Goal: Transaction & Acquisition: Book appointment/travel/reservation

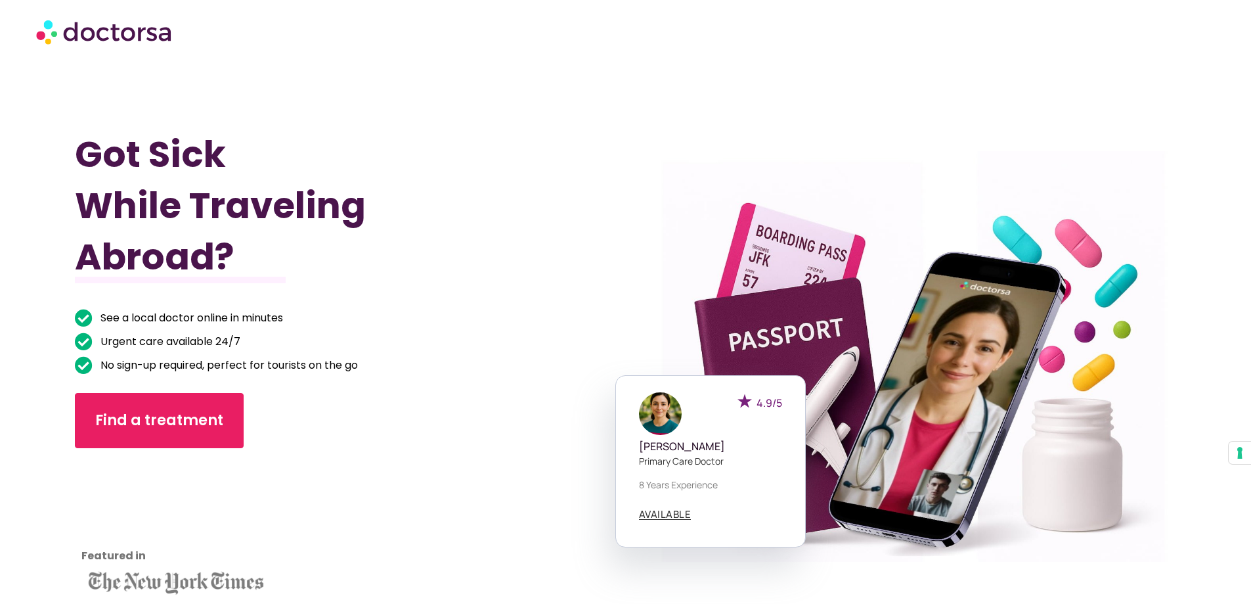
click at [104, 42] on img at bounding box center [105, 31] width 138 height 39
click at [56, 35] on img at bounding box center [105, 31] width 138 height 39
click at [917, 346] on div at bounding box center [901, 364] width 592 height 649
drag, startPoint x: 354, startPoint y: 399, endPoint x: 342, endPoint y: 406, distance: 14.4
click at [354, 399] on div "Find a treatment" at bounding box center [309, 420] width 468 height 55
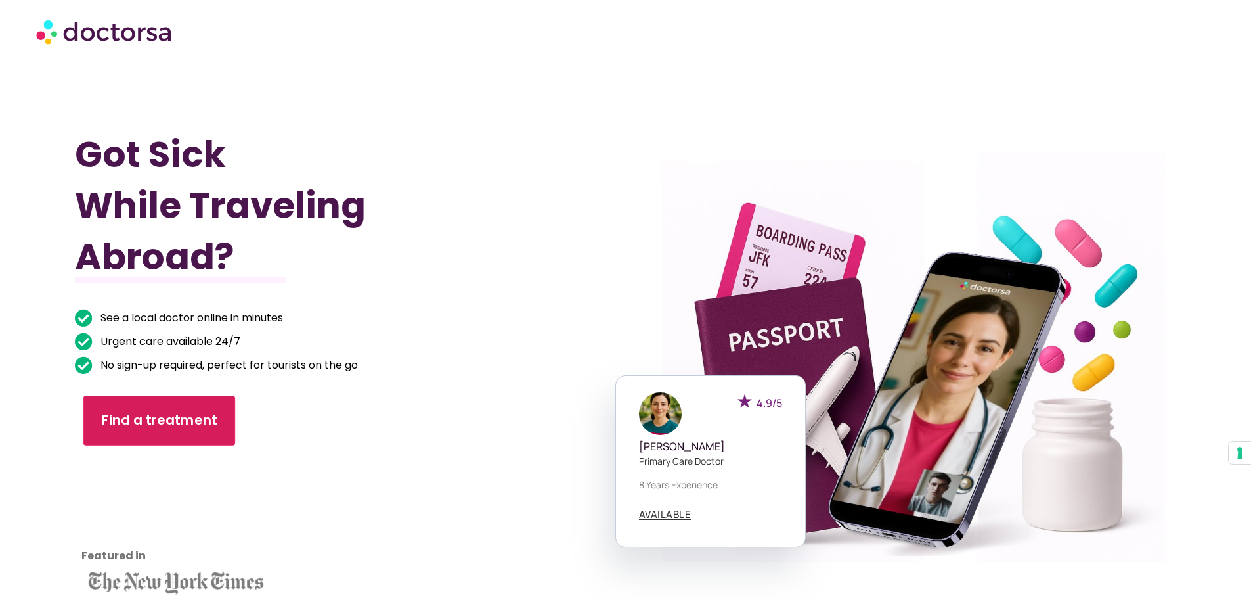
click at [185, 429] on span "Find a treatment" at bounding box center [160, 420] width 116 height 19
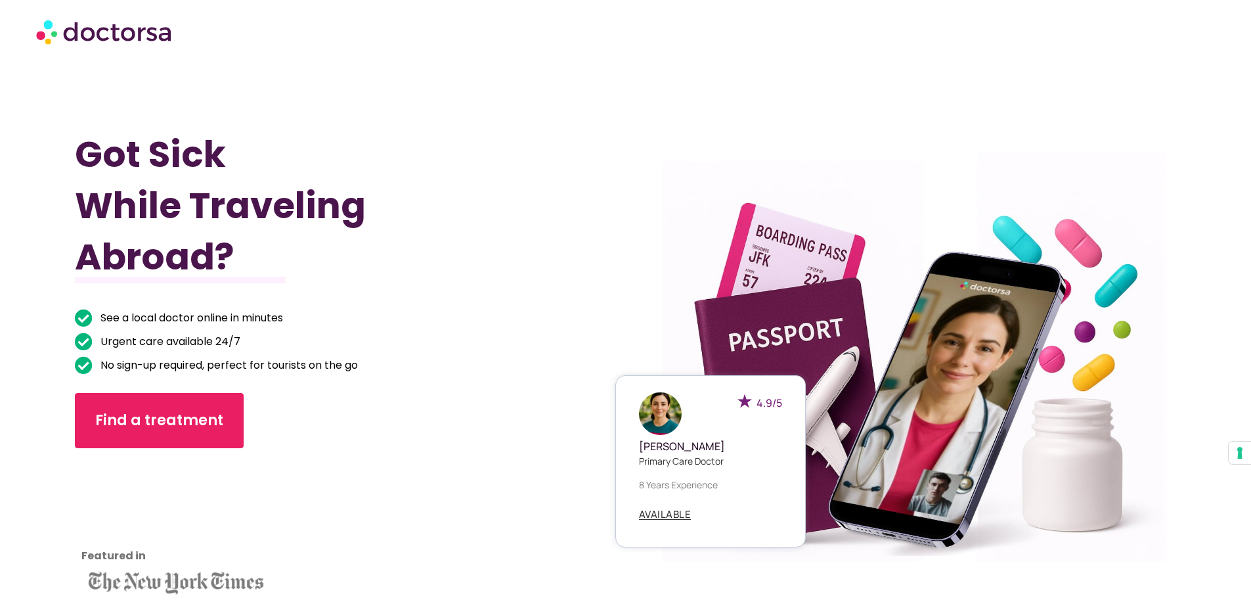
click at [886, 392] on div "4.9/5 Dr. Emilia Carter Primary care doctor 8 years experience AVAILABLE" at bounding box center [901, 461] width 191 height 172
click at [922, 321] on div at bounding box center [901, 364] width 592 height 649
click at [775, 386] on div "4.9/5 Dr. Emilia Carter Primary care doctor 8 years experience AVAILABLE" at bounding box center [711, 461] width 191 height 172
click at [750, 340] on div at bounding box center [901, 364] width 592 height 649
drag, startPoint x: 920, startPoint y: 325, endPoint x: 903, endPoint y: 325, distance: 17.1
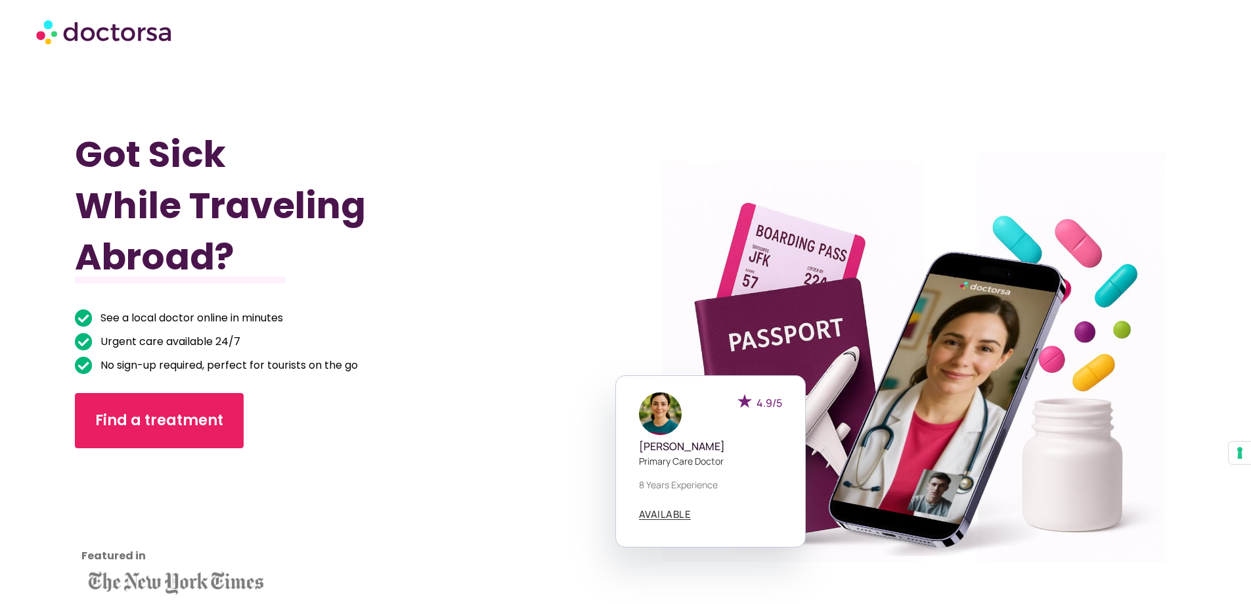
click at [911, 325] on div at bounding box center [901, 364] width 592 height 649
click at [806, 319] on div at bounding box center [901, 364] width 592 height 649
click at [809, 266] on div at bounding box center [901, 364] width 592 height 649
click at [815, 329] on div at bounding box center [901, 364] width 592 height 649
click at [954, 356] on div at bounding box center [901, 364] width 592 height 649
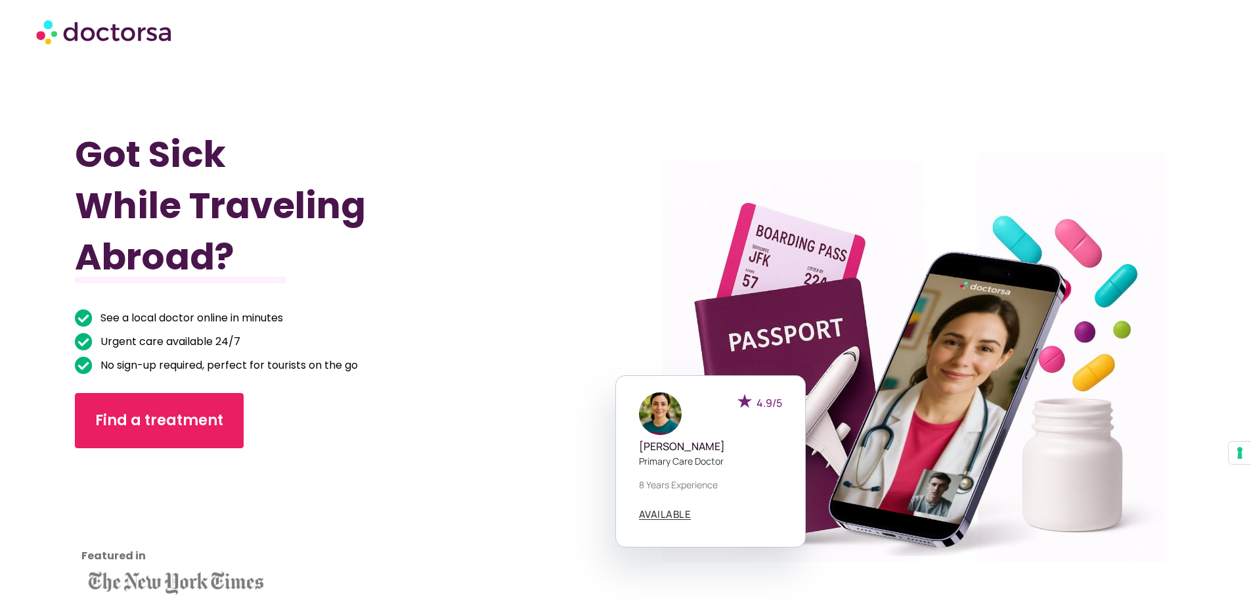
click at [1035, 340] on div at bounding box center [901, 364] width 592 height 649
click at [619, 478] on div "4.9/5 Dr. Emilia Carter Primary care doctor 8 years experience AVAILABLE" at bounding box center [711, 461] width 191 height 172
click at [669, 475] on div "4.9/5 Dr. Emilia Carter Primary care doctor 8 years experience AVAILABLE" at bounding box center [711, 461] width 191 height 172
click at [668, 480] on p "8 years experience" at bounding box center [710, 485] width 143 height 14
click at [682, 444] on h5 "Dr. Emilia Carter" at bounding box center [710, 446] width 143 height 12
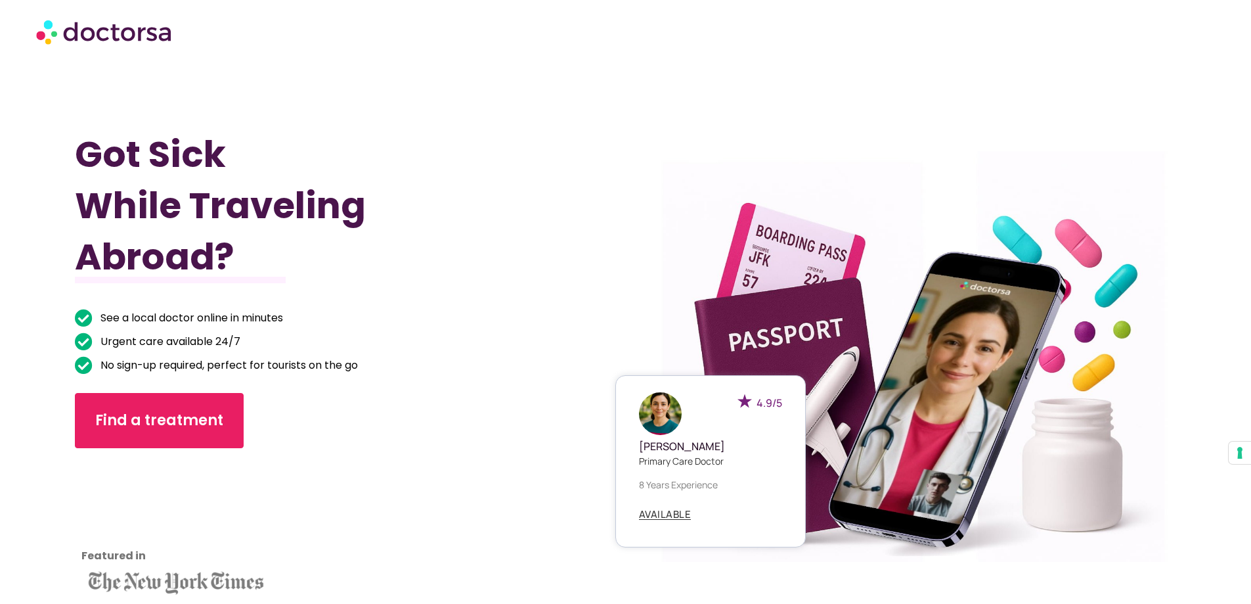
click at [748, 422] on div "4.9/5" at bounding box center [760, 413] width 45 height 43
click at [766, 400] on span "4.9/5" at bounding box center [770, 402] width 26 height 14
click at [612, 430] on div "Got Sick While Traveling Abroad? See a local doctor online in minutes Urgent ca…" at bounding box center [350, 365] width 551 height 604
click at [673, 482] on p "8 years experience" at bounding box center [710, 485] width 143 height 14
click at [663, 519] on span "AVAILABLE" at bounding box center [665, 514] width 53 height 10
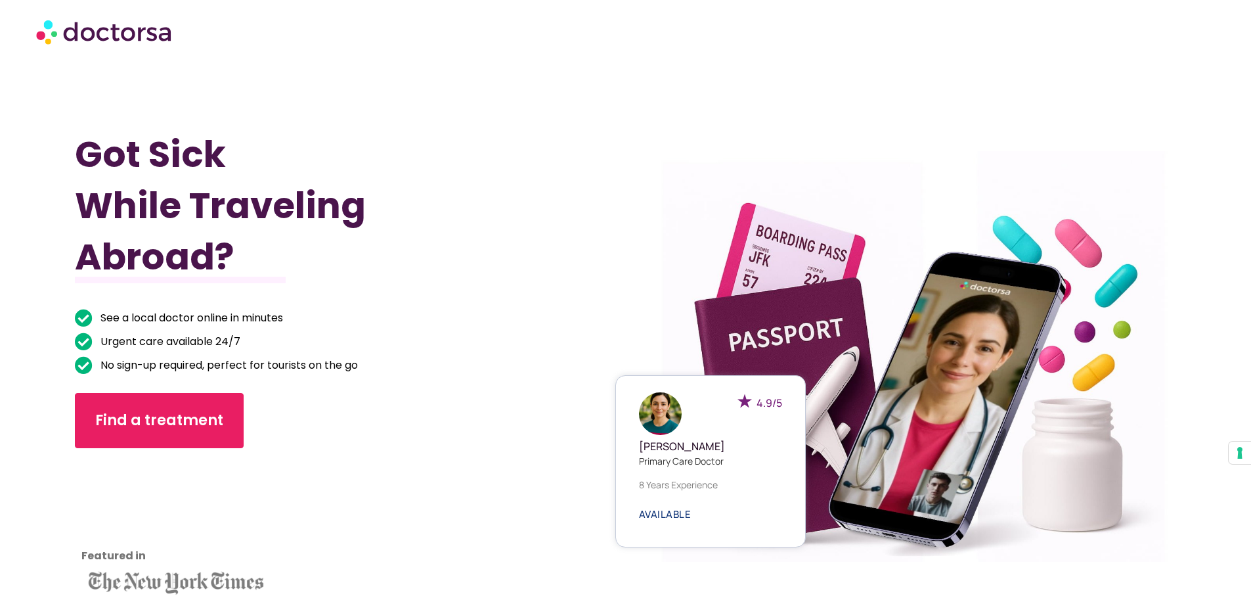
click at [663, 517] on span "AVAILABLE" at bounding box center [665, 514] width 53 height 10
click at [559, 481] on div "Got Sick While Traveling Abroad? See a local doctor online in minutes Urgent ca…" at bounding box center [350, 365] width 551 height 604
click at [677, 459] on p "Primary care doctor" at bounding box center [710, 461] width 143 height 14
click at [677, 438] on div "Dr. Emilia Carter Primary care doctor" at bounding box center [710, 451] width 143 height 32
click at [884, 430] on div "4.9/5 Dr. Emilia Carter Primary care doctor 8 years experience AVAILABLE" at bounding box center [901, 461] width 191 height 172
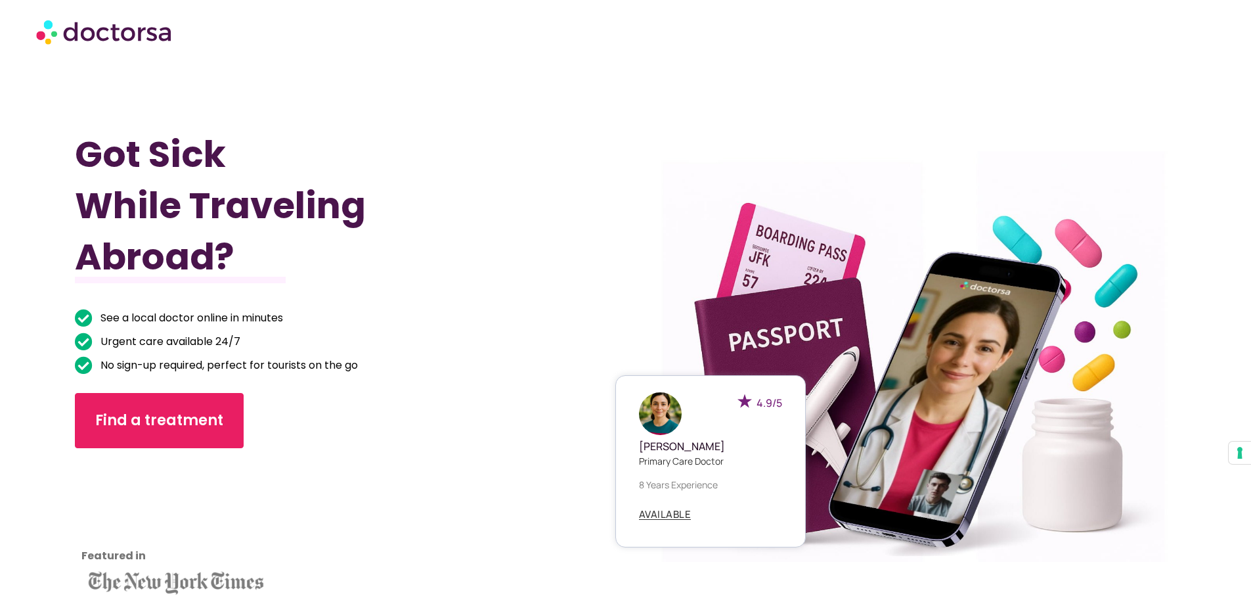
click at [941, 419] on div "4.9/5 Dr. Emilia Carter Primary care doctor 8 years experience AVAILABLE" at bounding box center [901, 461] width 191 height 172
click at [660, 514] on span "AVAILABLE" at bounding box center [665, 514] width 53 height 10
click at [1215, 459] on section "Got Sick While Traveling Abroad? See a local doctor online in minutes Urgent ca…" at bounding box center [625, 365] width 1251 height 604
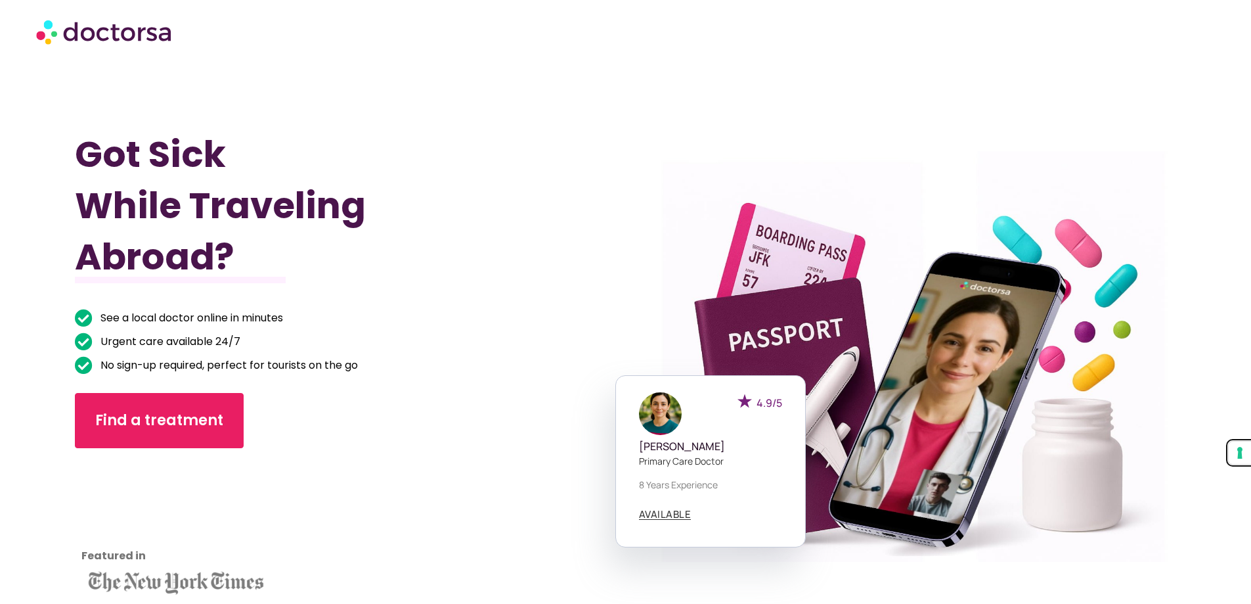
click at [1237, 453] on button "Your consent preferences for tracking technologies" at bounding box center [1240, 452] width 22 height 22
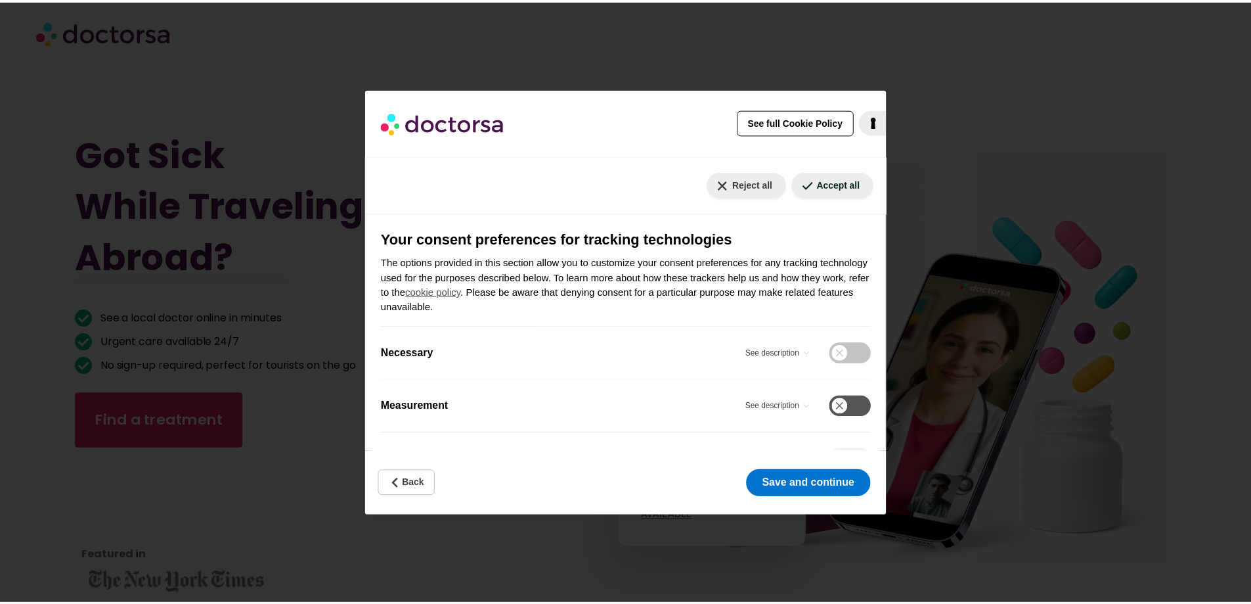
scroll to position [191, 0]
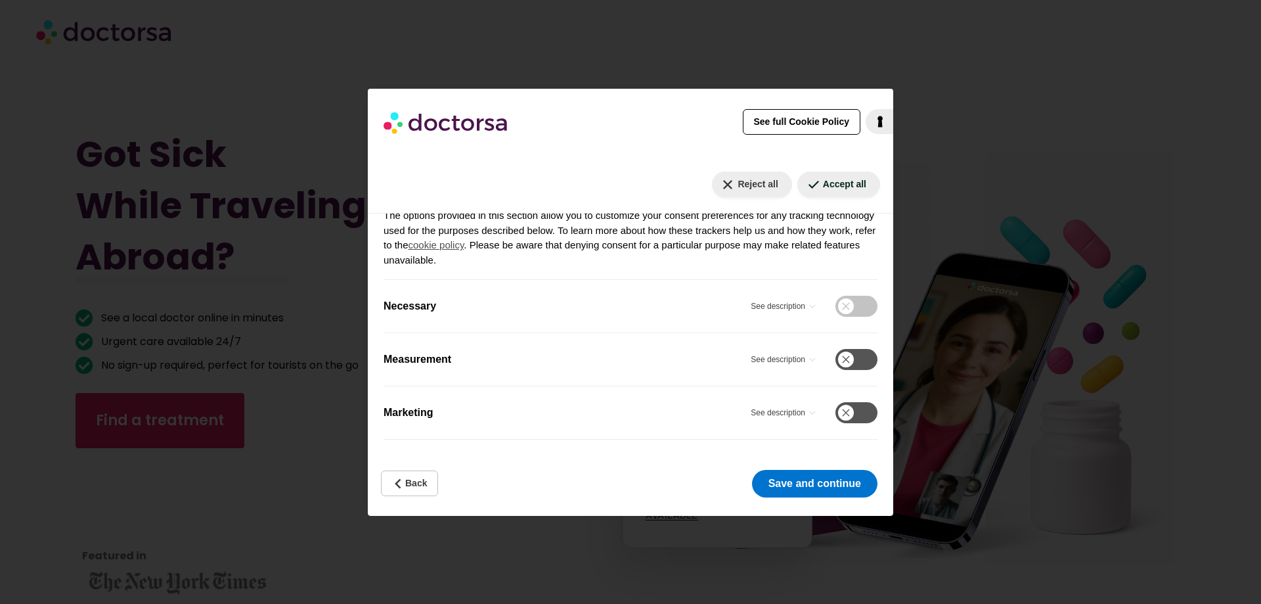
click at [1052, 446] on div "See full Cookie Policy Cookie Policy Your Privacy Choices In this panel you can…" at bounding box center [630, 302] width 1261 height 604
drag, startPoint x: 786, startPoint y: 474, endPoint x: 767, endPoint y: 476, distance: 19.8
click at [788, 474] on button "Save and continue" at bounding box center [814, 484] width 125 height 28
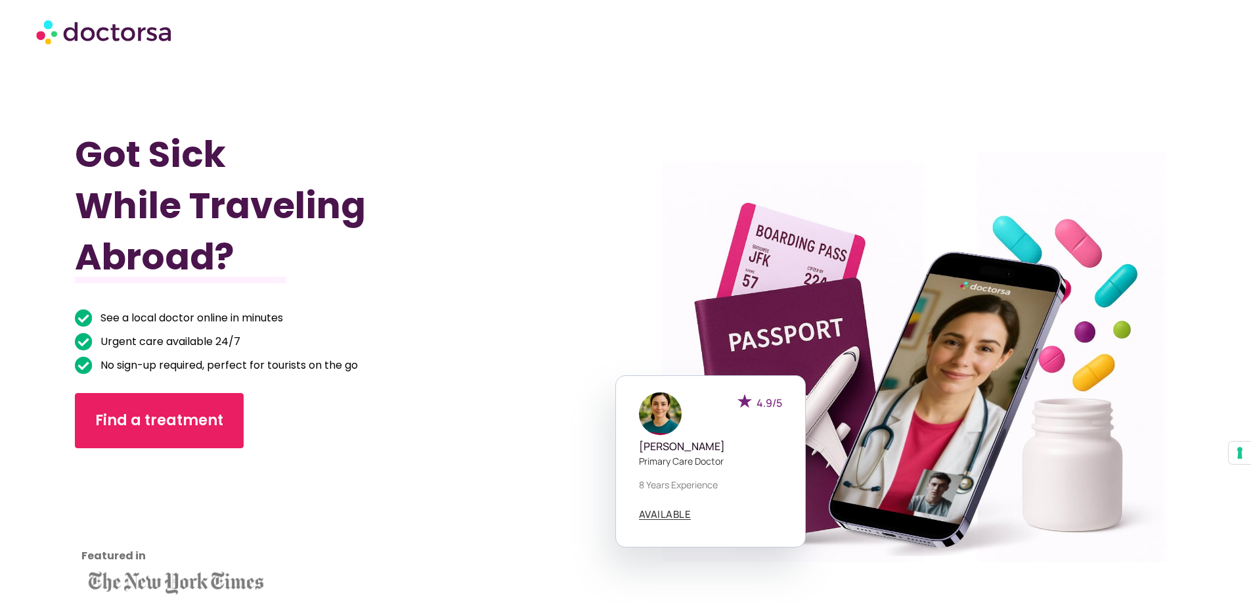
click at [1057, 432] on section "4.9/5 Dr. Emilia Carter Primary care doctor 8 years experience AVAILABLE" at bounding box center [901, 461] width 551 height 172
click at [960, 435] on div "4.9/5 Dr. Emilia Carter Primary care doctor 8 years experience AVAILABLE" at bounding box center [901, 461] width 191 height 172
click at [779, 461] on p "Primary care doctor" at bounding box center [710, 461] width 143 height 14
drag, startPoint x: 737, startPoint y: 489, endPoint x: 711, endPoint y: 509, distance: 32.3
click at [736, 489] on p "8 years experience" at bounding box center [710, 485] width 143 height 14
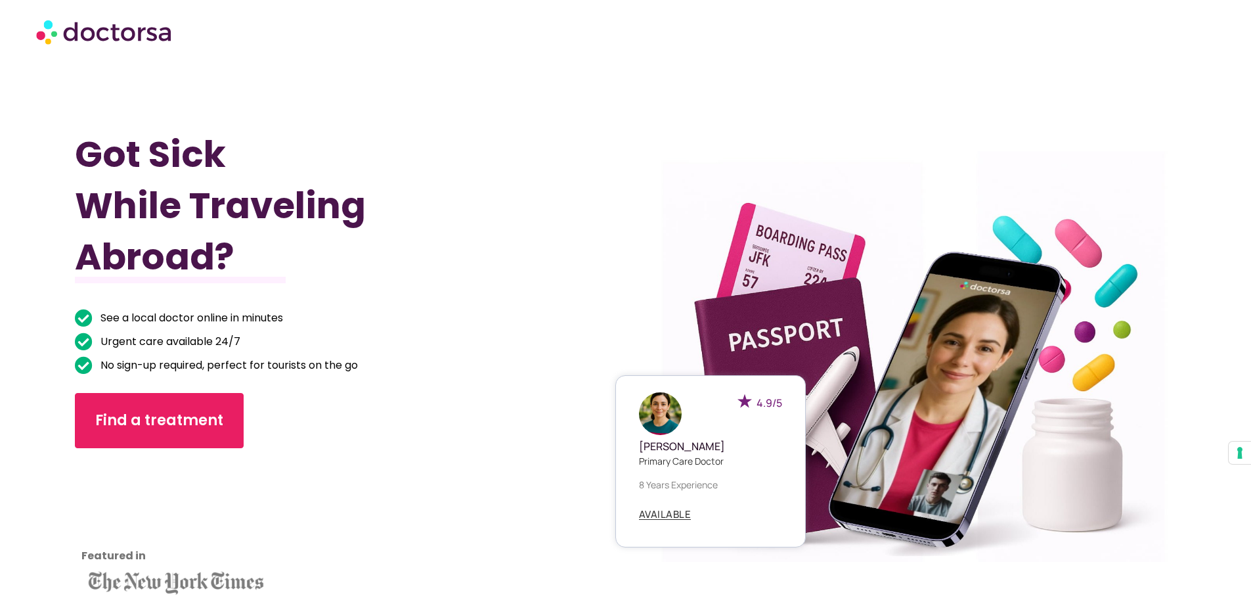
drag, startPoint x: 700, startPoint y: 513, endPoint x: 666, endPoint y: 518, distance: 33.8
click at [695, 514] on div "AVAILABLE" at bounding box center [710, 514] width 143 height 18
click at [665, 518] on span "AVAILABLE" at bounding box center [665, 514] width 53 height 10
click at [0, 462] on section "Got Sick While Traveling Abroad? See a local doctor online in minutes Urgent ca…" at bounding box center [625, 365] width 1251 height 604
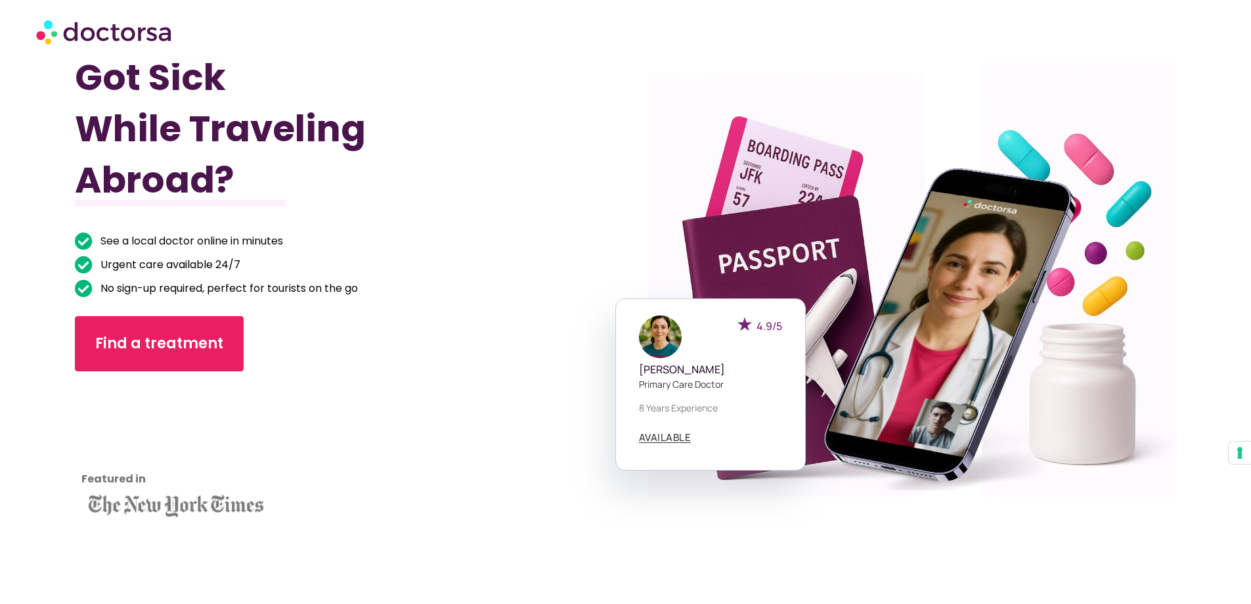
scroll to position [131, 0]
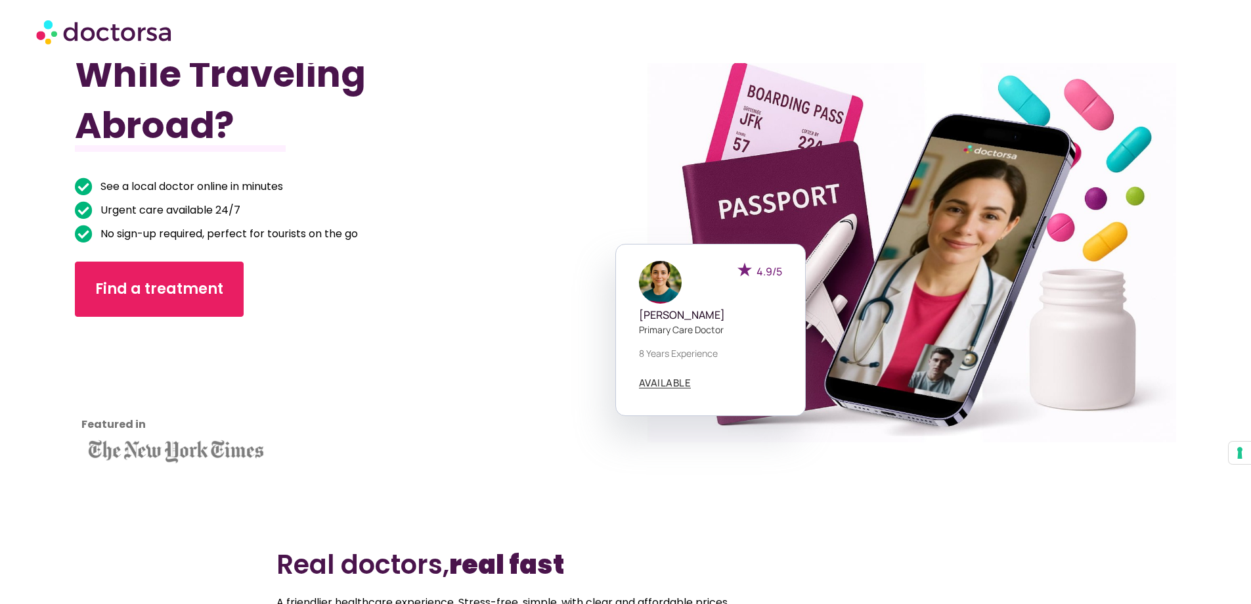
click at [123, 428] on img at bounding box center [175, 448] width 189 height 41
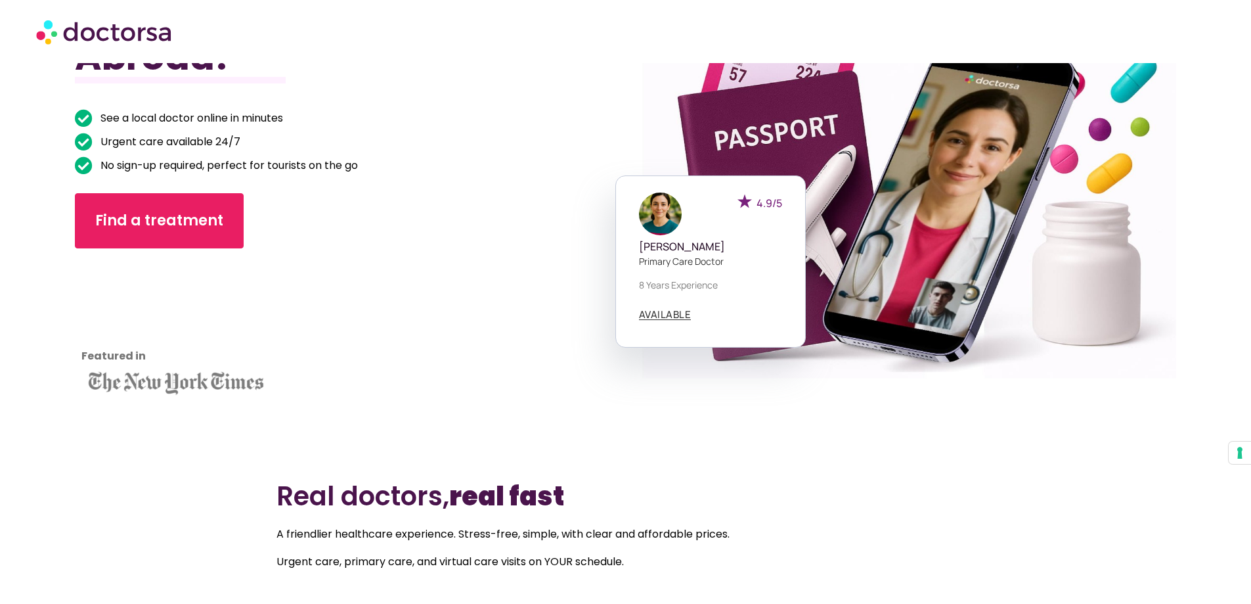
scroll to position [263, 0]
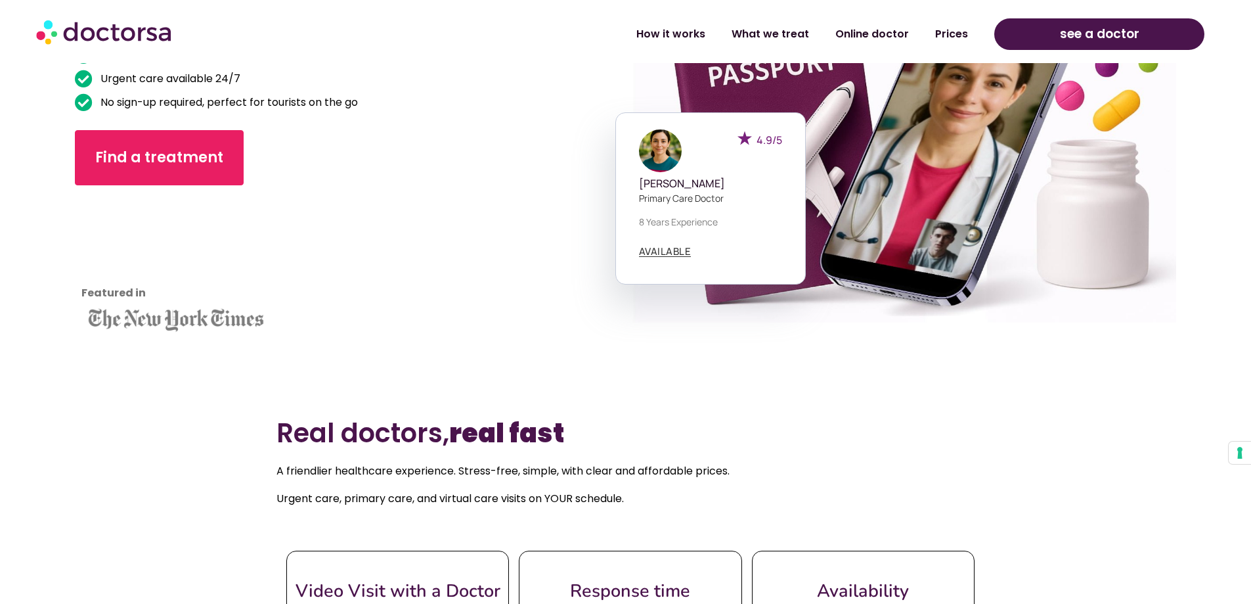
click at [340, 428] on h2 "Real doctors, real fast" at bounding box center [626, 433] width 698 height 32
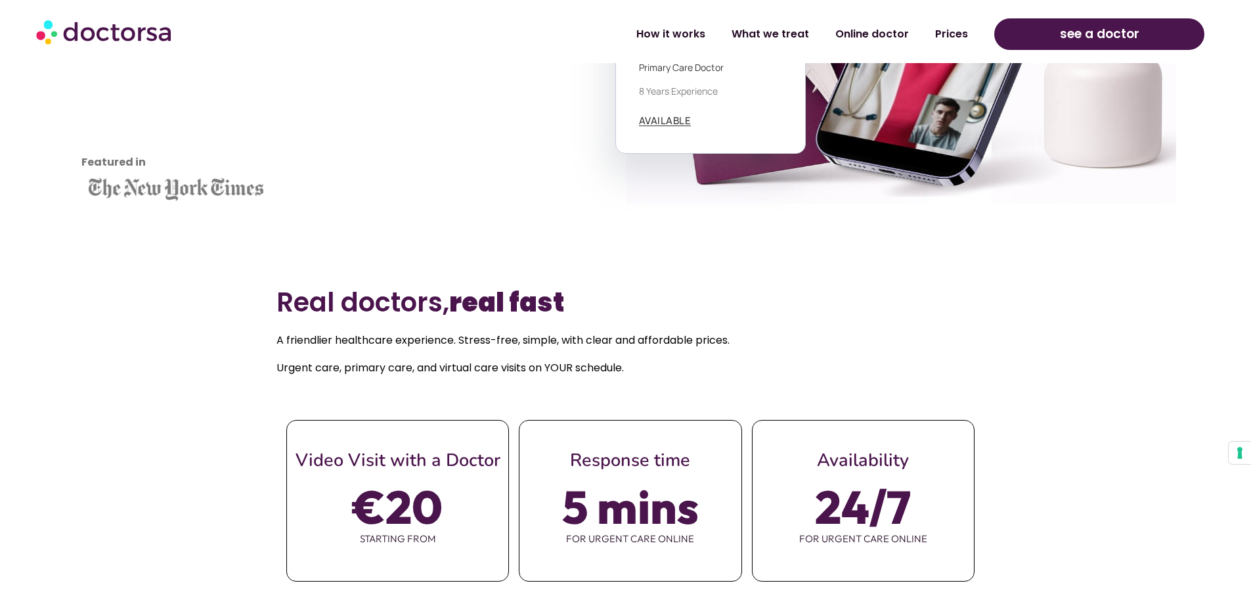
scroll to position [394, 0]
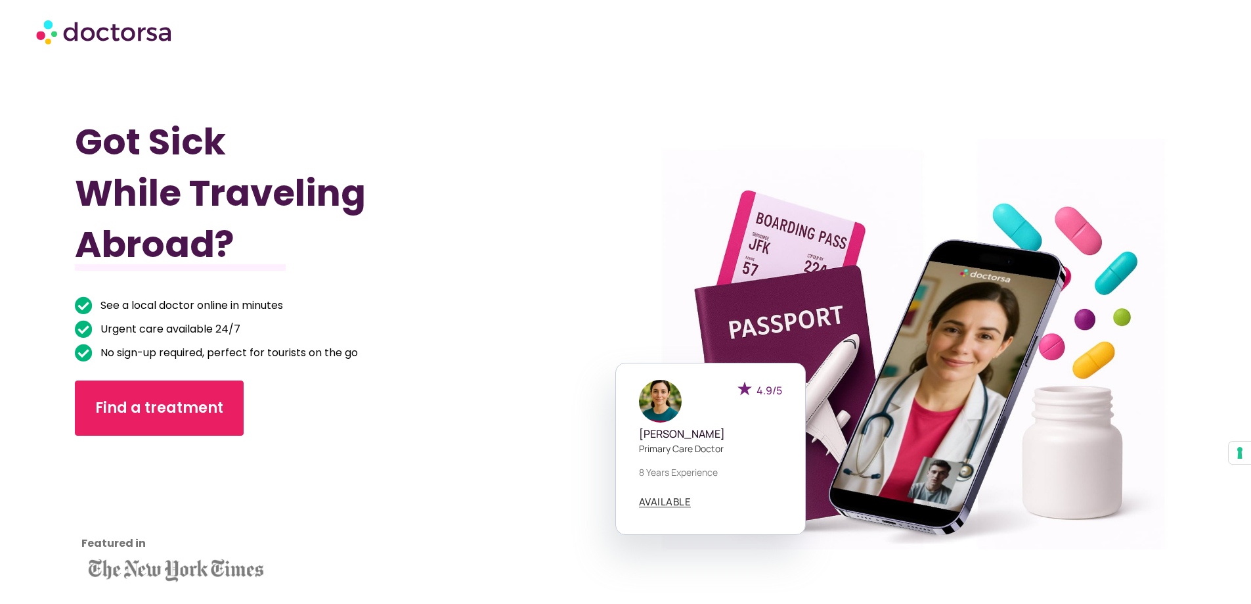
scroll to position [197, 0]
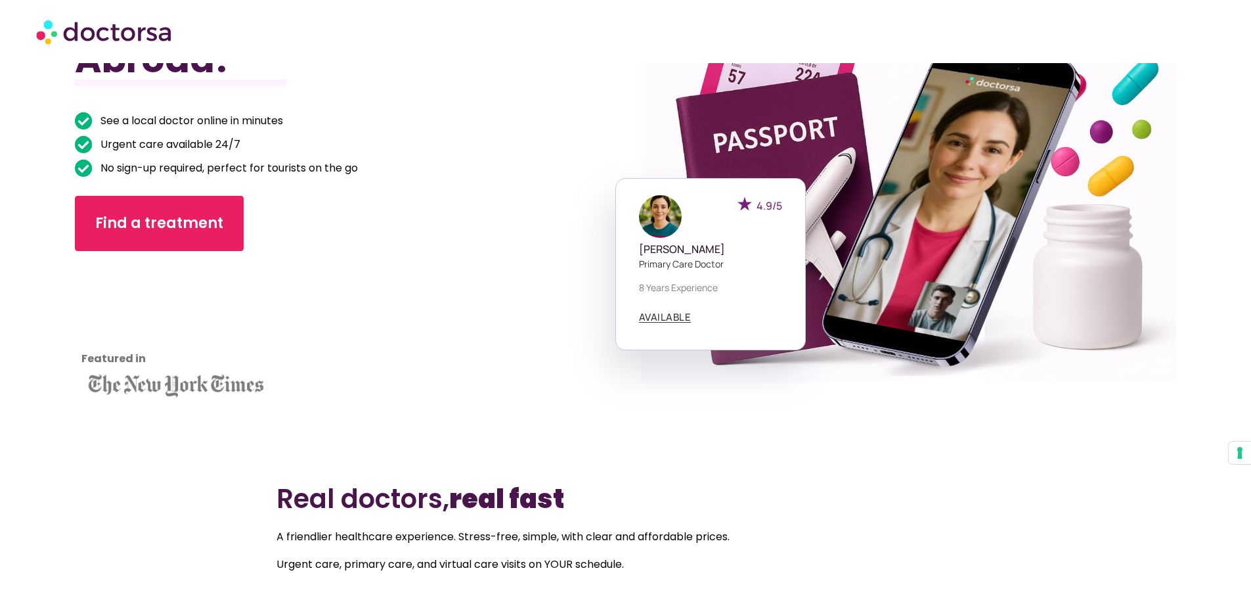
click at [74, 407] on section "Got Sick While Traveling Abroad? See a local doctor online in minutes Urgent ca…" at bounding box center [625, 168] width 1251 height 604
click at [133, 383] on img at bounding box center [175, 383] width 189 height 41
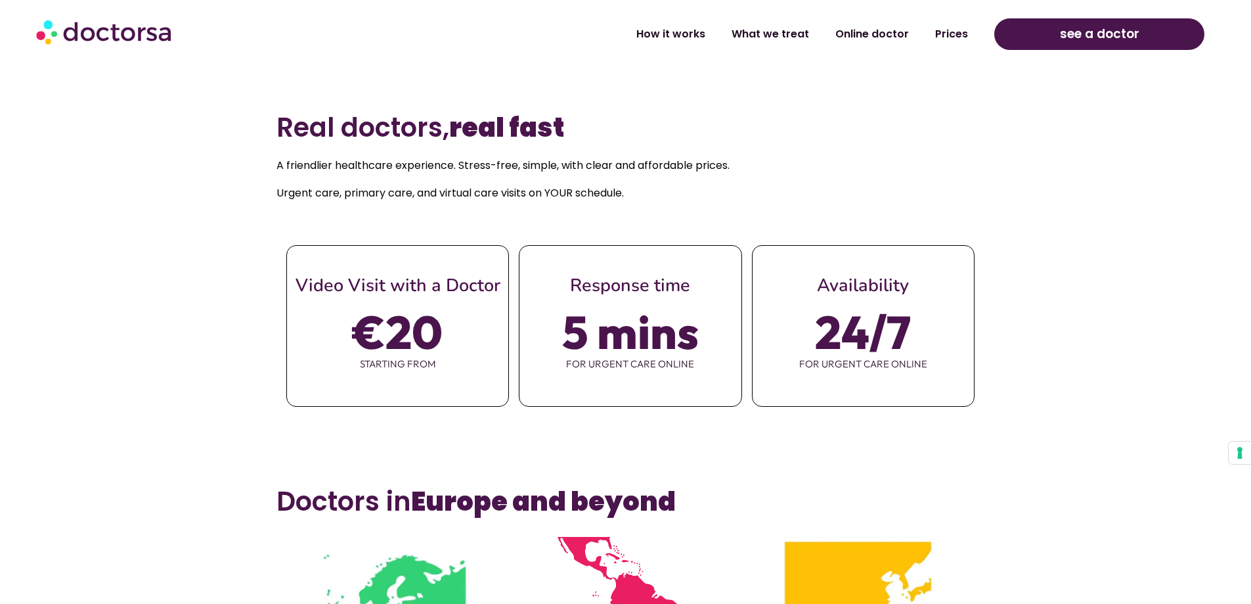
scroll to position [591, 0]
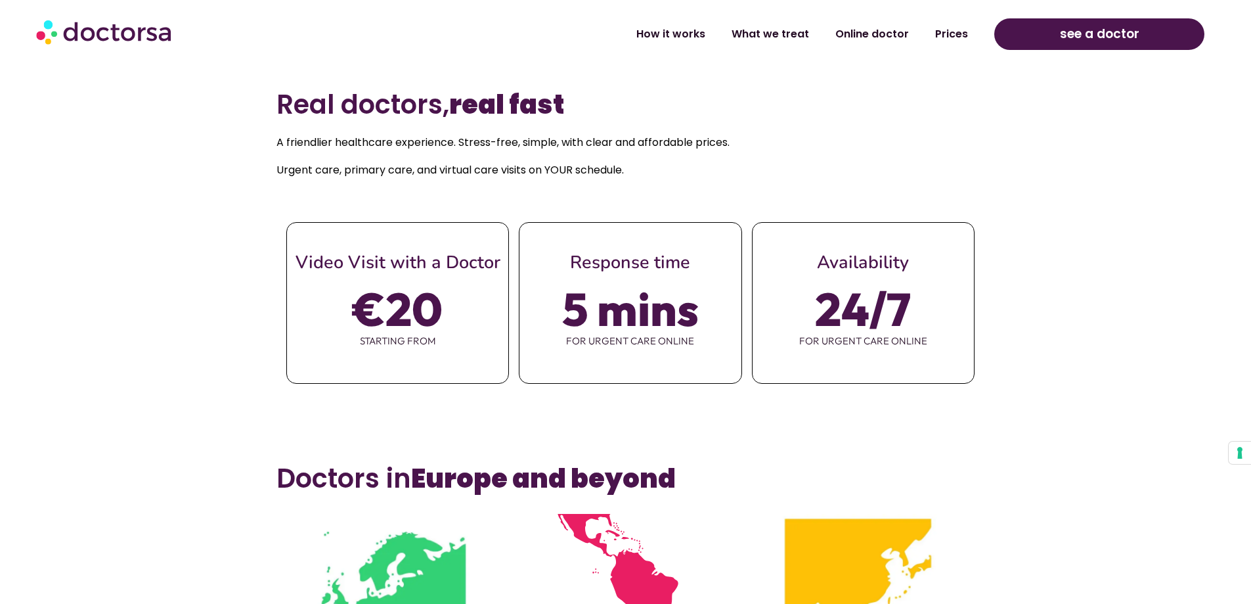
click at [269, 271] on section "Real doctors, real fast A friendlier healthcare experience. Stress-free, simple…" at bounding box center [625, 263] width 1251 height 374
click at [376, 323] on span "€20" at bounding box center [398, 308] width 90 height 37
click at [676, 334] on span "for urgent care online" at bounding box center [630, 341] width 221 height 28
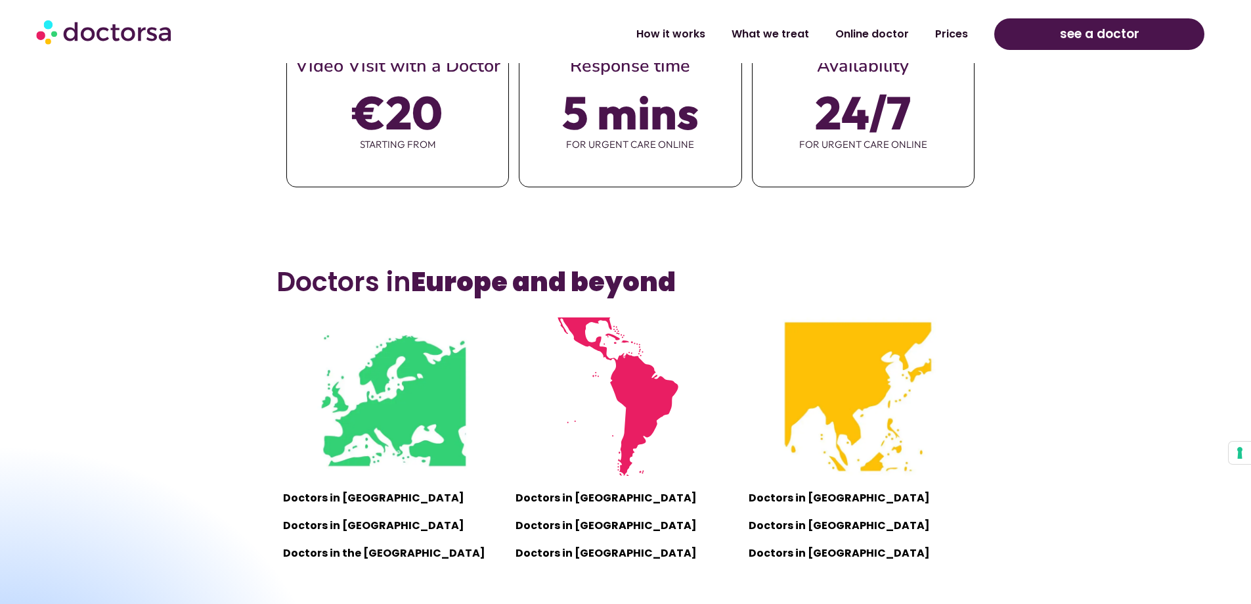
scroll to position [788, 0]
click at [488, 281] on b "Europe and beyond" at bounding box center [543, 281] width 265 height 37
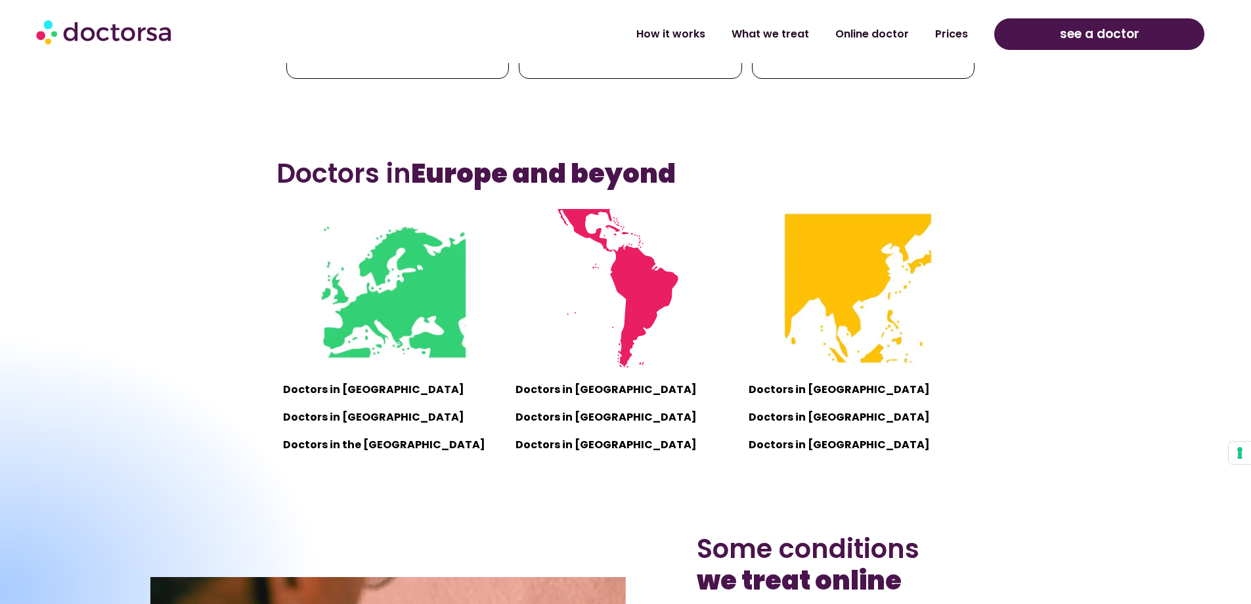
scroll to position [920, 0]
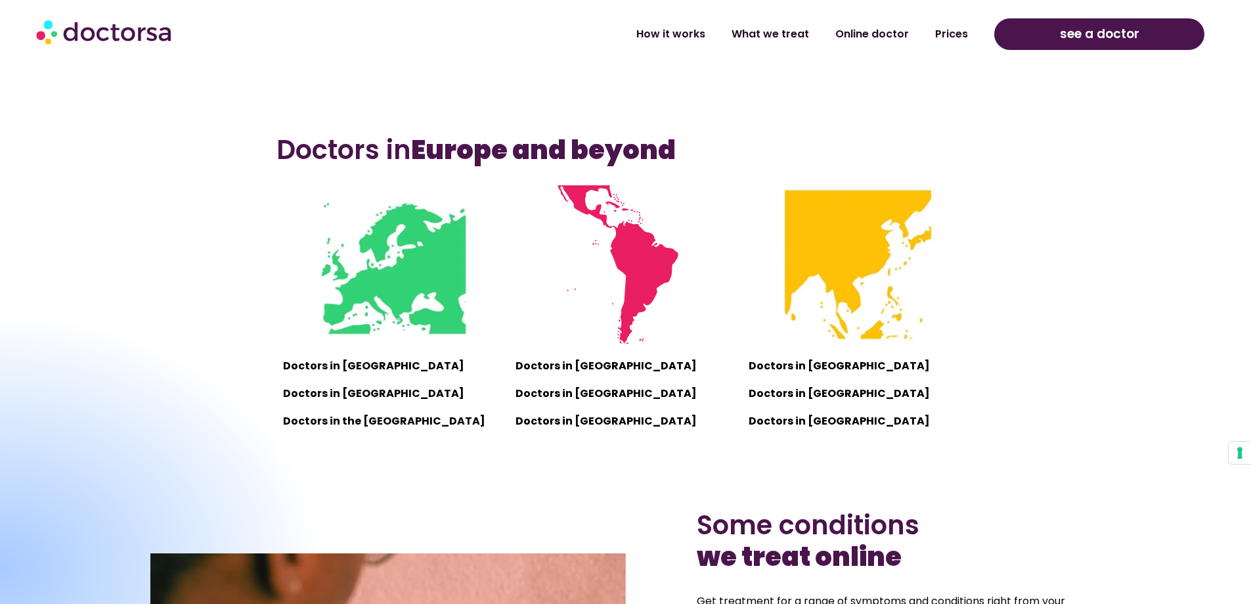
click at [323, 361] on div at bounding box center [0, 567] width 651 height 513
click at [355, 367] on p "Doctors in [GEOGRAPHIC_DATA]" at bounding box center [392, 366] width 219 height 18
click at [351, 395] on p "Doctors in [GEOGRAPHIC_DATA]" at bounding box center [392, 393] width 219 height 18
drag, startPoint x: 360, startPoint y: 355, endPoint x: 361, endPoint y: 363, distance: 7.3
click at [361, 355] on div "Doctors in Europe Doctors in Turkey Doctors in the United Kingdom" at bounding box center [393, 313] width 233 height 268
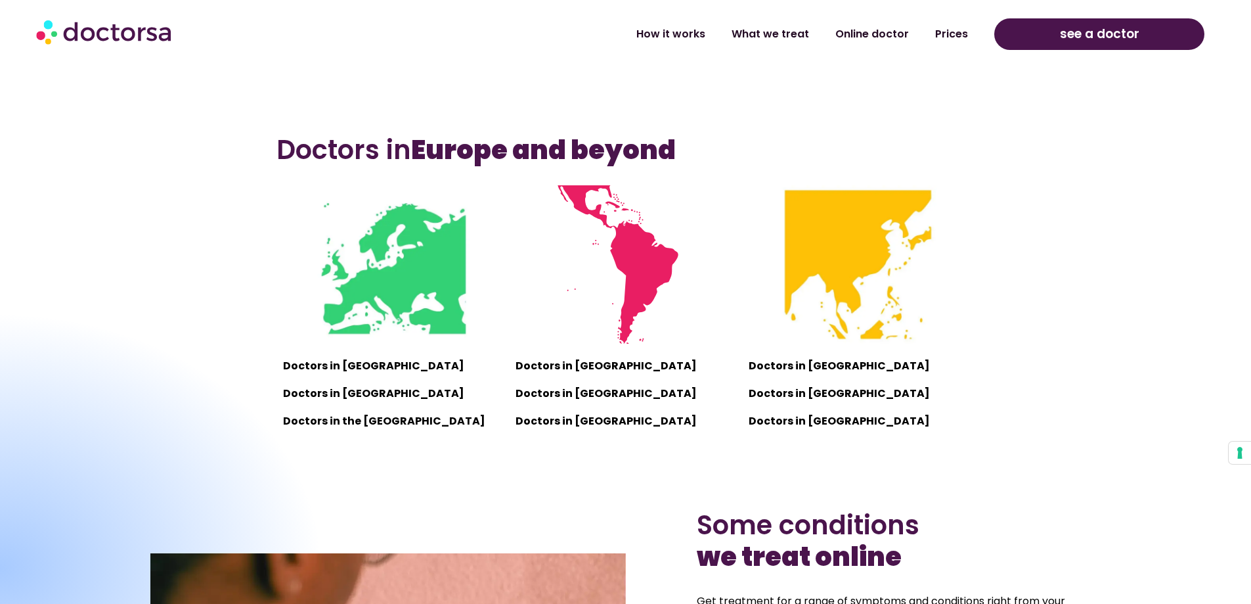
click at [360, 397] on p "Doctors in [GEOGRAPHIC_DATA]" at bounding box center [392, 393] width 219 height 18
click at [400, 315] on img at bounding box center [393, 264] width 158 height 158
click at [399, 288] on img at bounding box center [393, 264] width 158 height 158
click at [657, 258] on img at bounding box center [626, 264] width 158 height 158
click at [826, 285] on img at bounding box center [858, 264] width 158 height 158
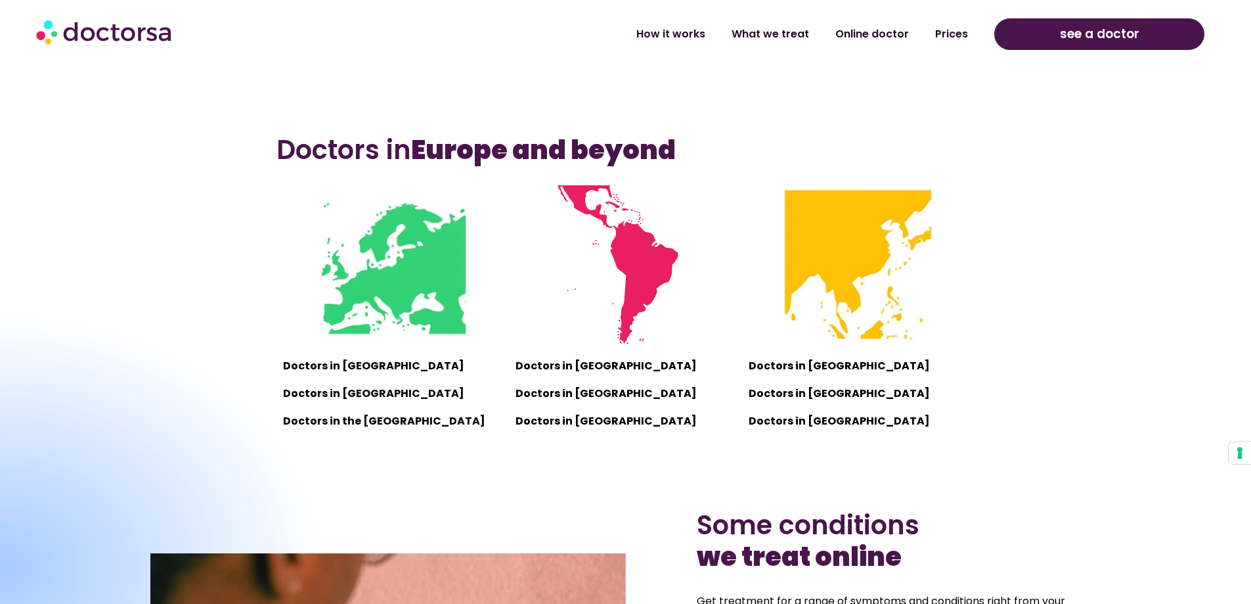
click at [346, 259] on img at bounding box center [393, 264] width 158 height 158
click at [379, 256] on img at bounding box center [393, 264] width 158 height 158
click at [390, 258] on img at bounding box center [393, 264] width 158 height 158
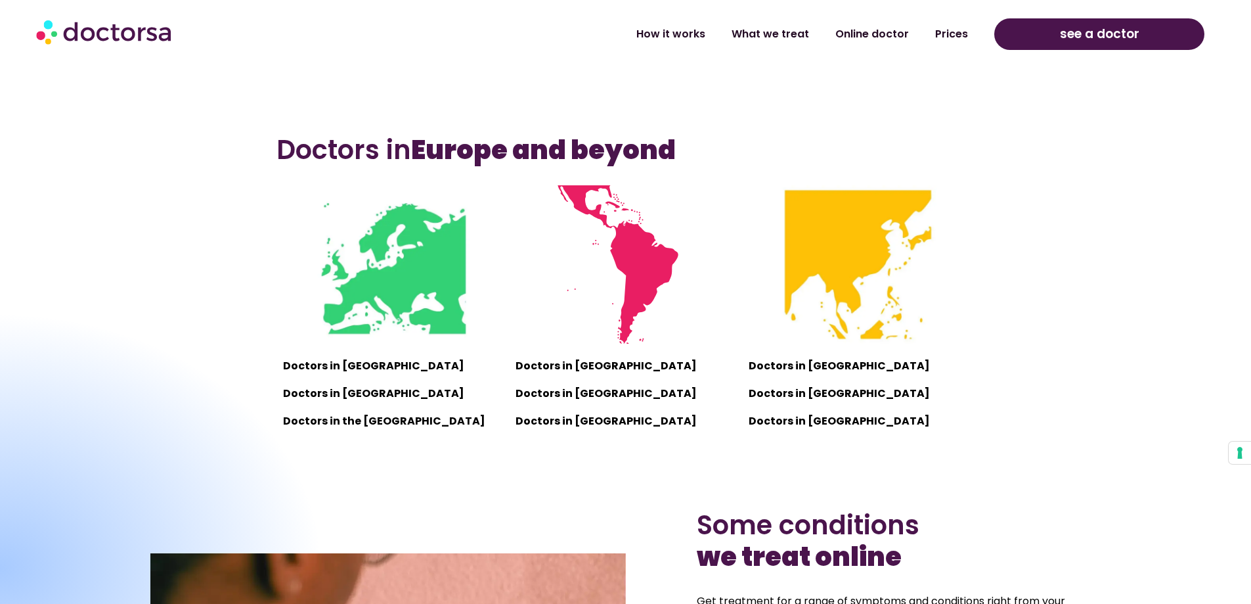
click at [594, 263] on img at bounding box center [626, 264] width 158 height 158
click at [897, 258] on img at bounding box center [858, 264] width 158 height 158
click at [360, 263] on img at bounding box center [393, 264] width 158 height 158
click at [387, 306] on img at bounding box center [393, 264] width 158 height 158
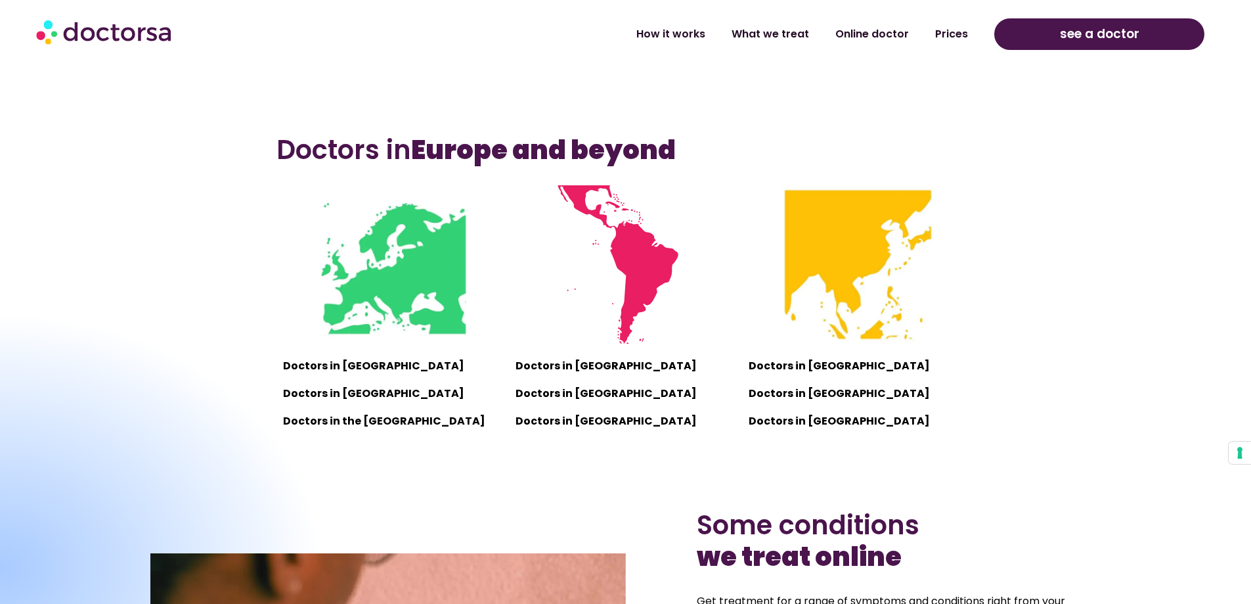
click at [378, 322] on img at bounding box center [393, 264] width 158 height 158
click at [679, 282] on img at bounding box center [626, 264] width 158 height 158
click at [662, 270] on img at bounding box center [626, 264] width 158 height 158
click at [833, 292] on img at bounding box center [858, 264] width 158 height 158
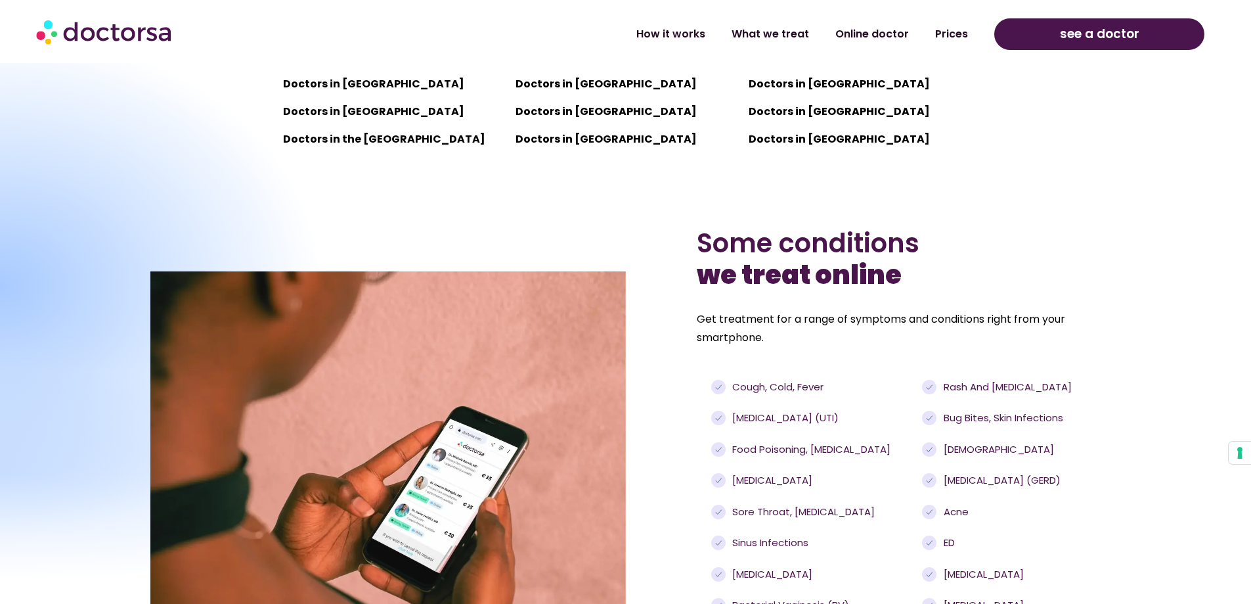
scroll to position [1314, 0]
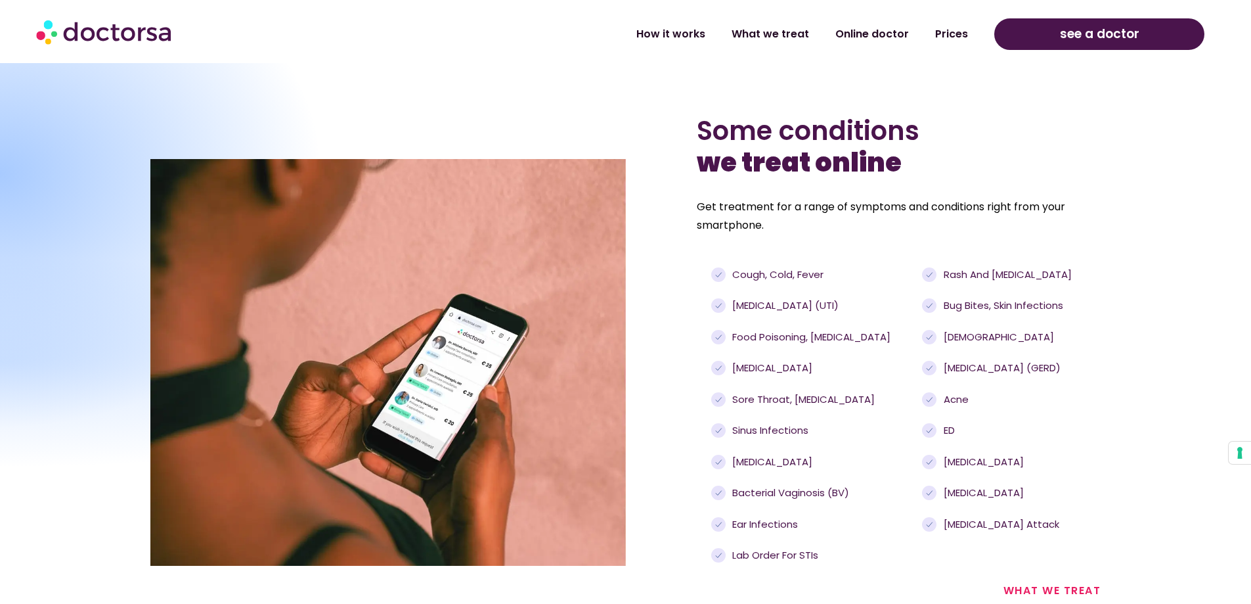
click at [991, 205] on p "Get treatment for a range of symptoms and conditions right from your smartphone." at bounding box center [899, 216] width 404 height 37
click at [755, 275] on span "Cough, cold, fever" at bounding box center [776, 274] width 95 height 15
click at [784, 310] on span "Urinary tract infections (UTI)" at bounding box center [784, 305] width 110 height 15
click at [780, 334] on span "Food poisoning, diarrhea" at bounding box center [810, 337] width 162 height 15
click at [758, 558] on span "Lab order for STIs" at bounding box center [773, 555] width 89 height 15
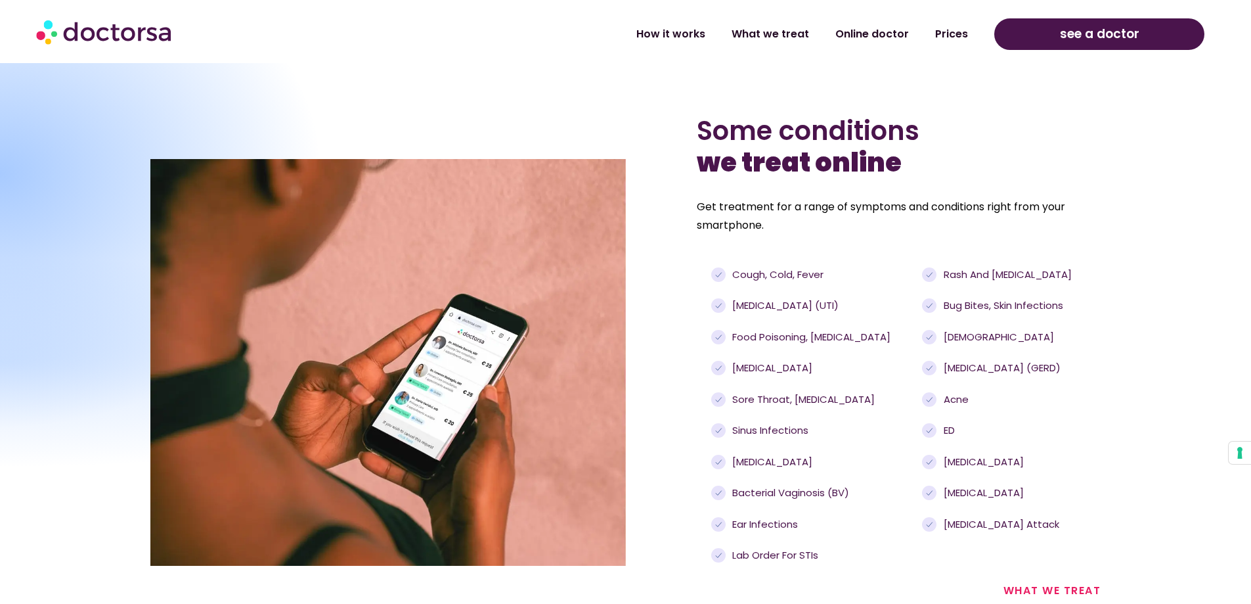
click at [951, 424] on ul "Rash and eczema Bug bites, skin infections Asthma Acid reflux (GERD) Acne ED Ge…" at bounding box center [1005, 399] width 166 height 265
click at [951, 430] on span "ED" at bounding box center [948, 430] width 14 height 15
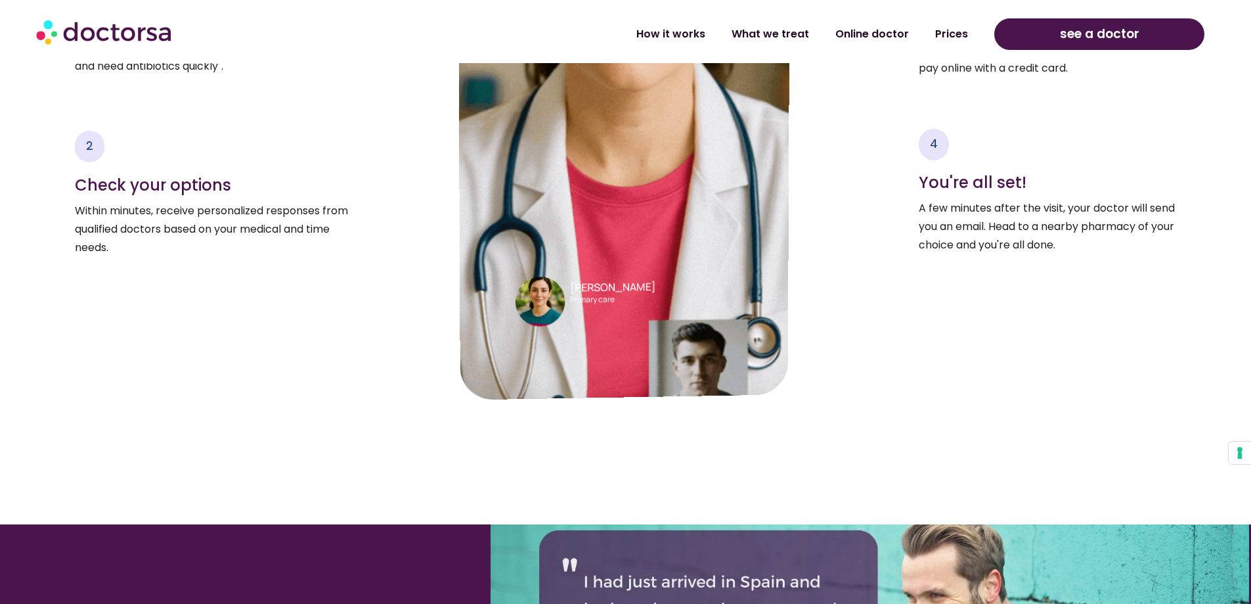
scroll to position [2562, 0]
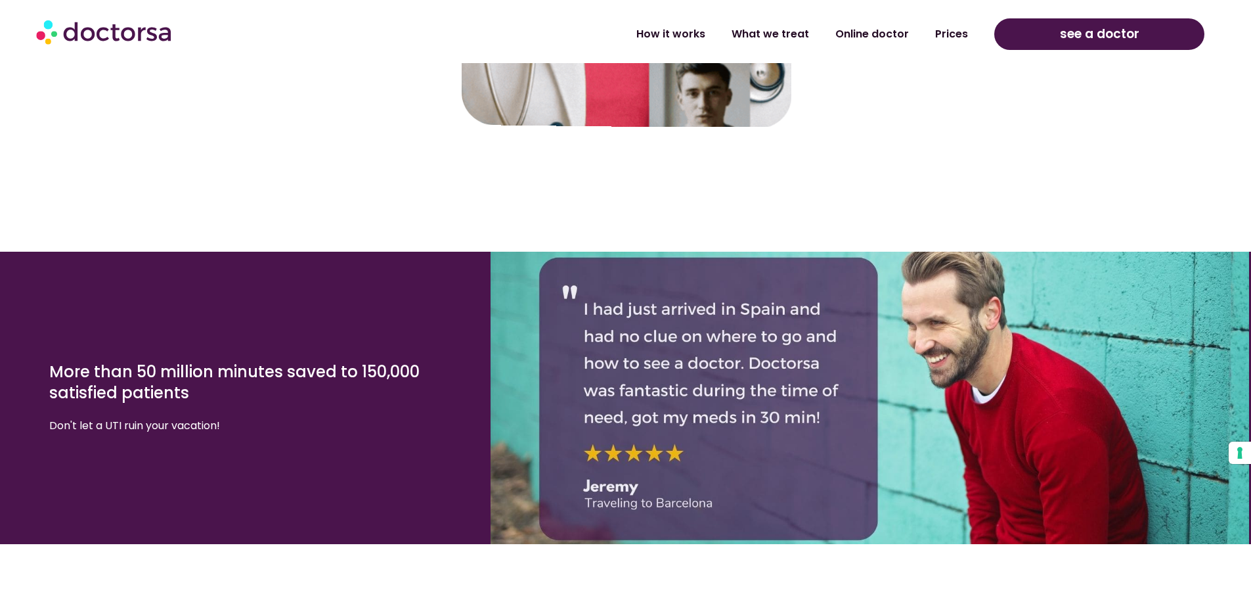
scroll to position [2693, 0]
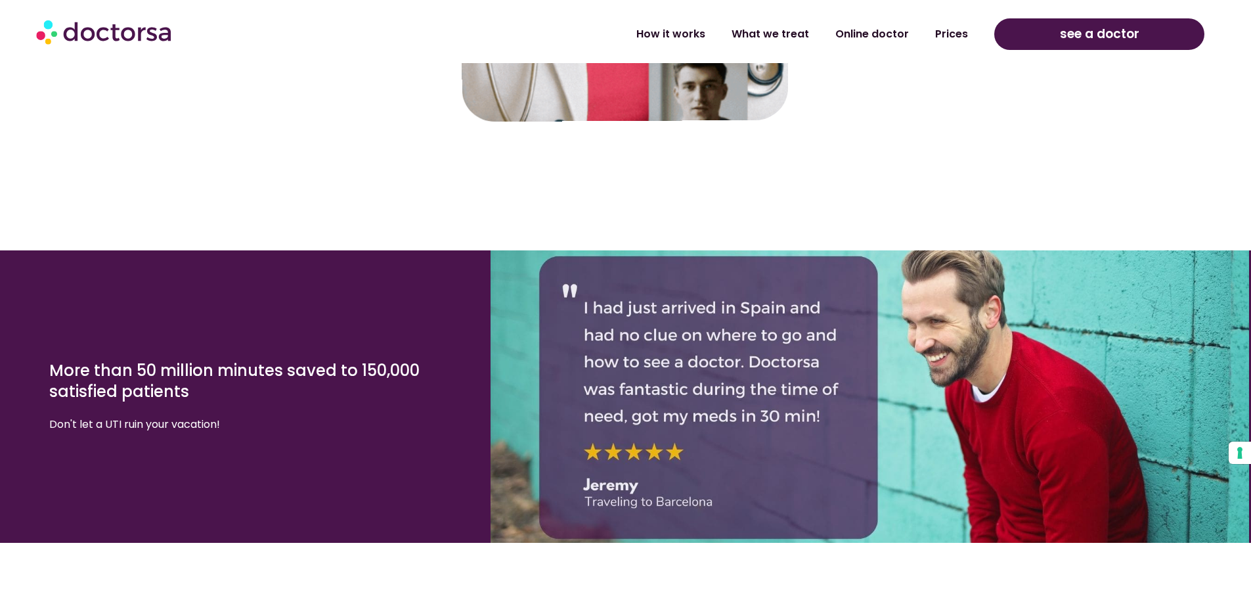
click at [727, 440] on div at bounding box center [869, 396] width 745 height 279
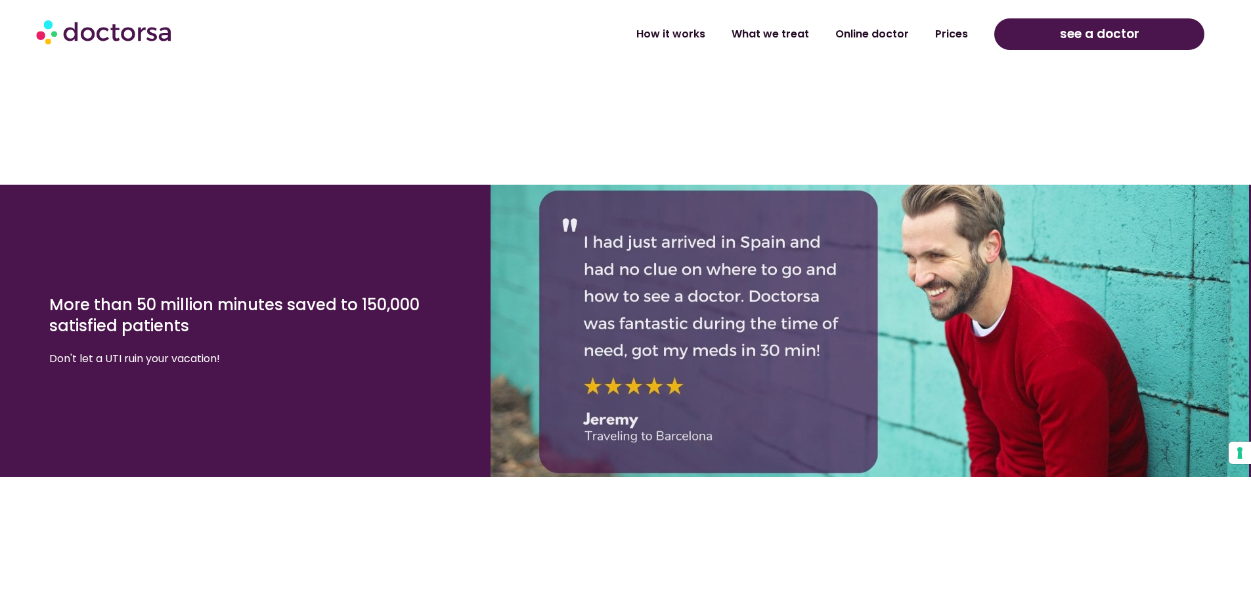
scroll to position [3022, 0]
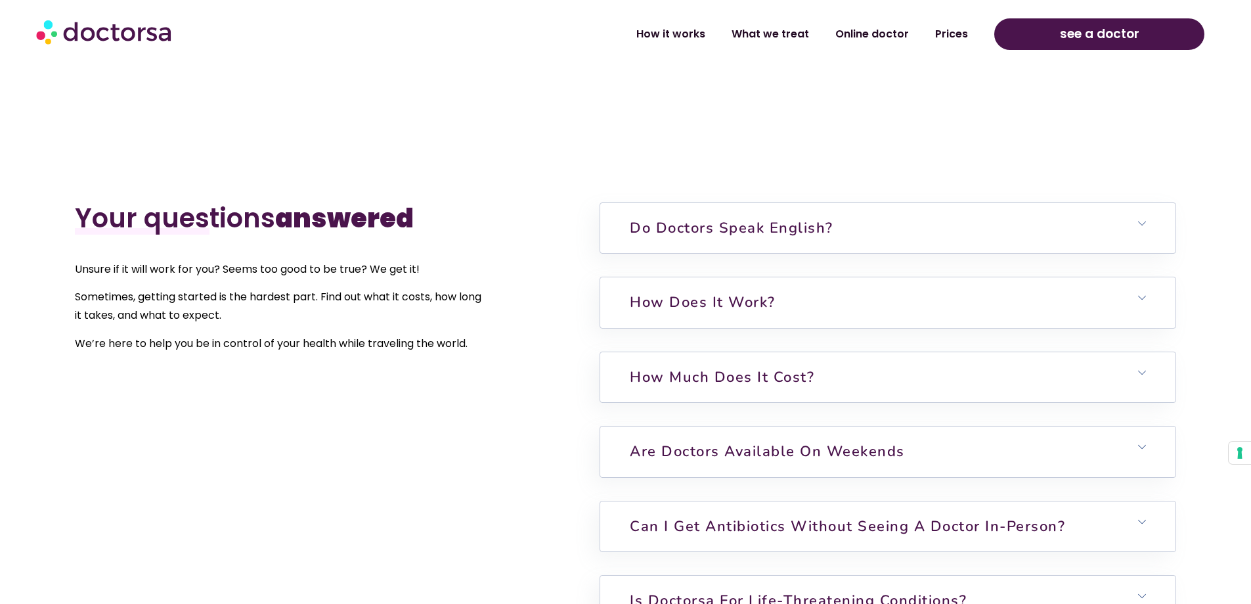
scroll to position [3153, 0]
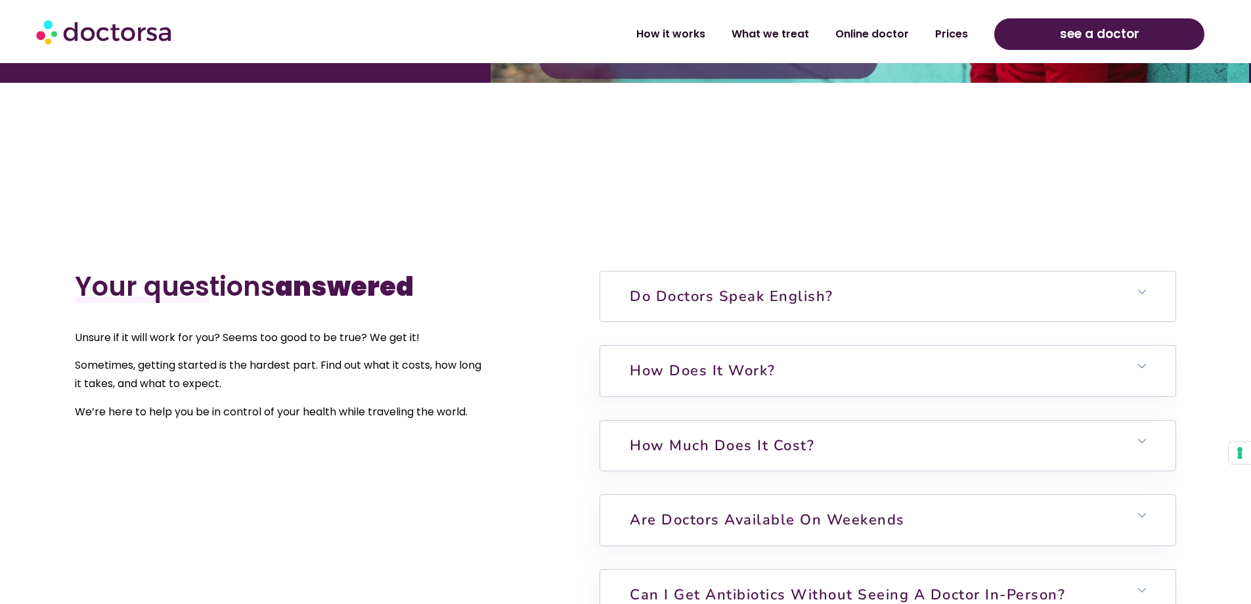
click at [1143, 296] on span at bounding box center [1142, 292] width 8 height 9
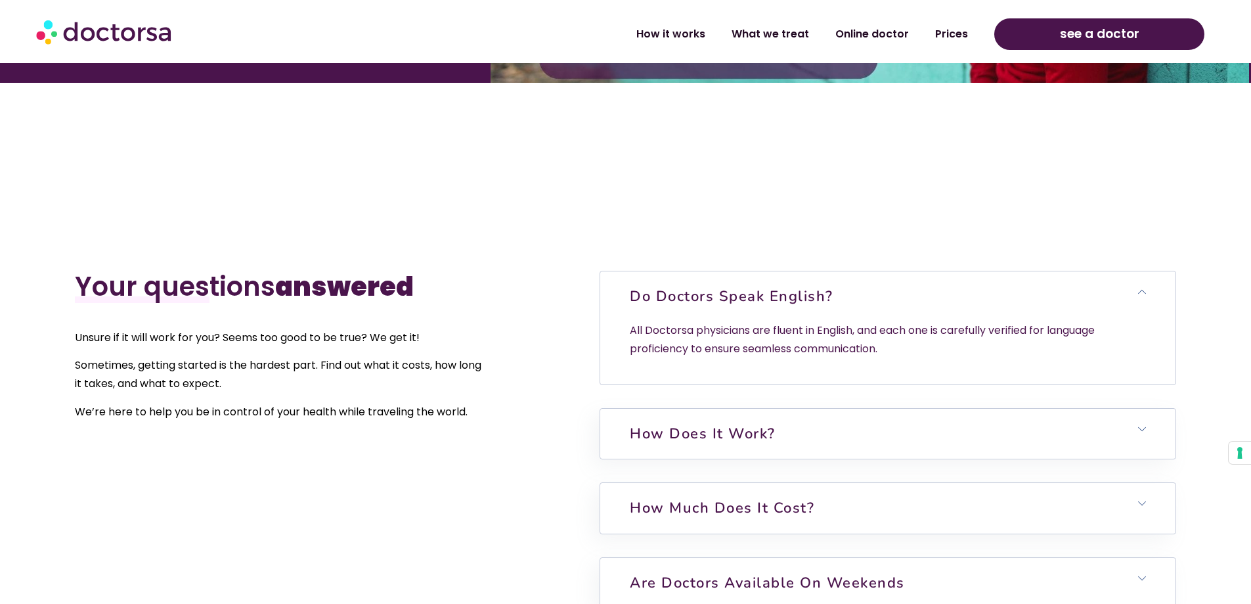
click at [1143, 296] on span at bounding box center [1142, 292] width 8 height 9
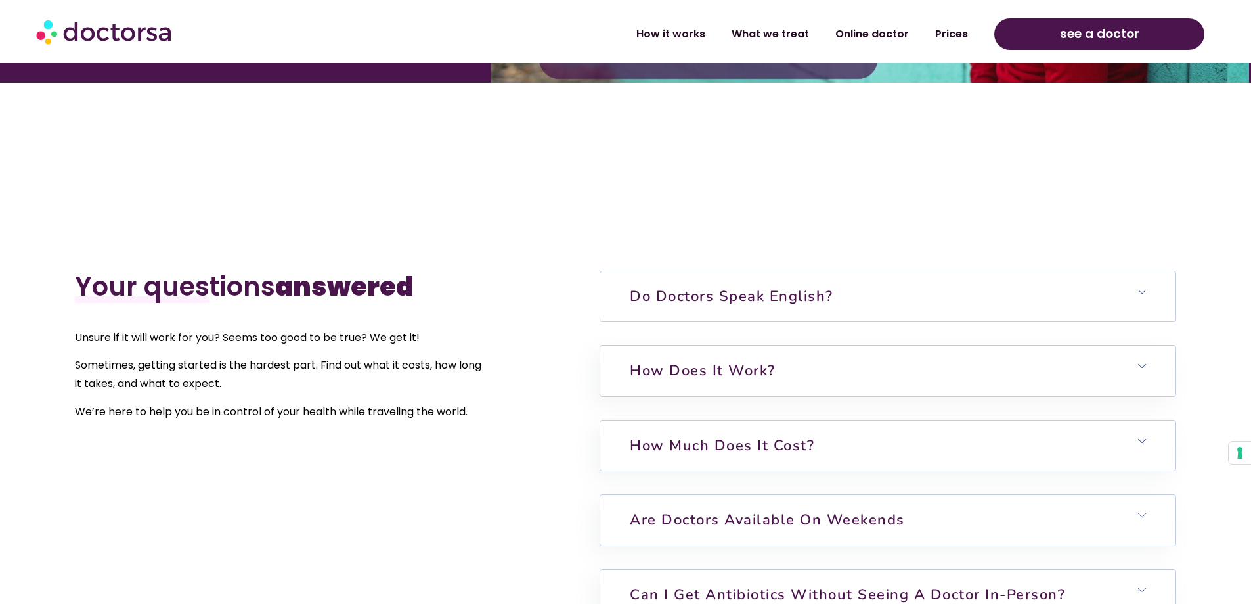
click at [1146, 298] on h6 "Do doctors speak English?" at bounding box center [887, 296] width 575 height 50
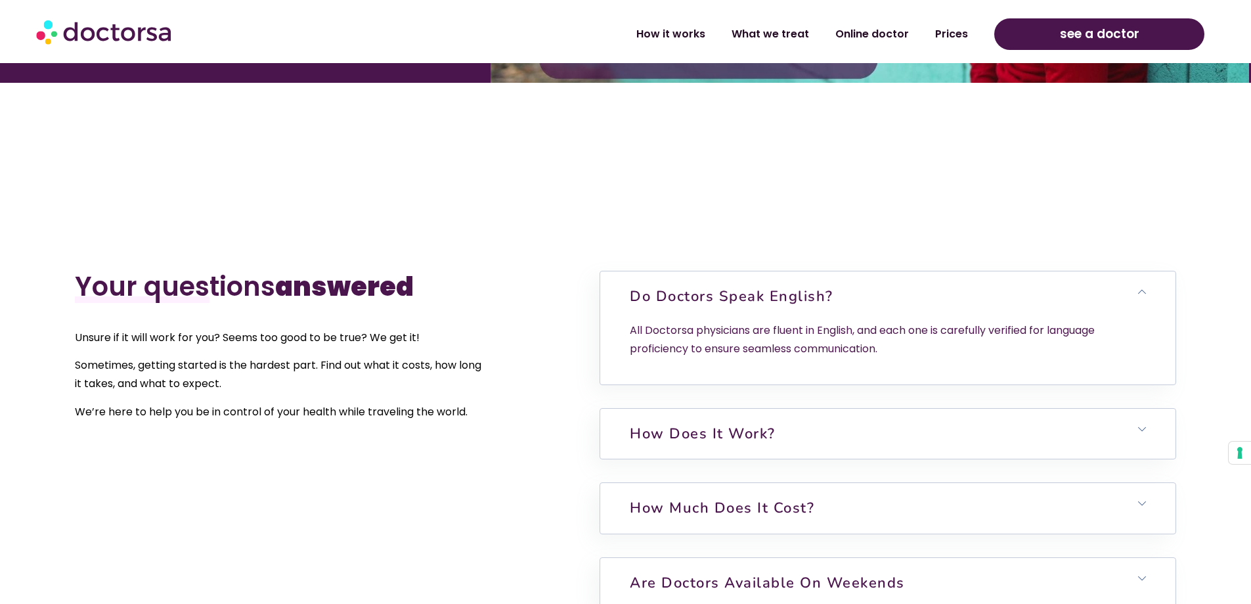
click at [1142, 291] on icon at bounding box center [1142, 292] width 8 height 8
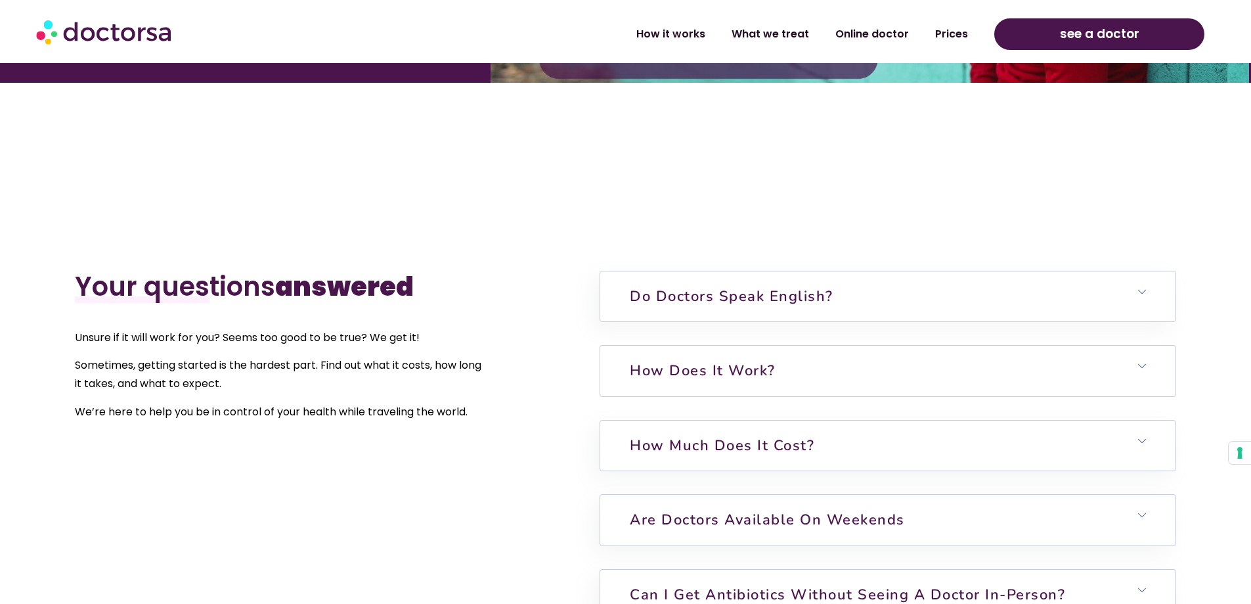
scroll to position [3285, 0]
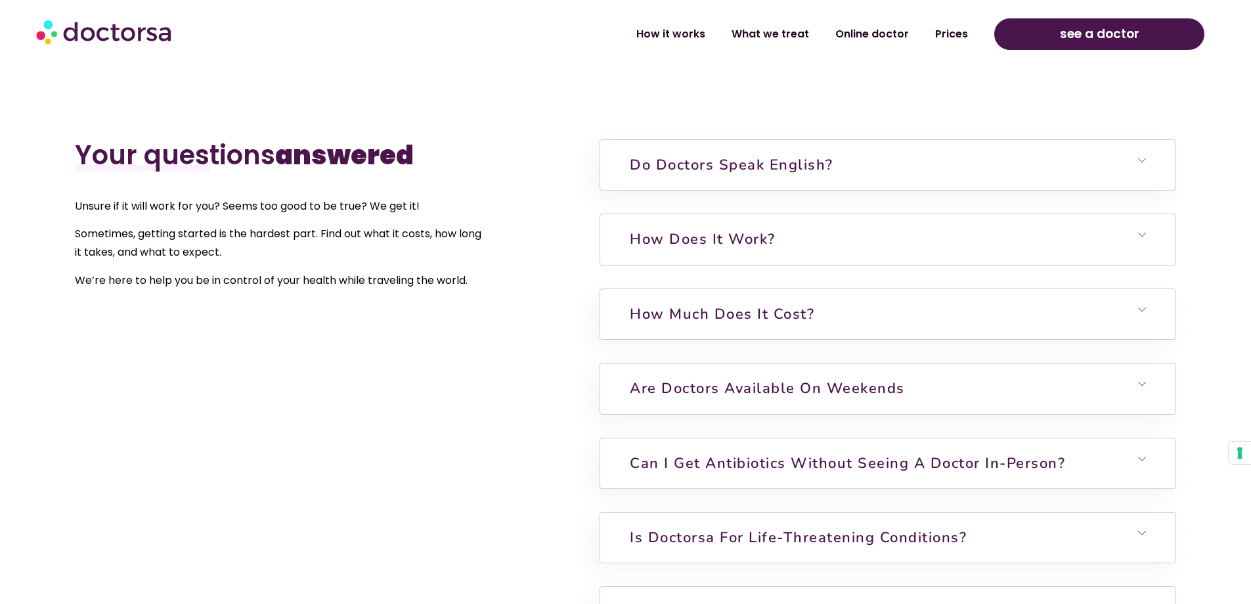
click at [1148, 231] on h6 "How does it work?" at bounding box center [887, 239] width 575 height 50
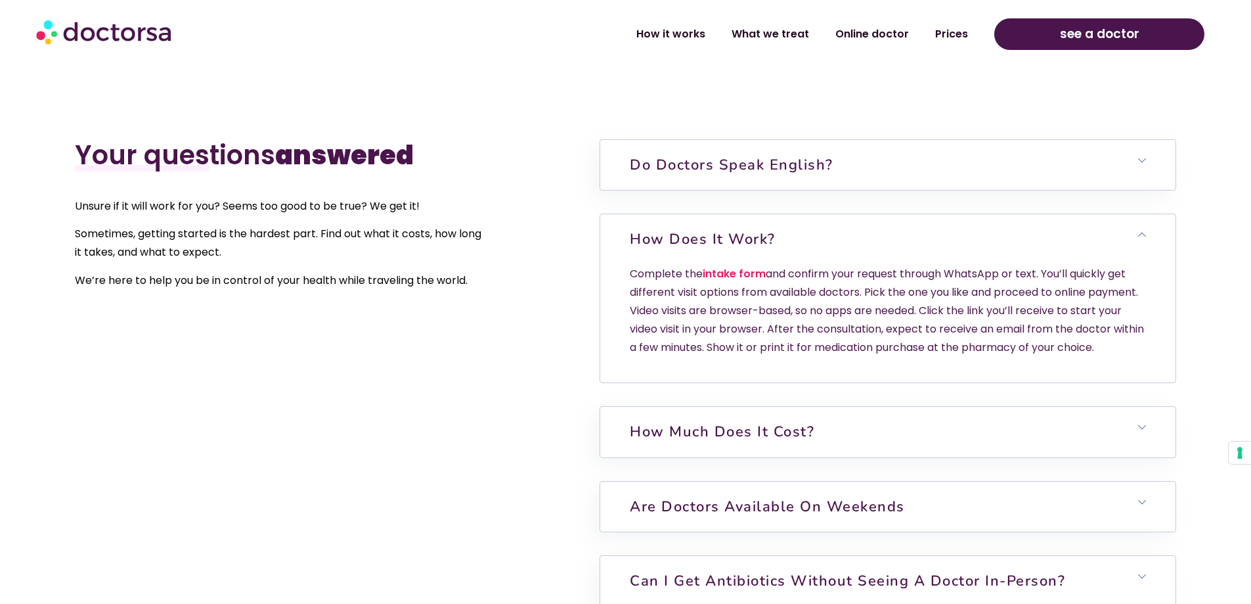
click at [1143, 231] on icon at bounding box center [1142, 235] width 8 height 8
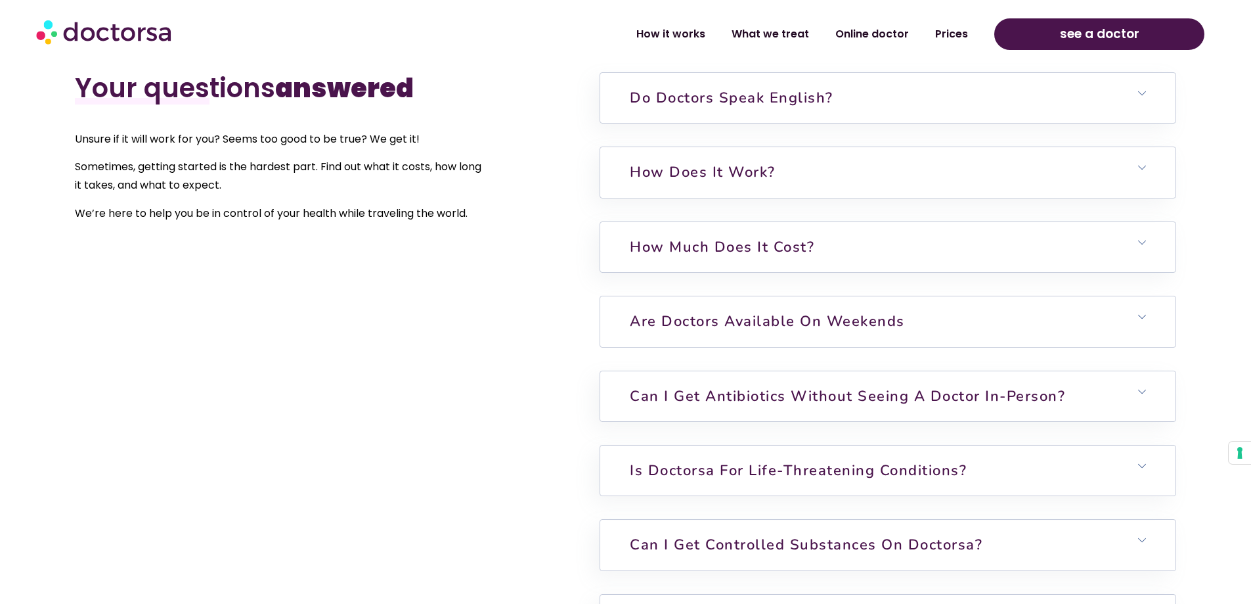
scroll to position [3416, 0]
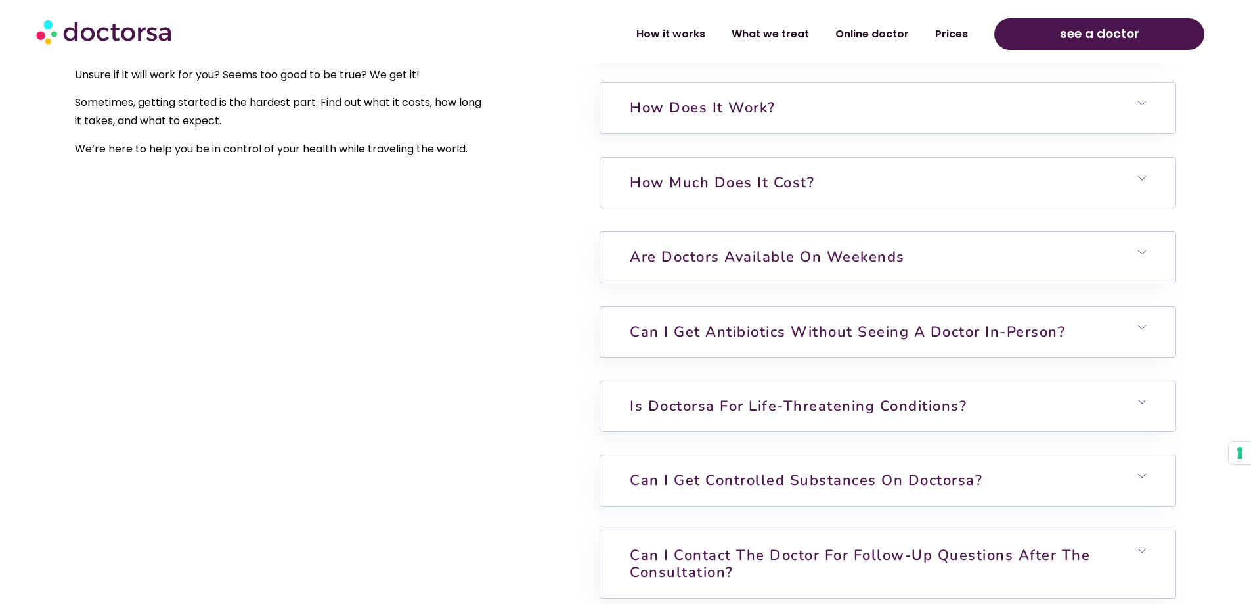
click at [1131, 177] on h6 "How much does it cost?" at bounding box center [887, 183] width 575 height 50
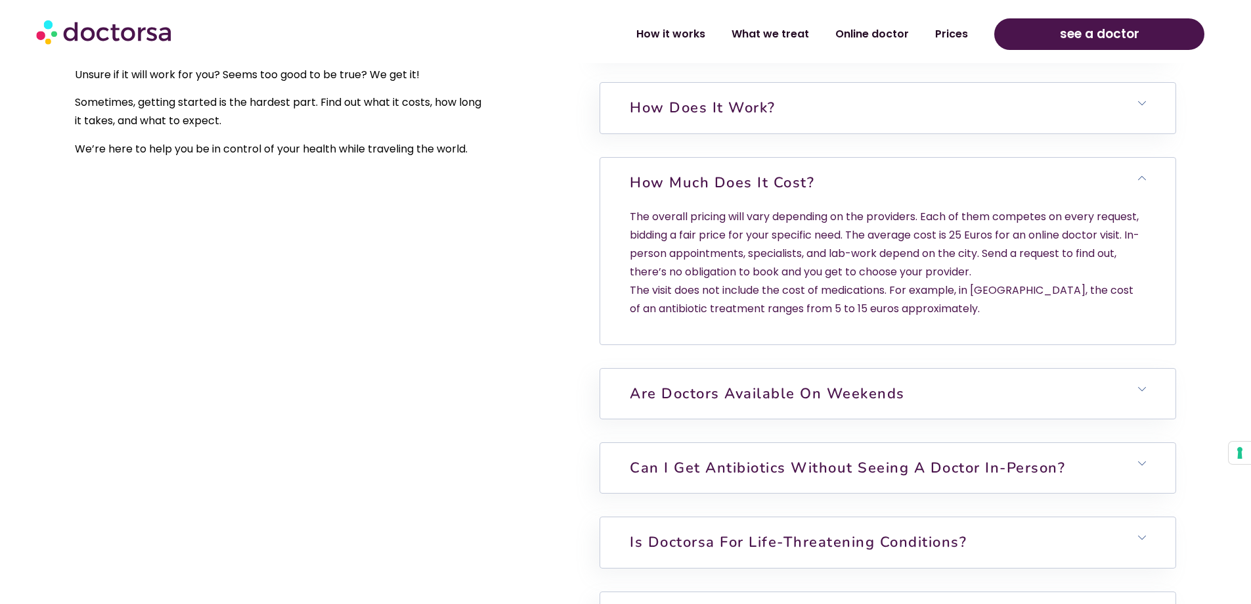
click at [1140, 179] on icon at bounding box center [1142, 178] width 8 height 8
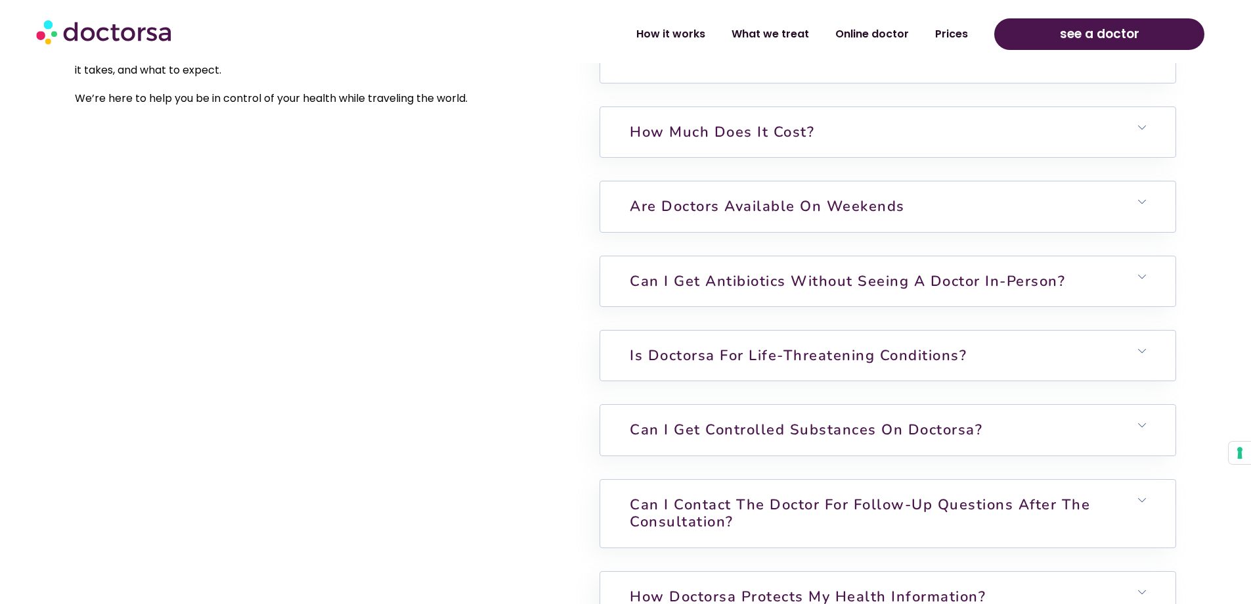
scroll to position [3482, 0]
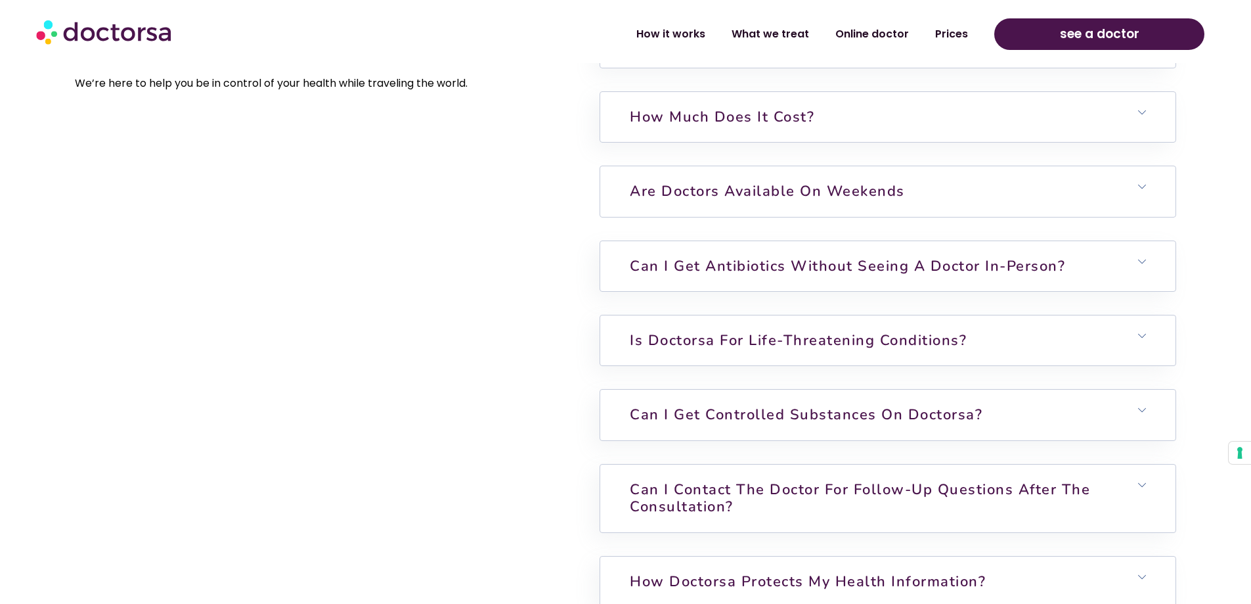
click at [1145, 185] on icon at bounding box center [1142, 187] width 8 height 8
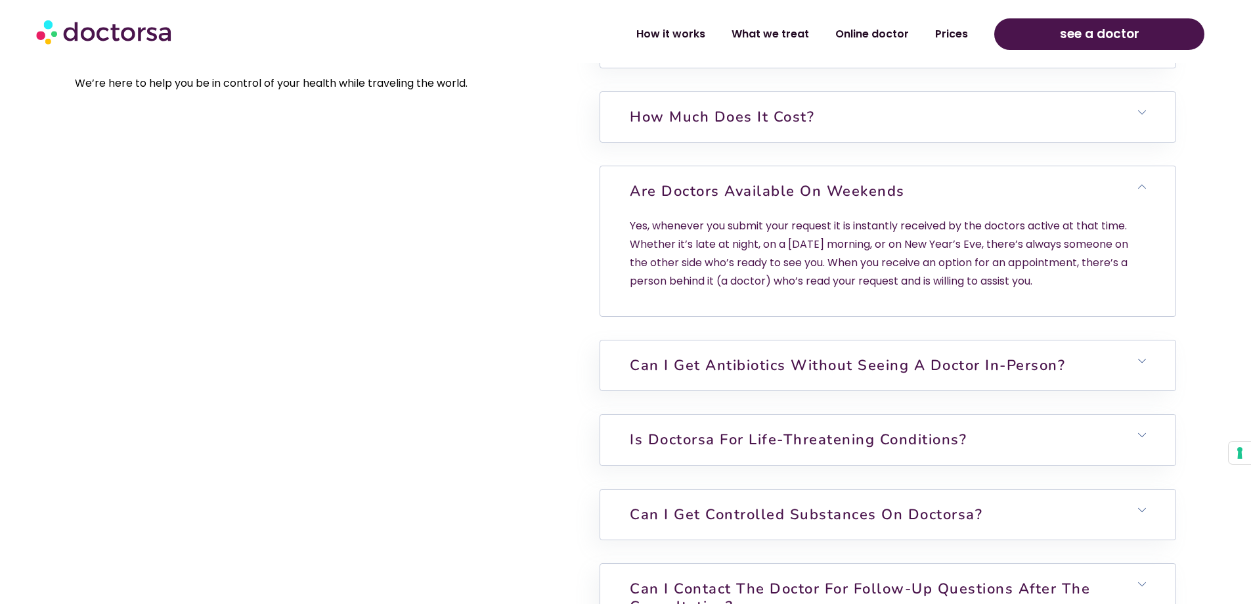
click at [1145, 185] on icon at bounding box center [1142, 187] width 8 height 8
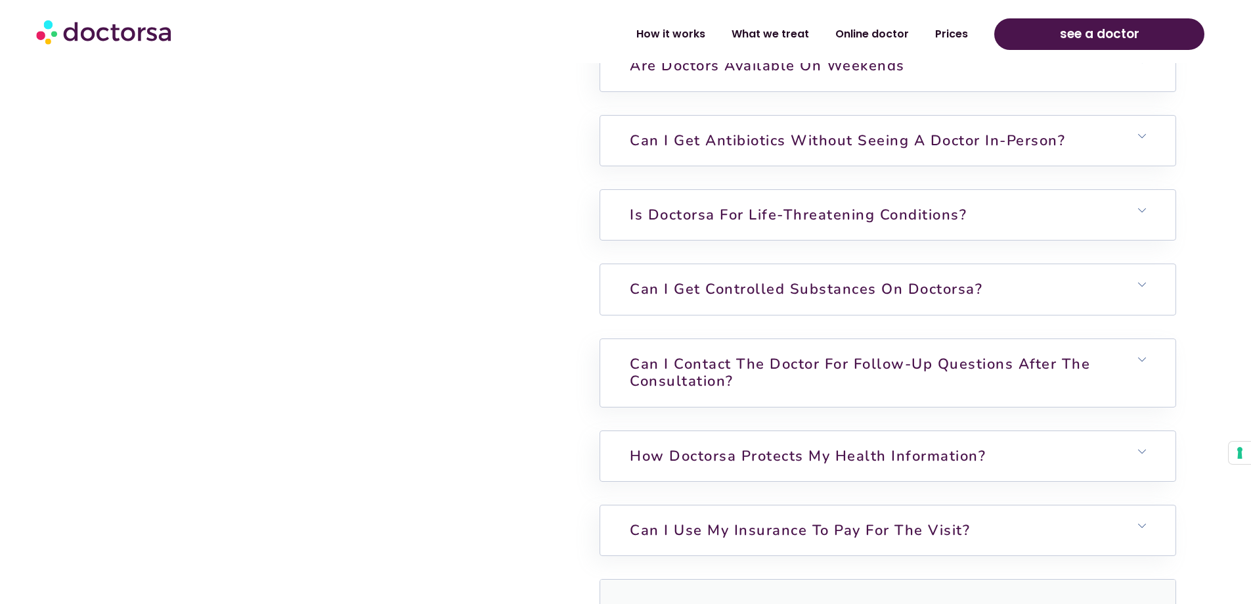
scroll to position [3613, 0]
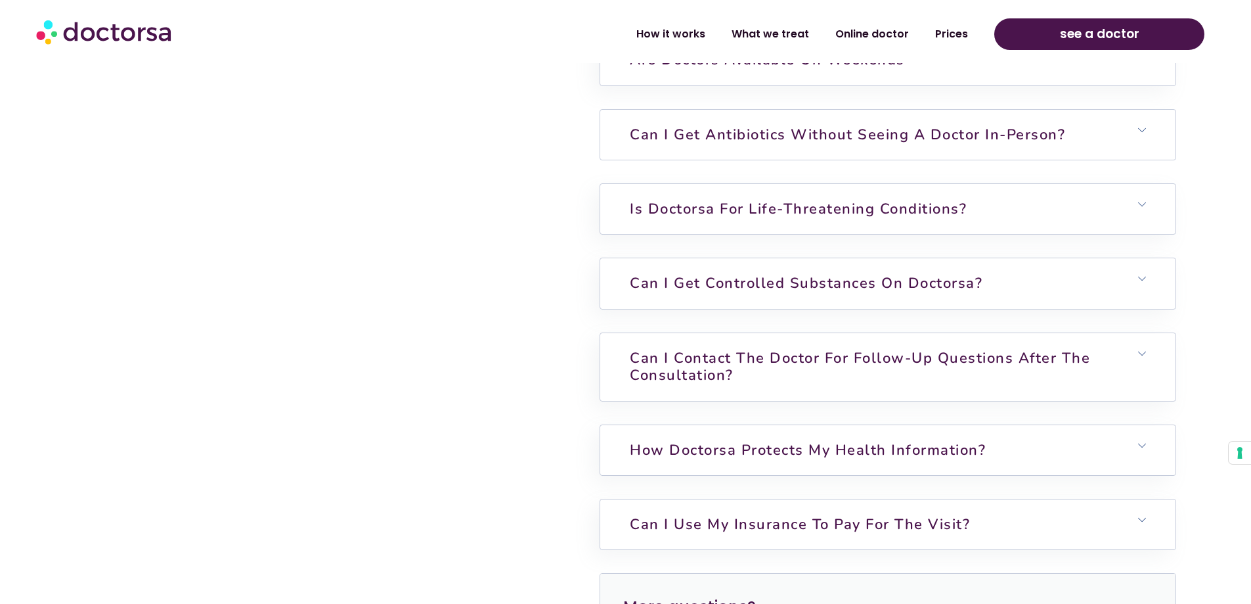
click at [1144, 129] on icon at bounding box center [1142, 130] width 8 height 8
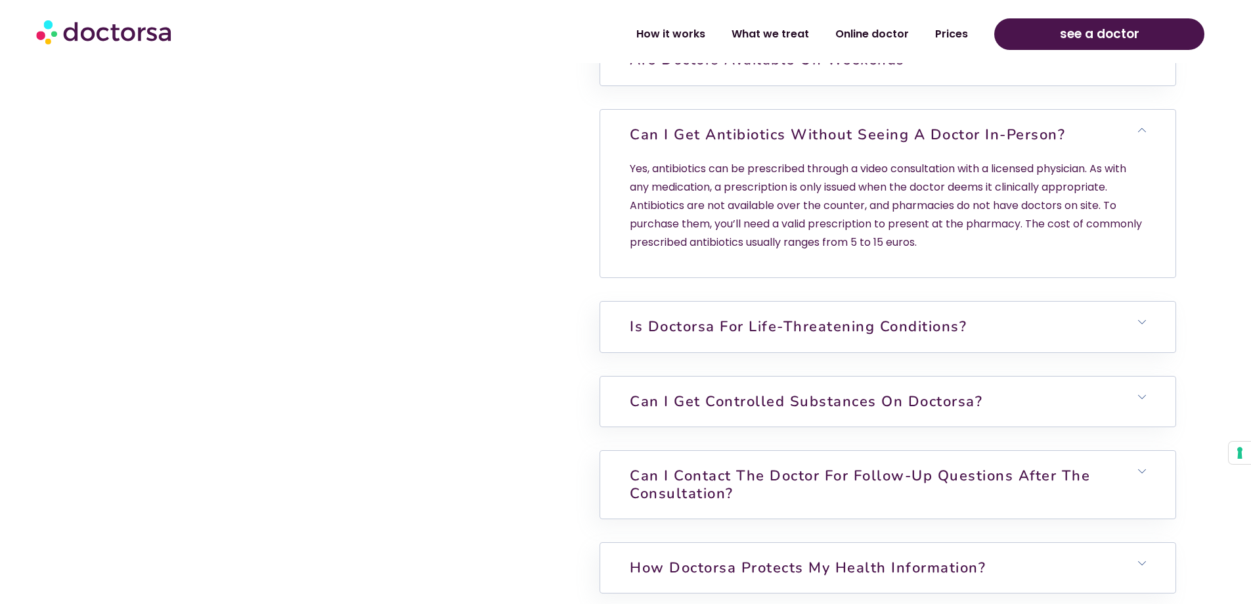
click at [1144, 129] on polygon at bounding box center [1142, 129] width 8 height 4
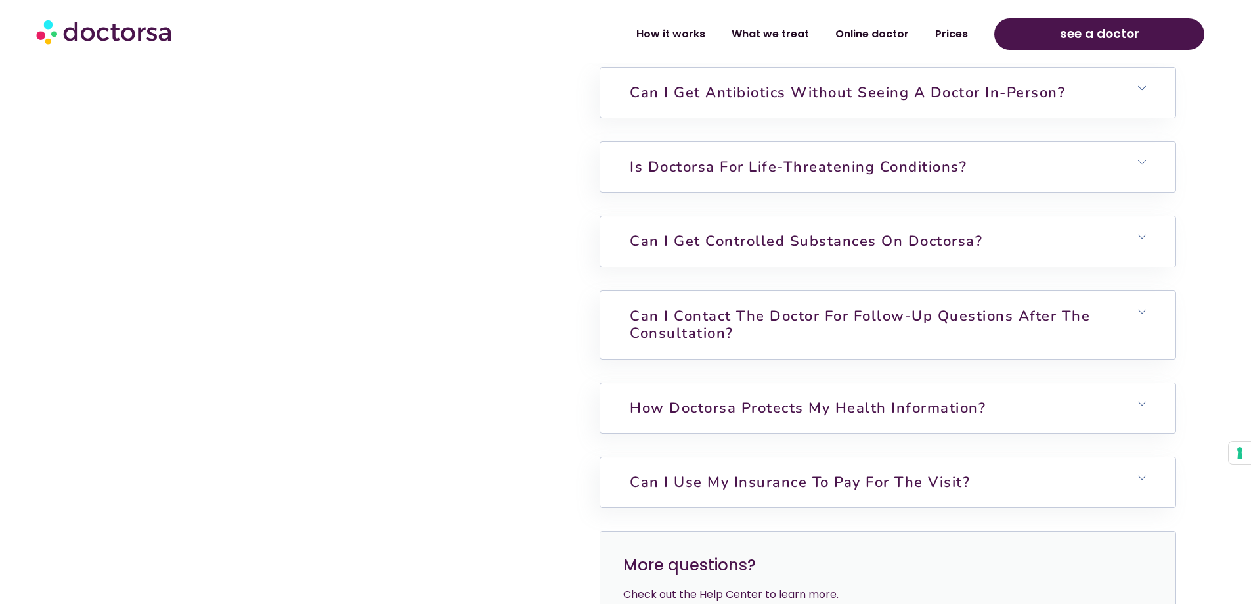
scroll to position [3679, 0]
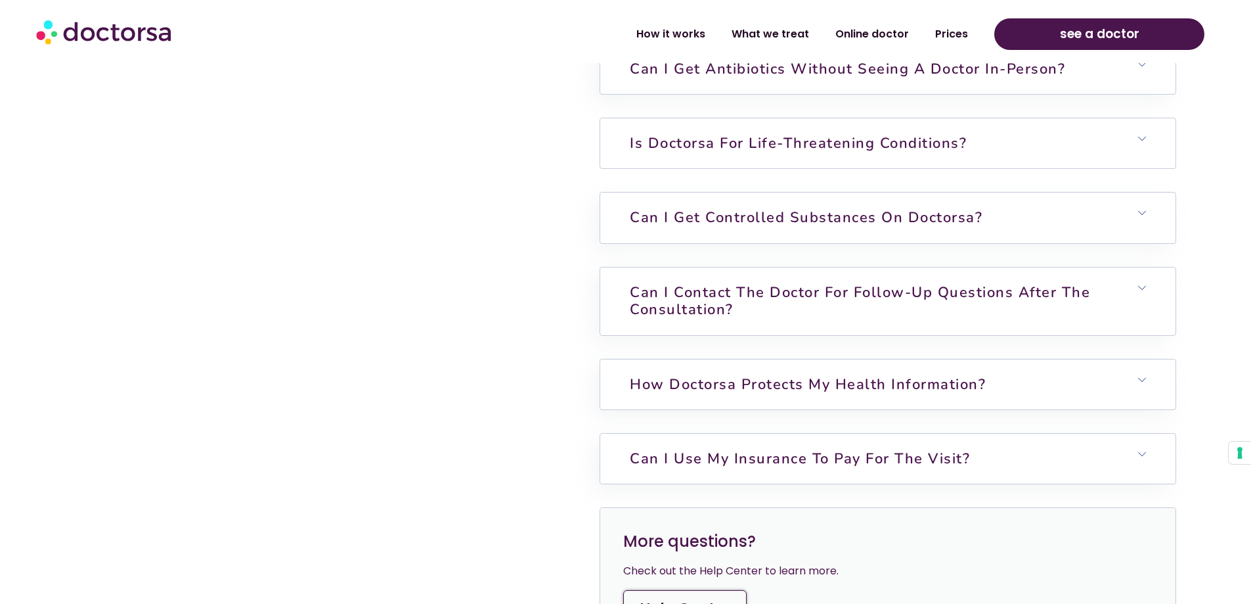
drag, startPoint x: 1163, startPoint y: 127, endPoint x: 1155, endPoint y: 135, distance: 11.2
click at [1158, 133] on h6 "Is Doctorsa for Life-Threatening Conditions?" at bounding box center [887, 143] width 575 height 50
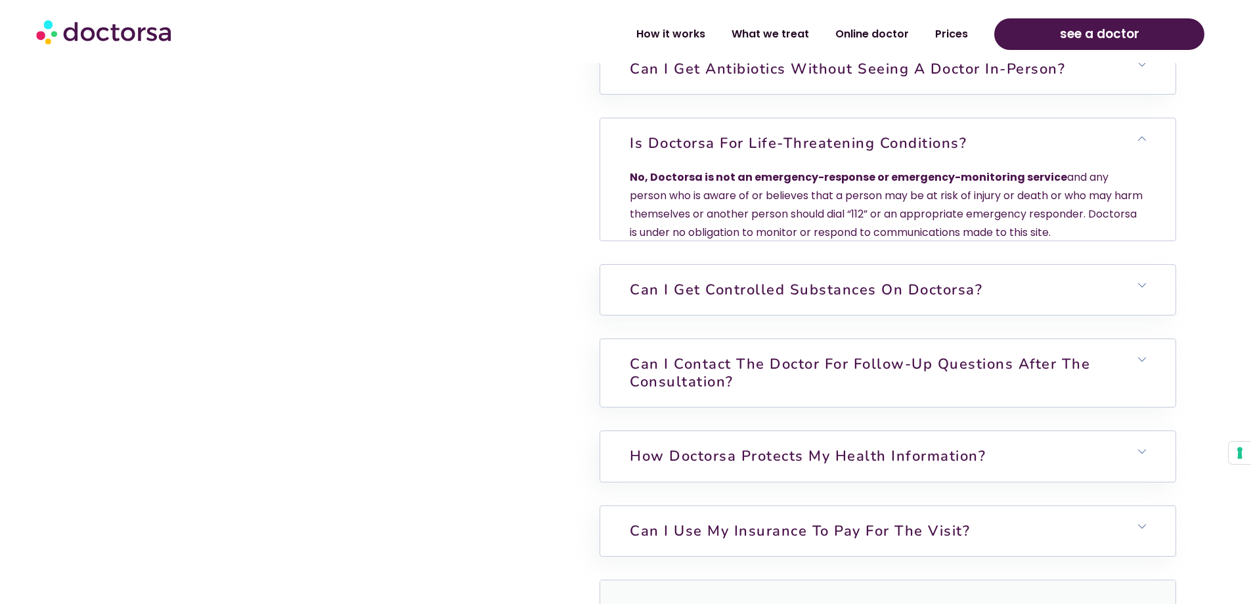
click at [1138, 139] on icon at bounding box center [1142, 139] width 8 height 8
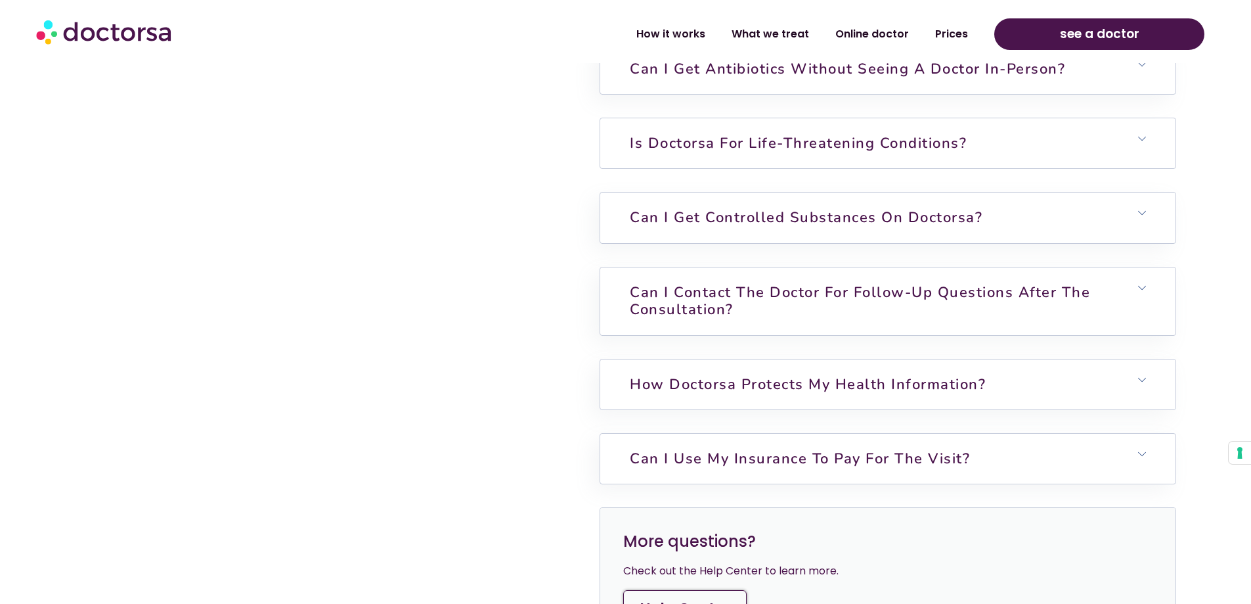
click at [1139, 139] on icon at bounding box center [1142, 139] width 8 height 8
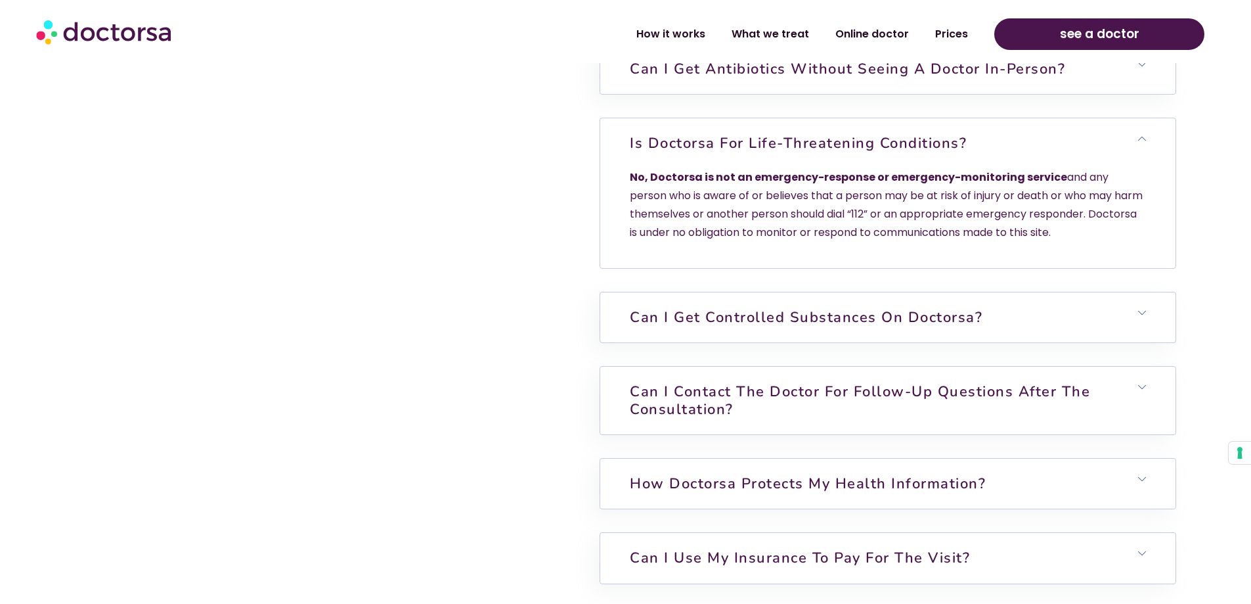
click at [1141, 132] on h6 "Is Doctorsa for Life-Threatening Conditions?" at bounding box center [887, 143] width 575 height 50
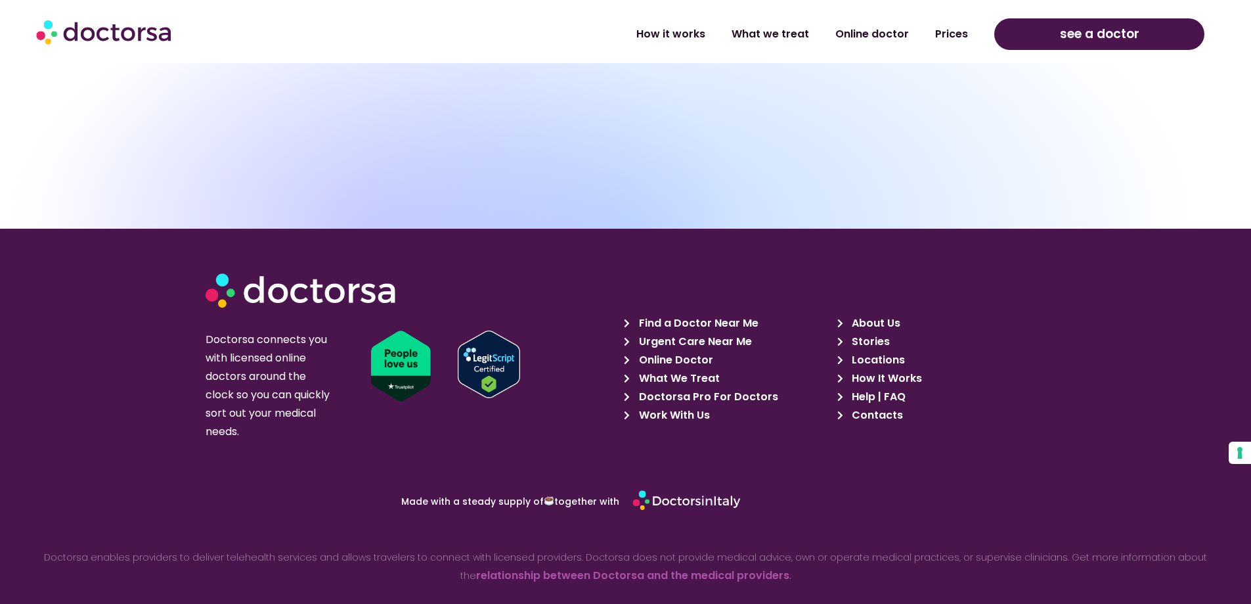
scroll to position [4687, 0]
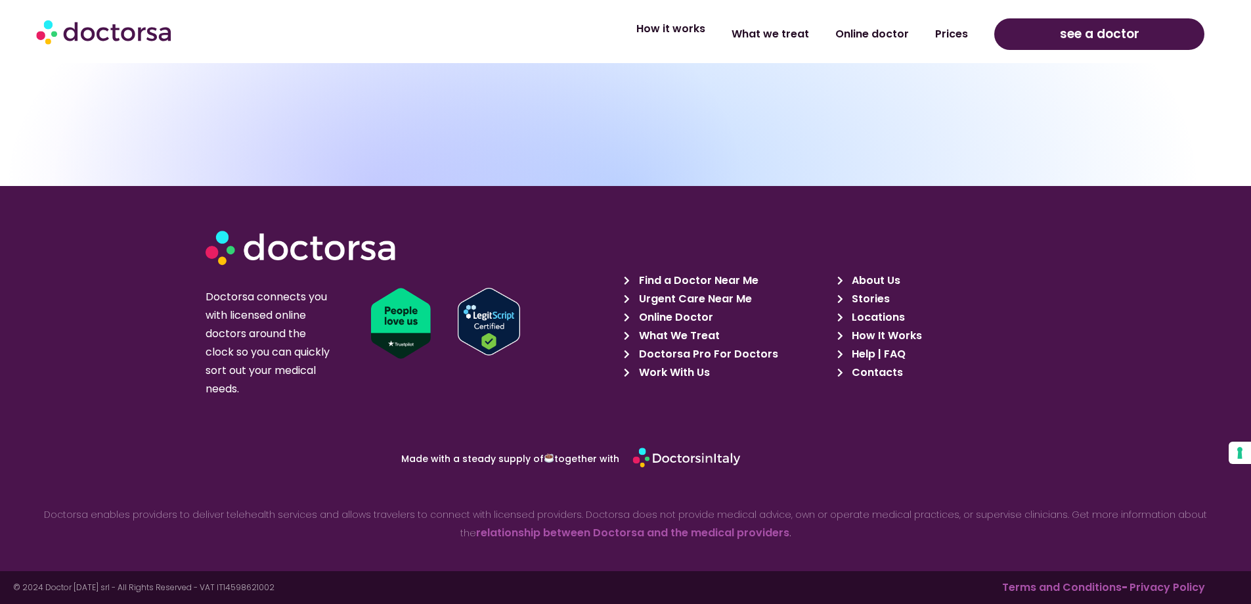
click at [667, 42] on link "How it works" at bounding box center [670, 29] width 95 height 30
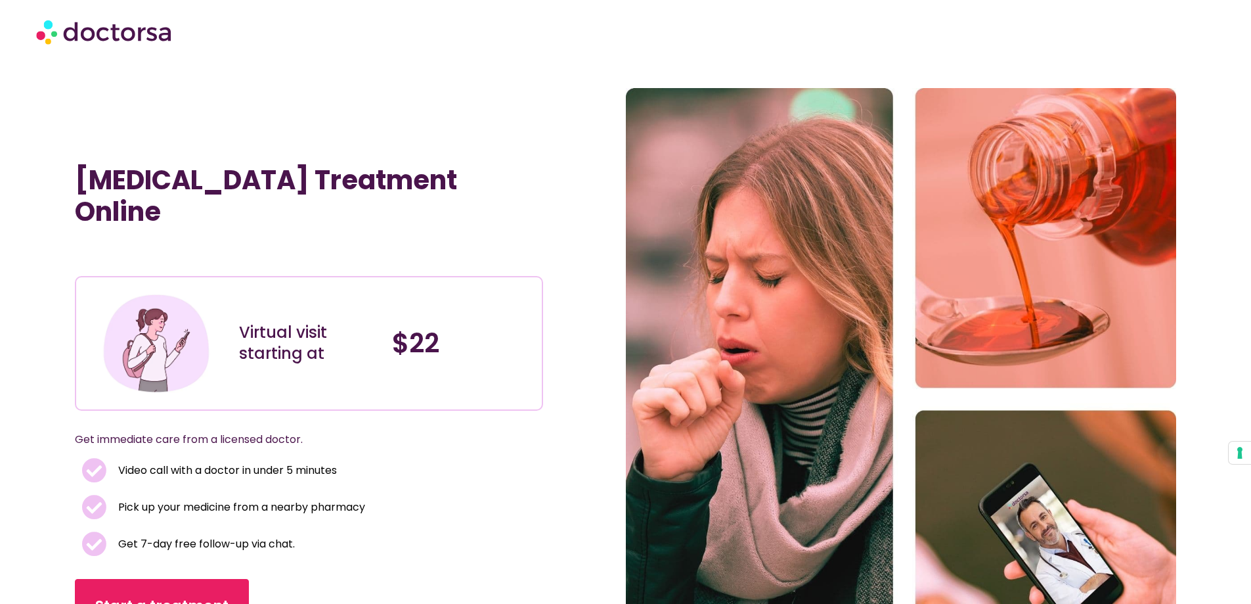
click at [181, 201] on h1 "[MEDICAL_DATA] Treatment Online" at bounding box center [309, 195] width 468 height 63
click at [0, 301] on section "[MEDICAL_DATA] Treatment Online Virtual visit starting at $22 Get immediate car…" at bounding box center [625, 399] width 1251 height 622
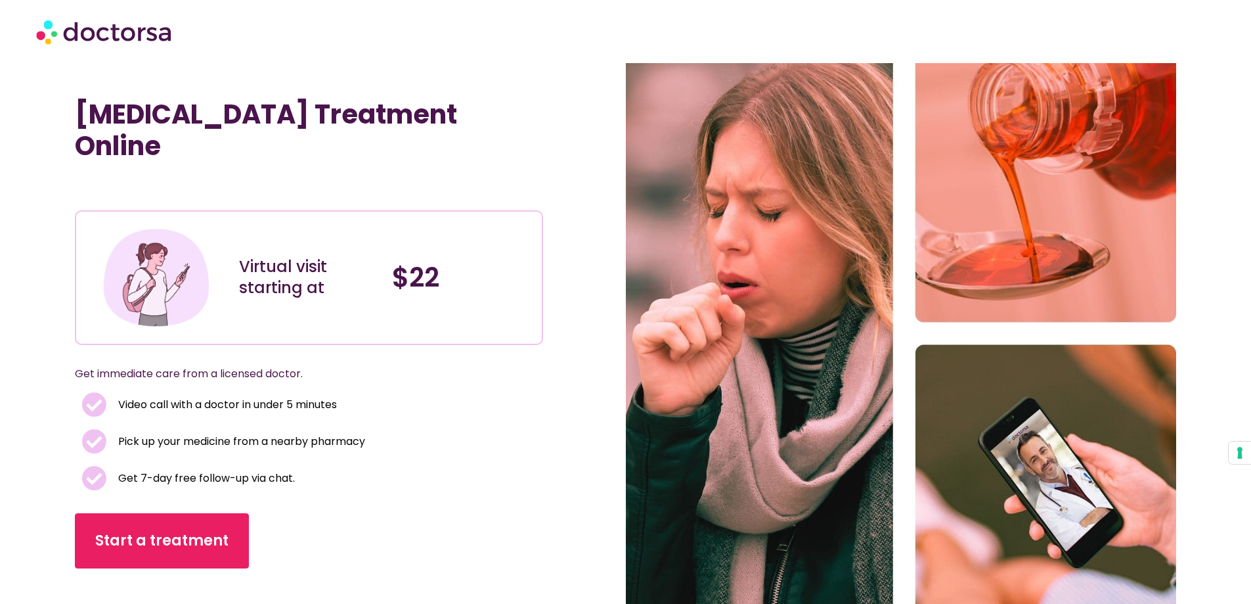
click at [253, 272] on div "Virtual visit starting at" at bounding box center [309, 277] width 140 height 42
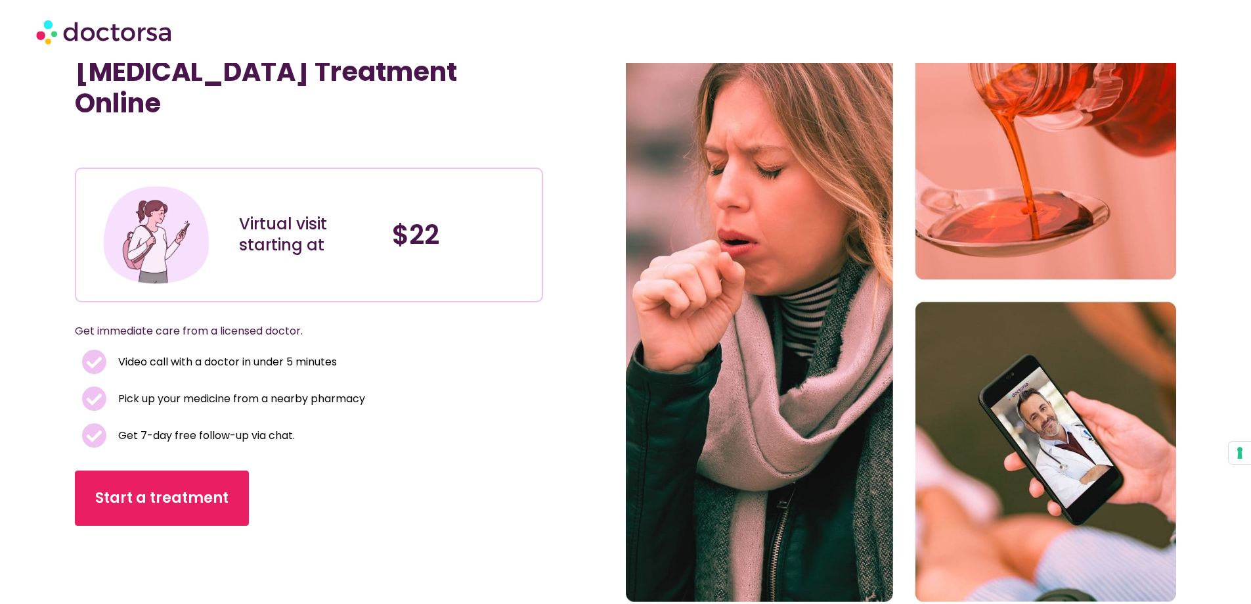
scroll to position [131, 0]
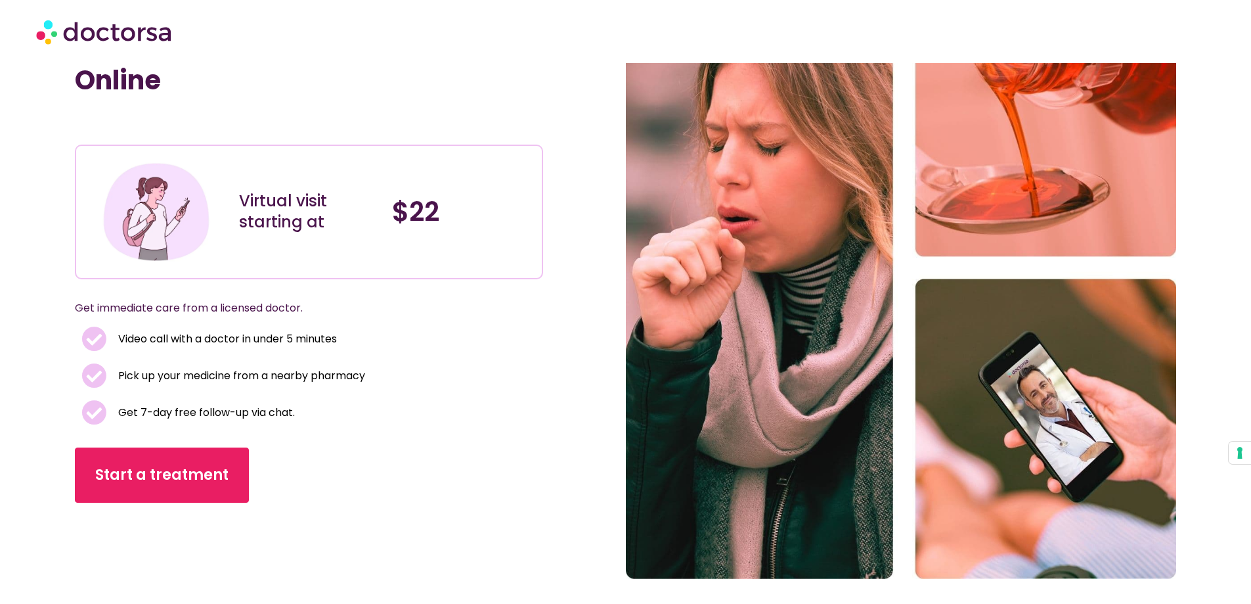
click at [168, 330] on span "Video call with a doctor in under 5 minutes" at bounding box center [226, 339] width 222 height 18
click at [238, 330] on span "Video call with a doctor in under 5 minutes" at bounding box center [226, 339] width 222 height 18
click at [282, 330] on span "Video call with a doctor in under 5 minutes" at bounding box center [226, 339] width 222 height 18
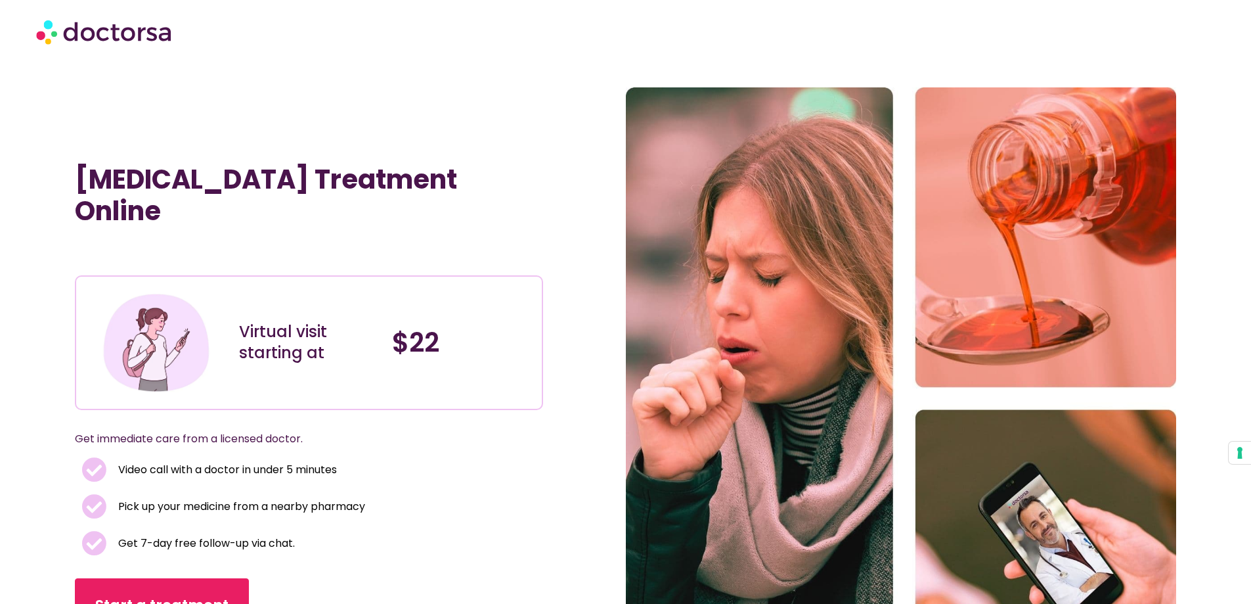
scroll to position [0, 0]
click at [914, 353] on img at bounding box center [901, 399] width 551 height 622
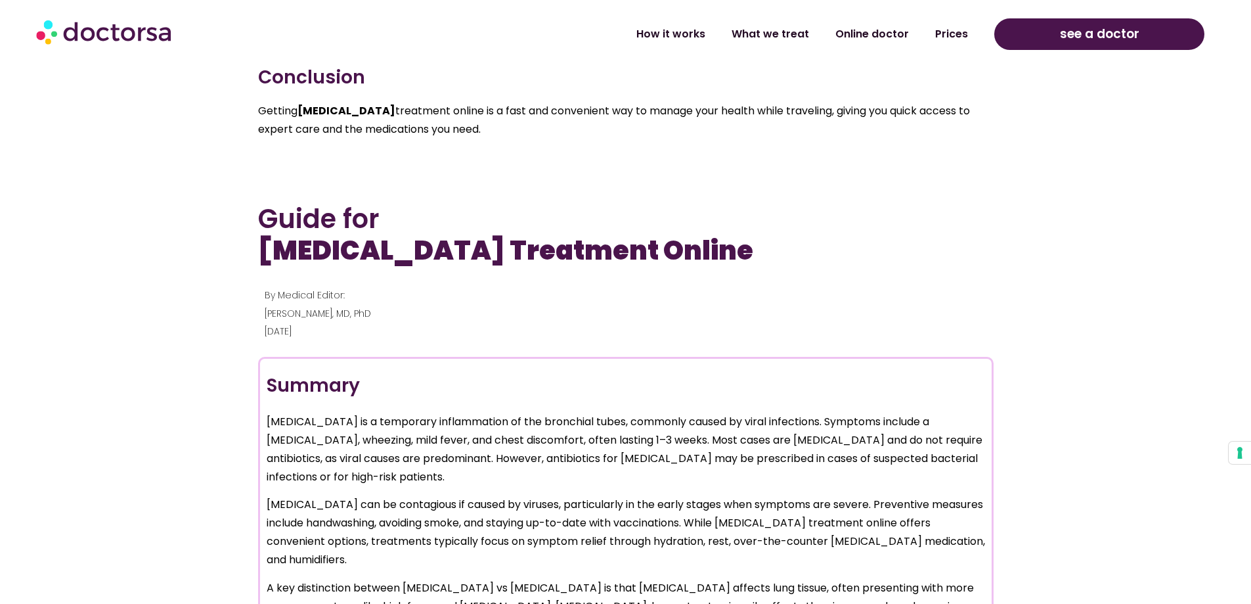
scroll to position [1577, 0]
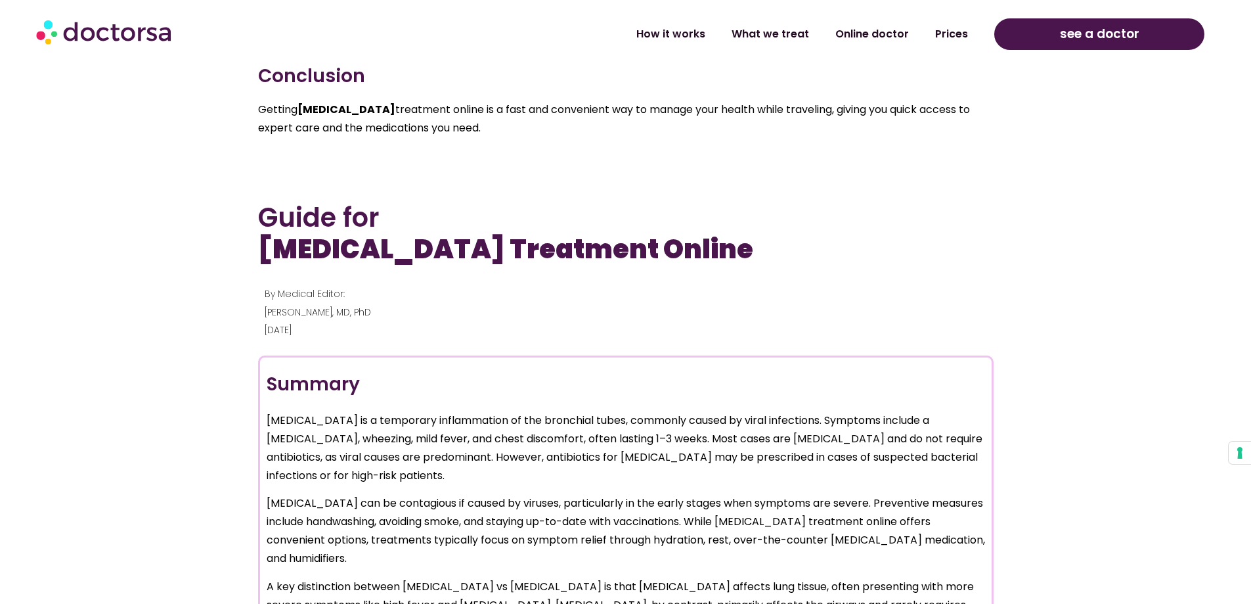
click at [304, 411] on p "[MEDICAL_DATA] is a temporary inflammation of the bronchial tubes, commonly cau…" at bounding box center [626, 448] width 719 height 74
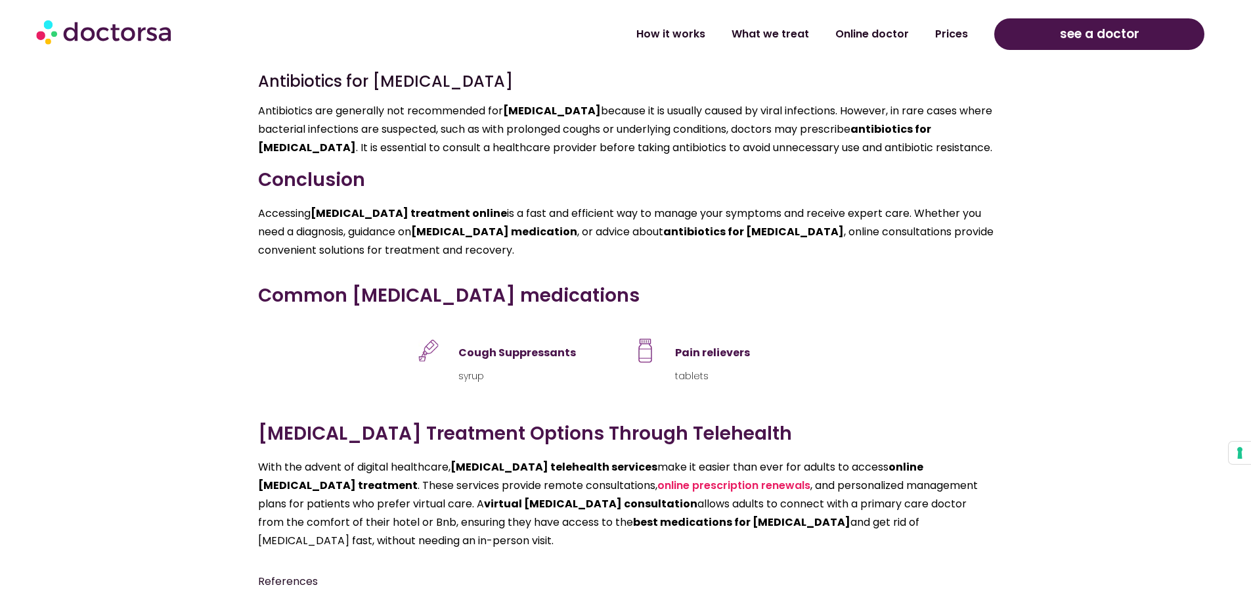
scroll to position [3350, 0]
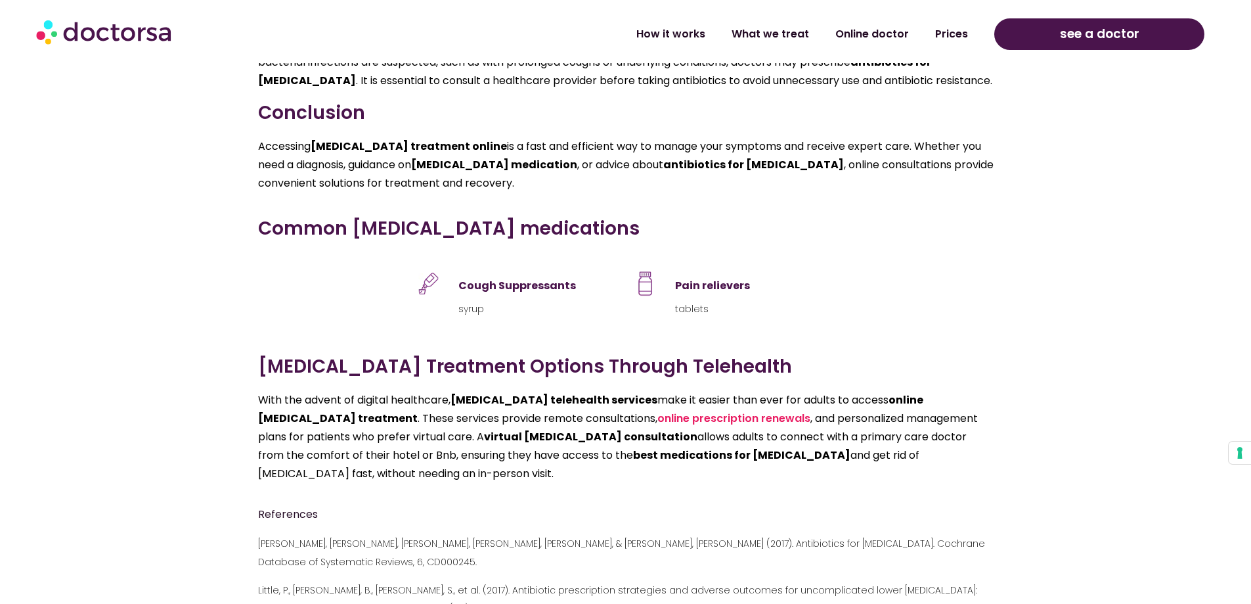
click at [658, 267] on div "Pain relievers tablets" at bounding box center [735, 292] width 204 height 51
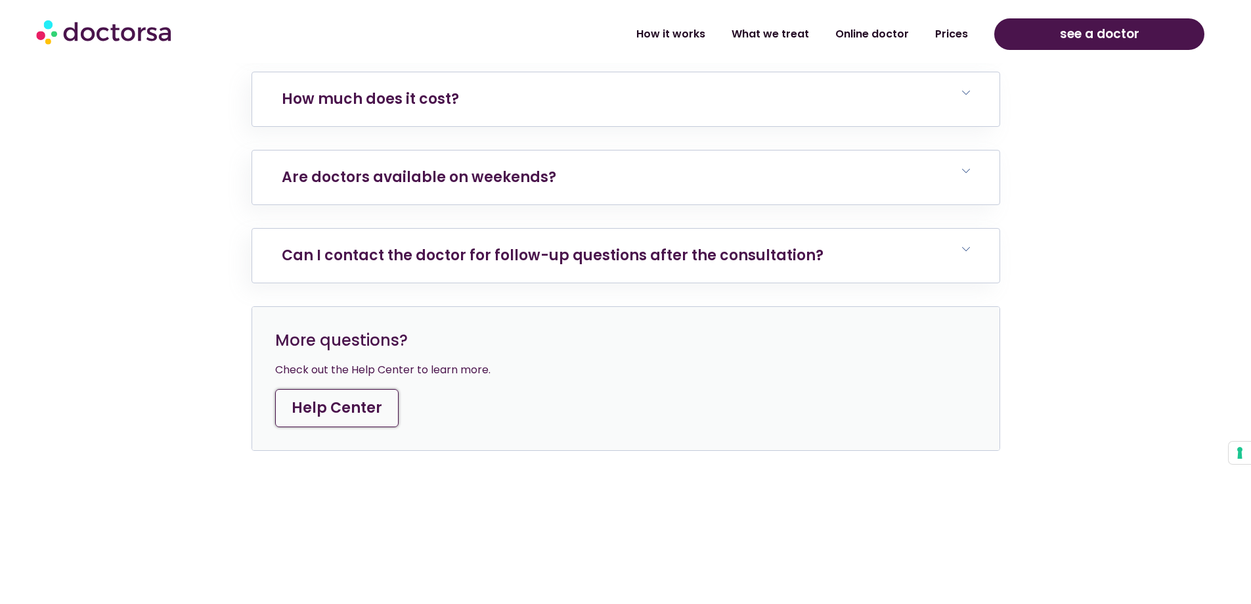
scroll to position [5715, 0]
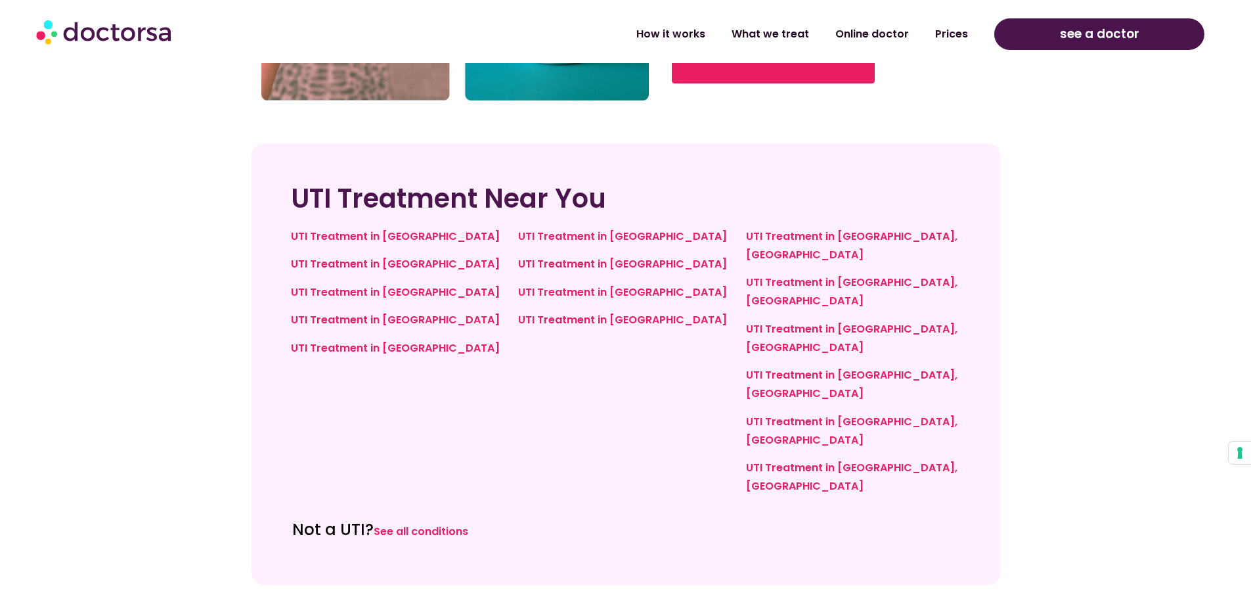
scroll to position [3304, 0]
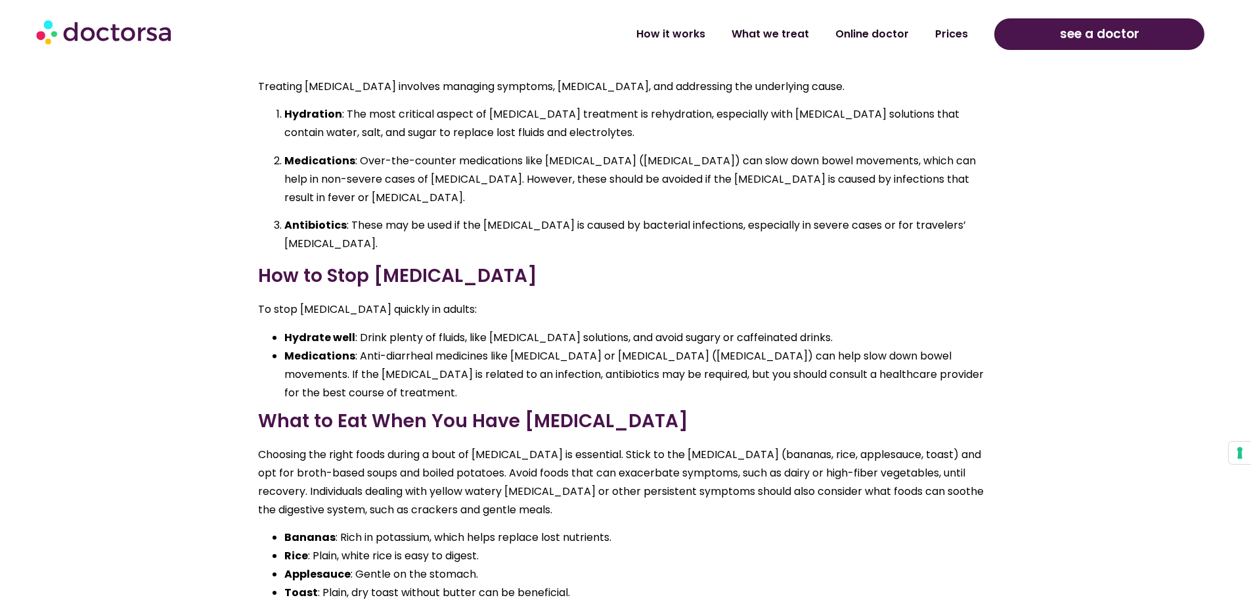
scroll to position [2431, 0]
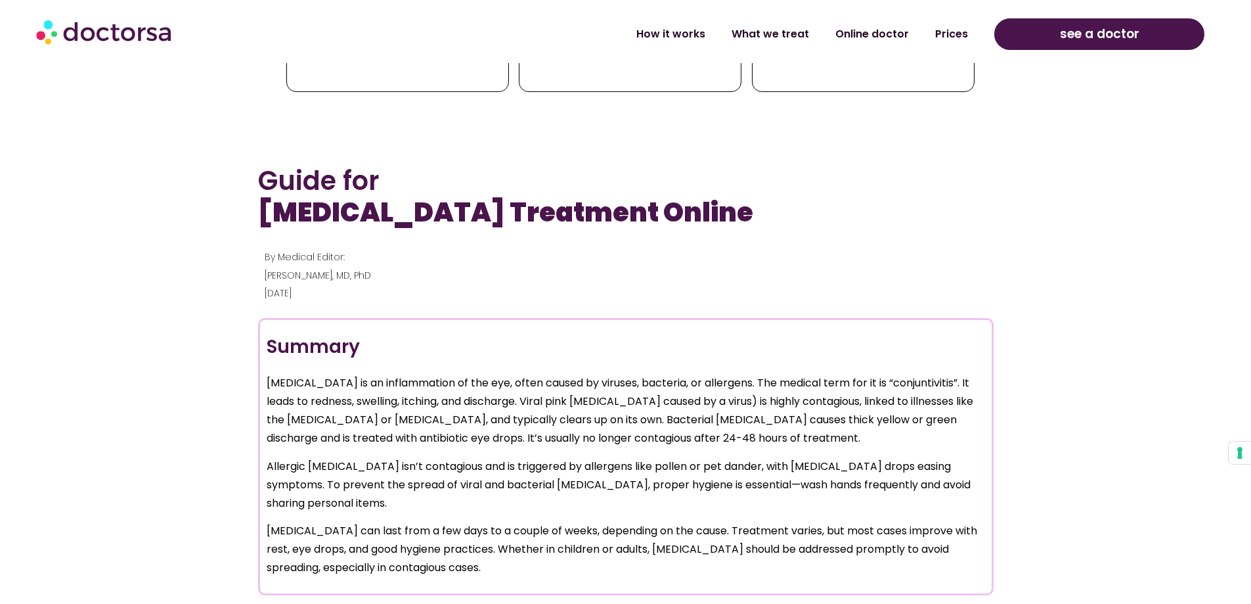
scroll to position [1380, 0]
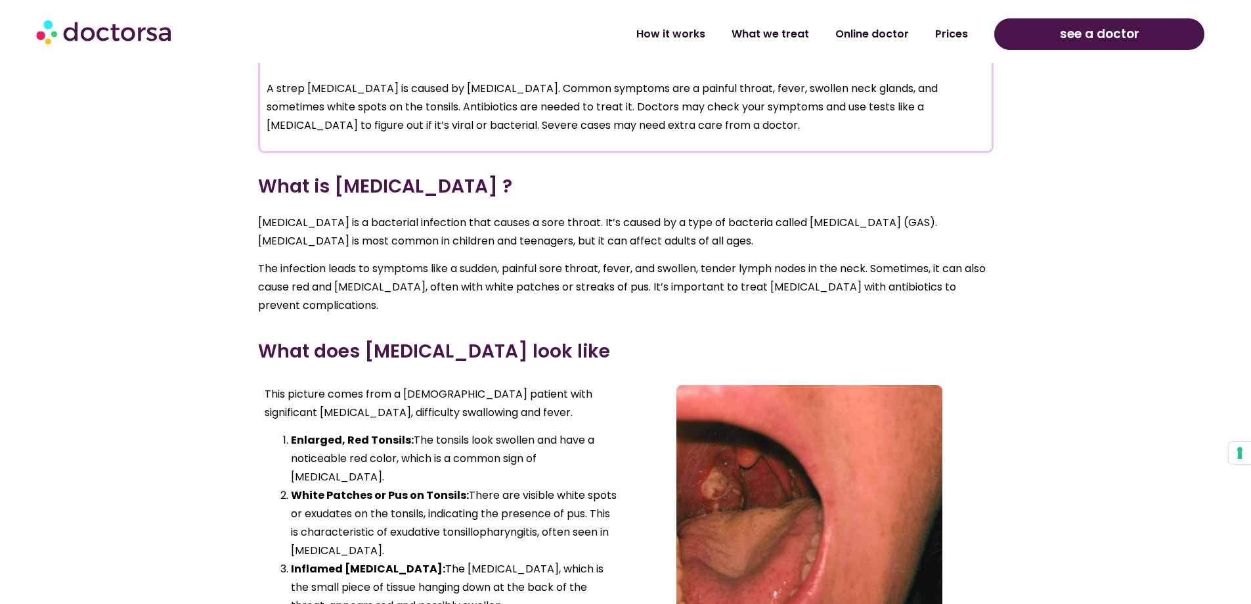
scroll to position [1445, 0]
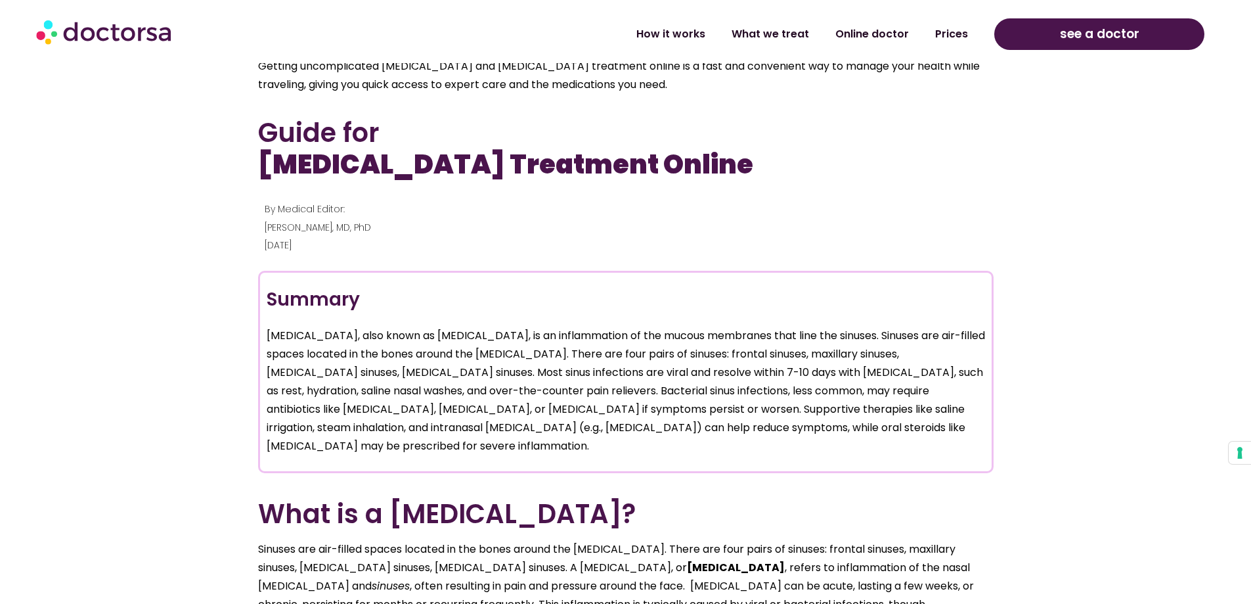
scroll to position [1708, 0]
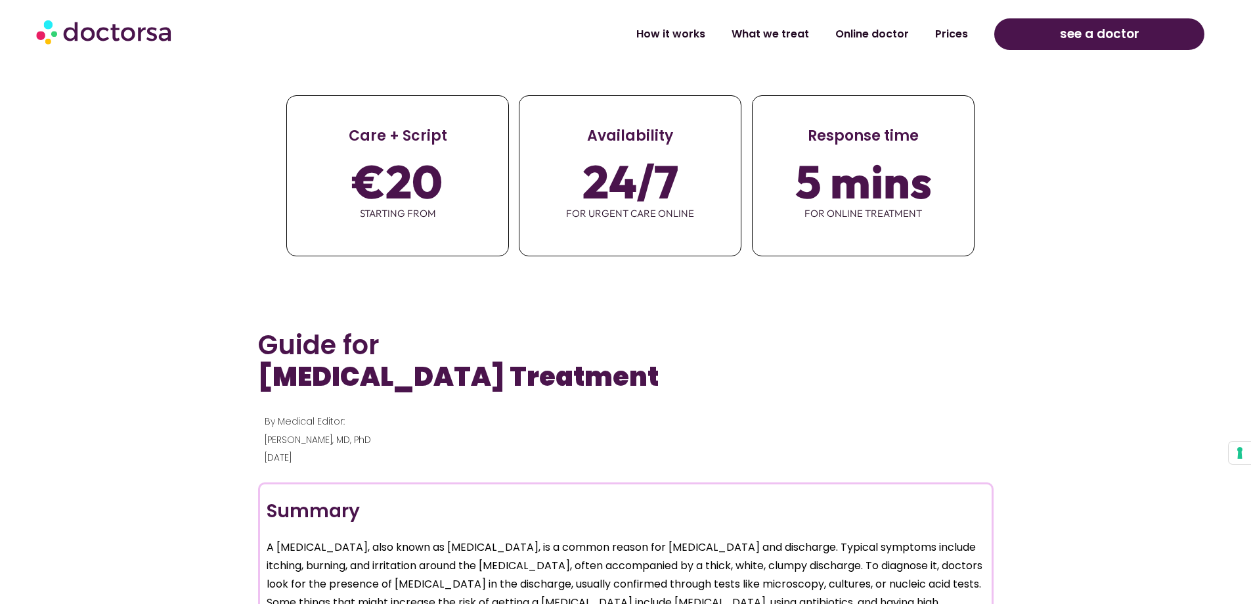
scroll to position [723, 0]
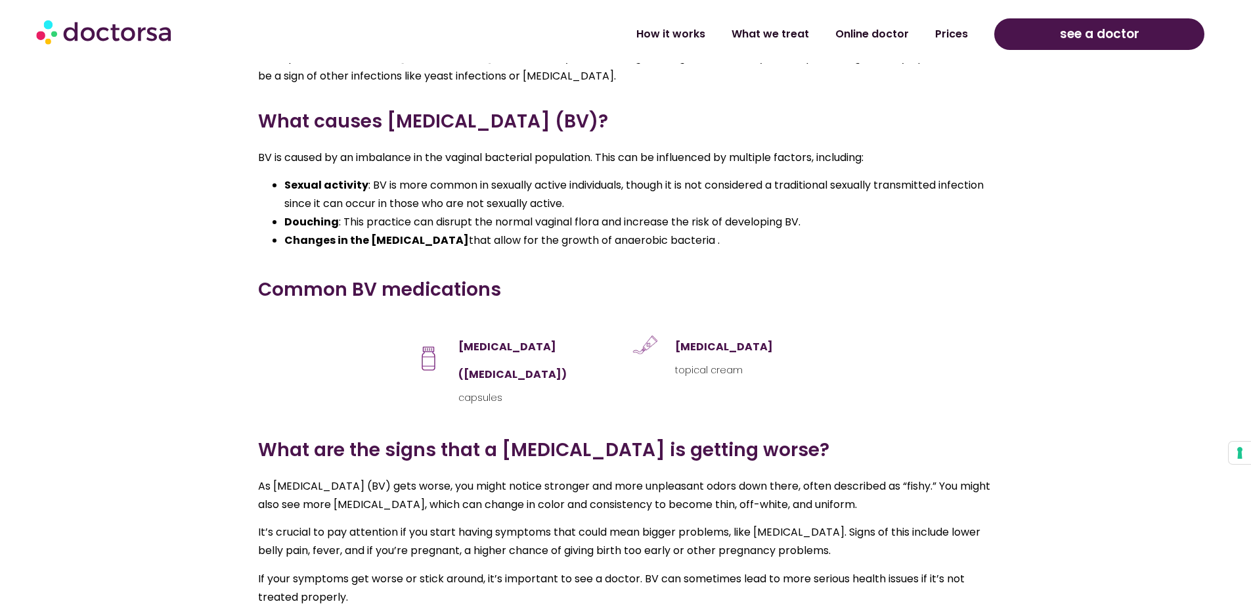
scroll to position [1708, 0]
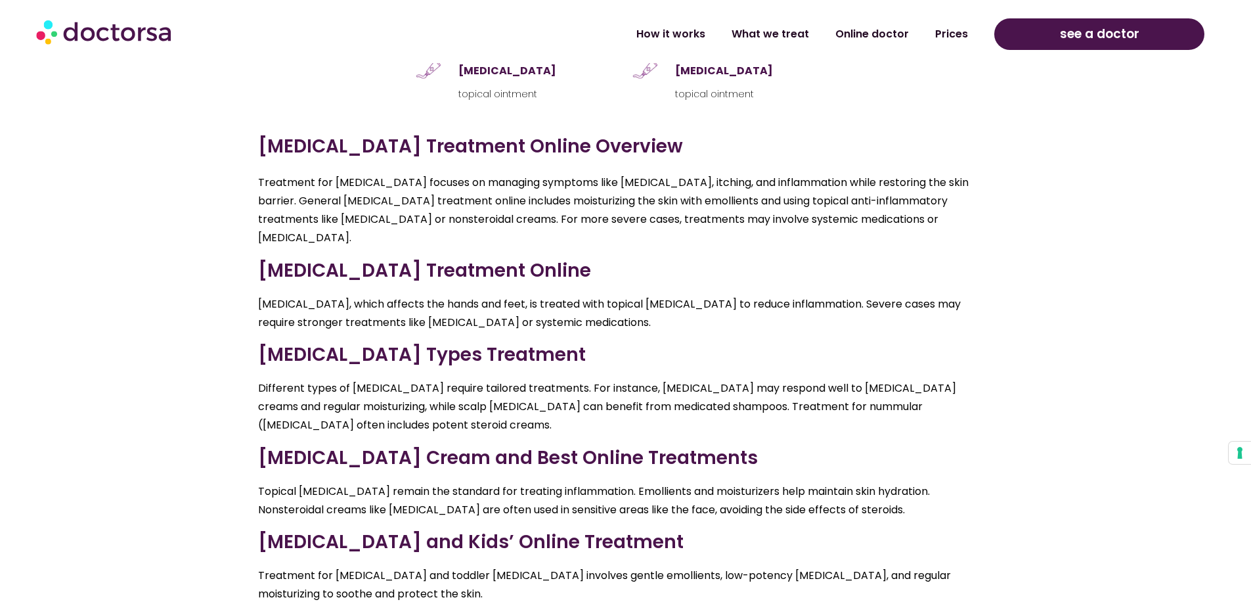
scroll to position [2234, 0]
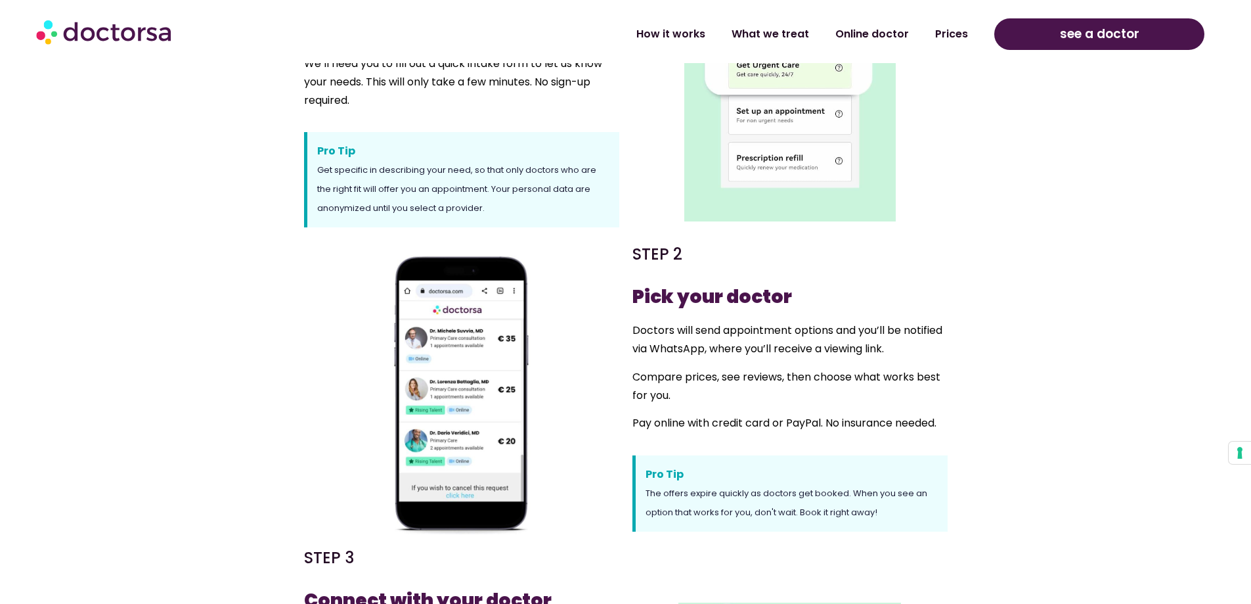
scroll to position [723, 0]
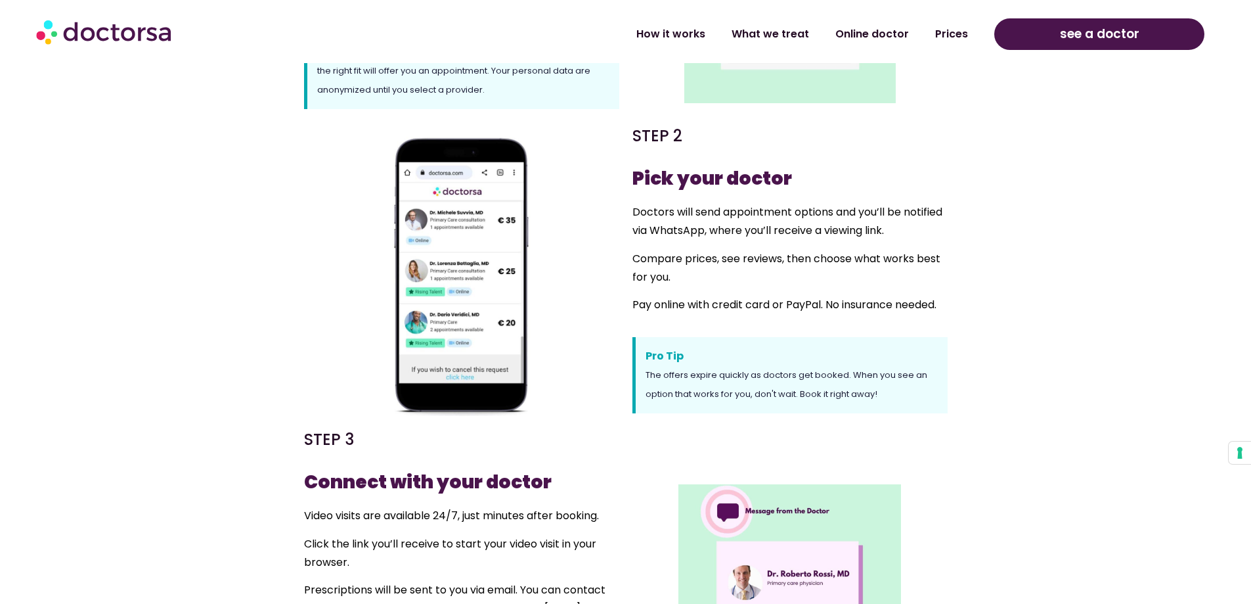
click at [254, 261] on section "STEP 2 Pick your doctor Doctors will send appointment options and you’ll be not…" at bounding box center [625, 269] width 1251 height 306
click at [444, 280] on img at bounding box center [461, 269] width 293 height 293
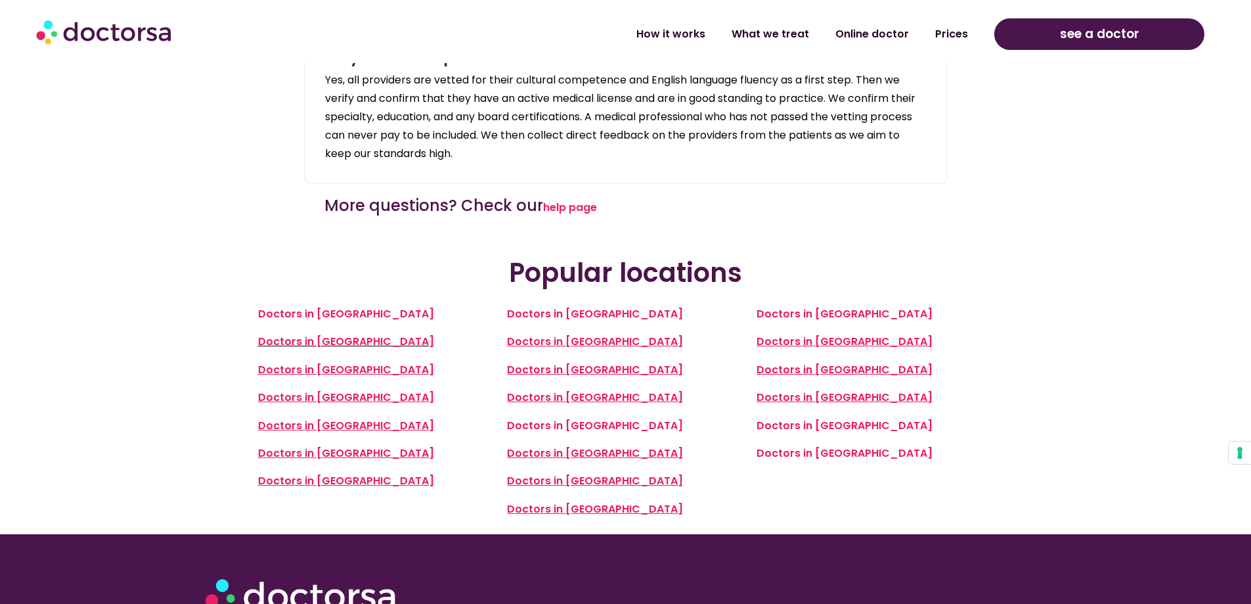
scroll to position [2956, 0]
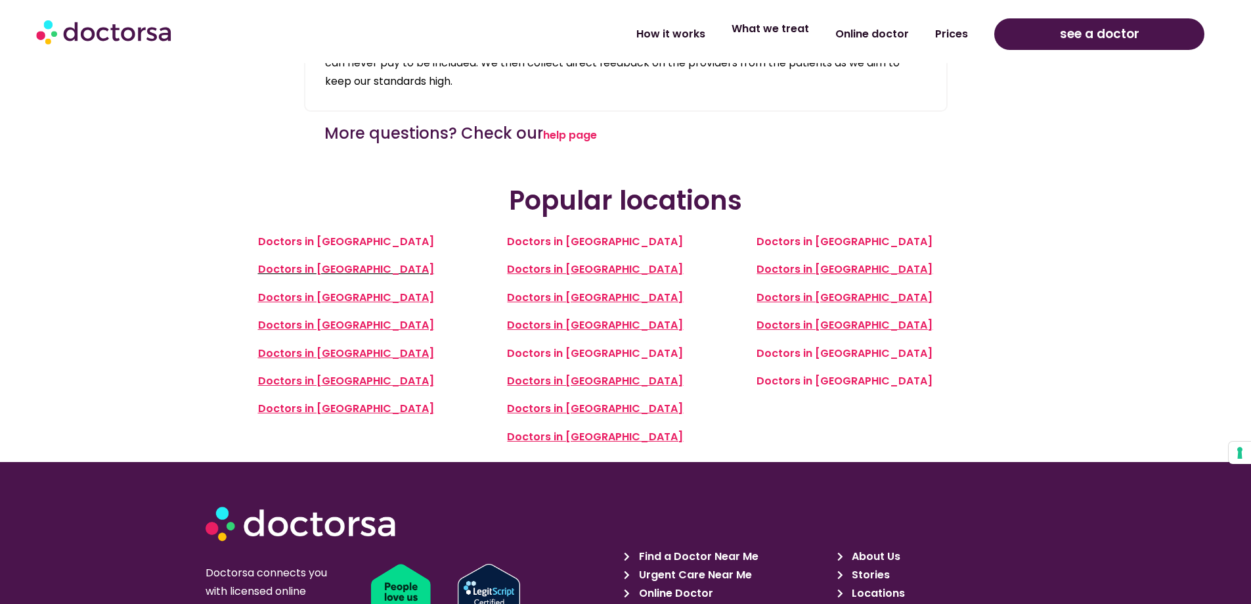
click at [790, 28] on link "What we treat" at bounding box center [771, 29] width 104 height 30
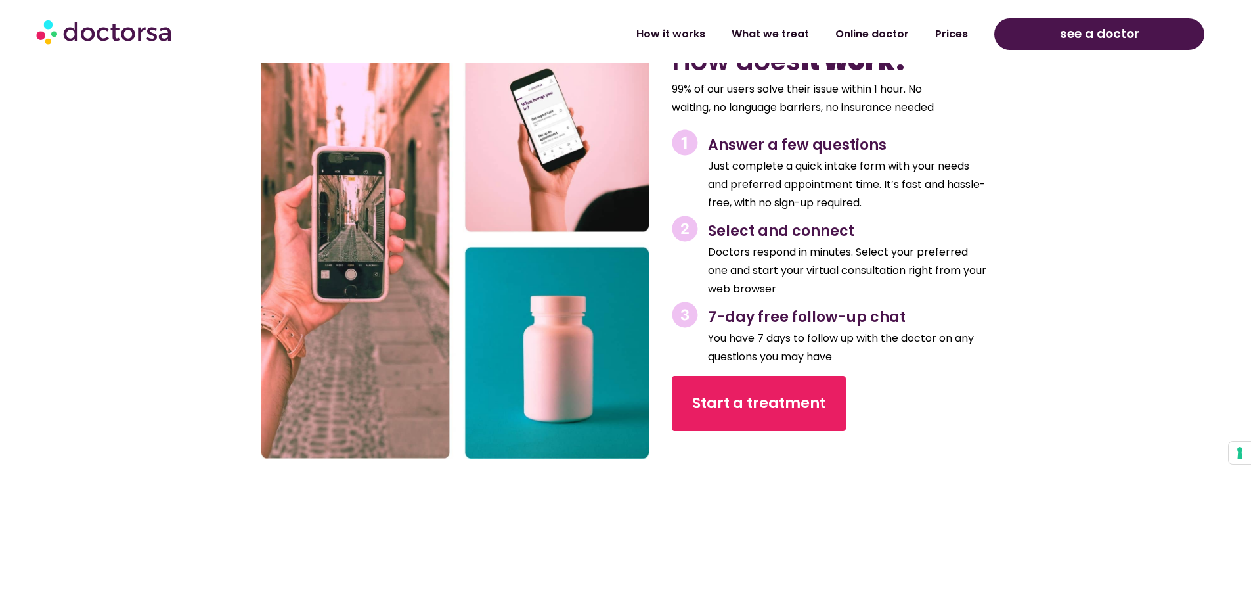
scroll to position [5190, 0]
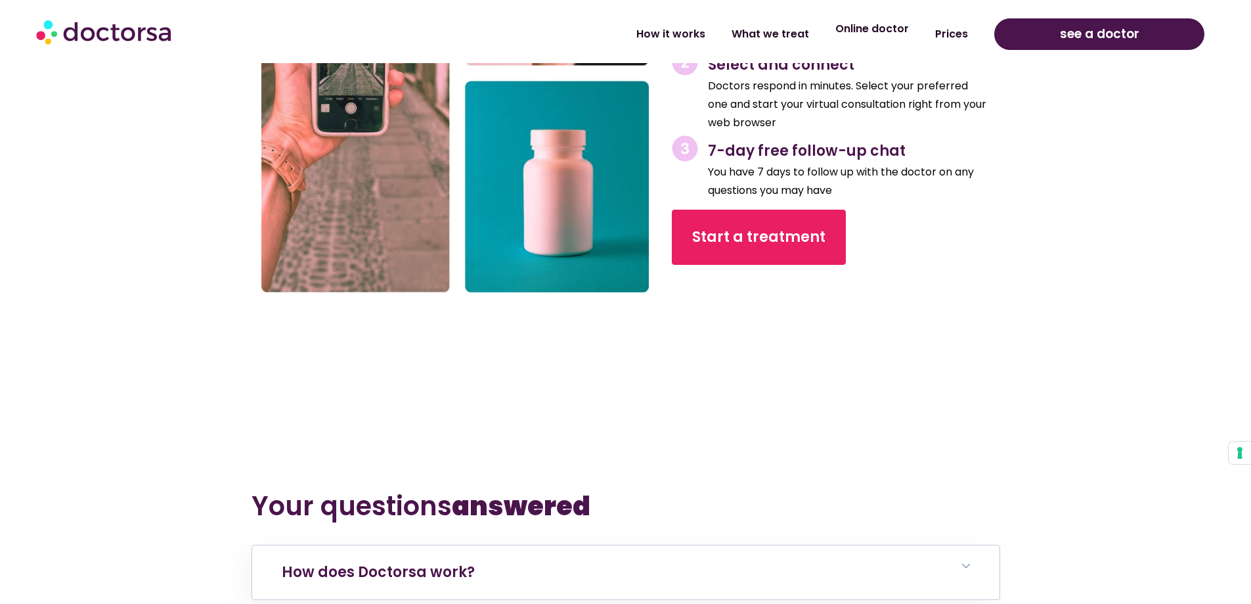
click at [878, 31] on link "Online doctor" at bounding box center [872, 29] width 100 height 30
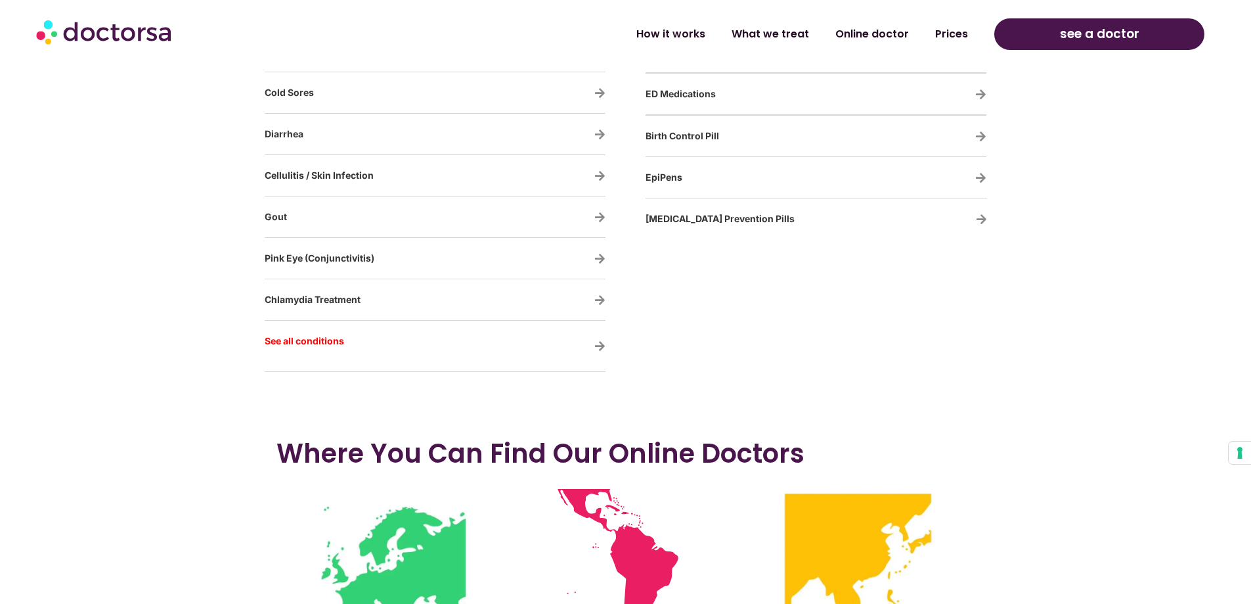
scroll to position [2759, 0]
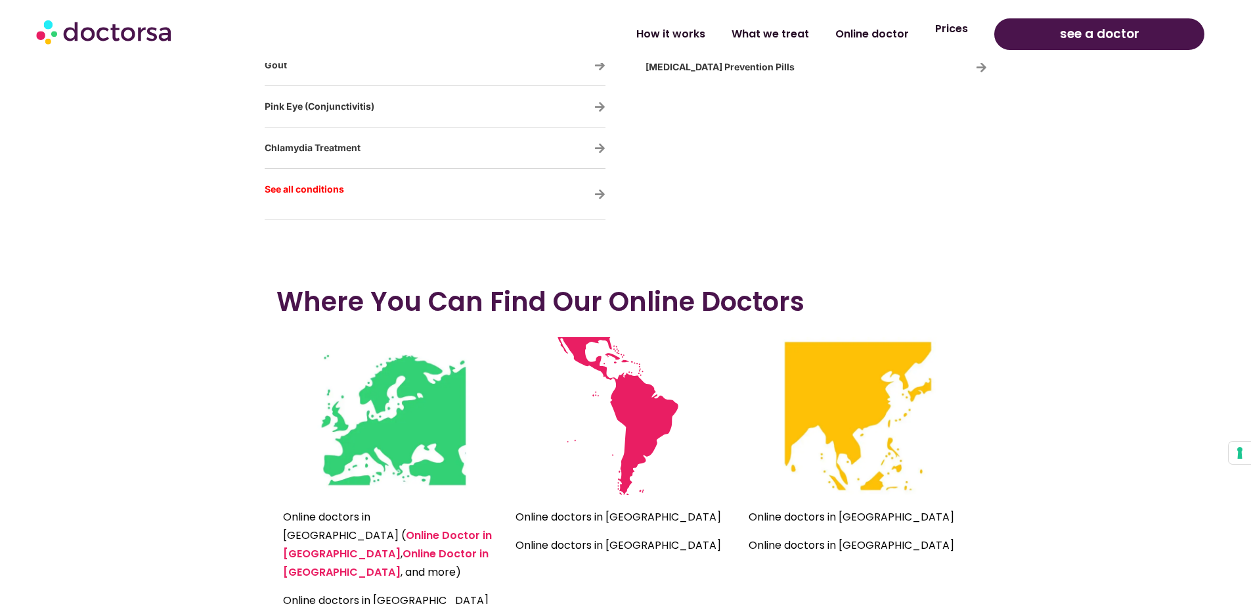
click at [958, 30] on link "Prices" at bounding box center [951, 29] width 59 height 30
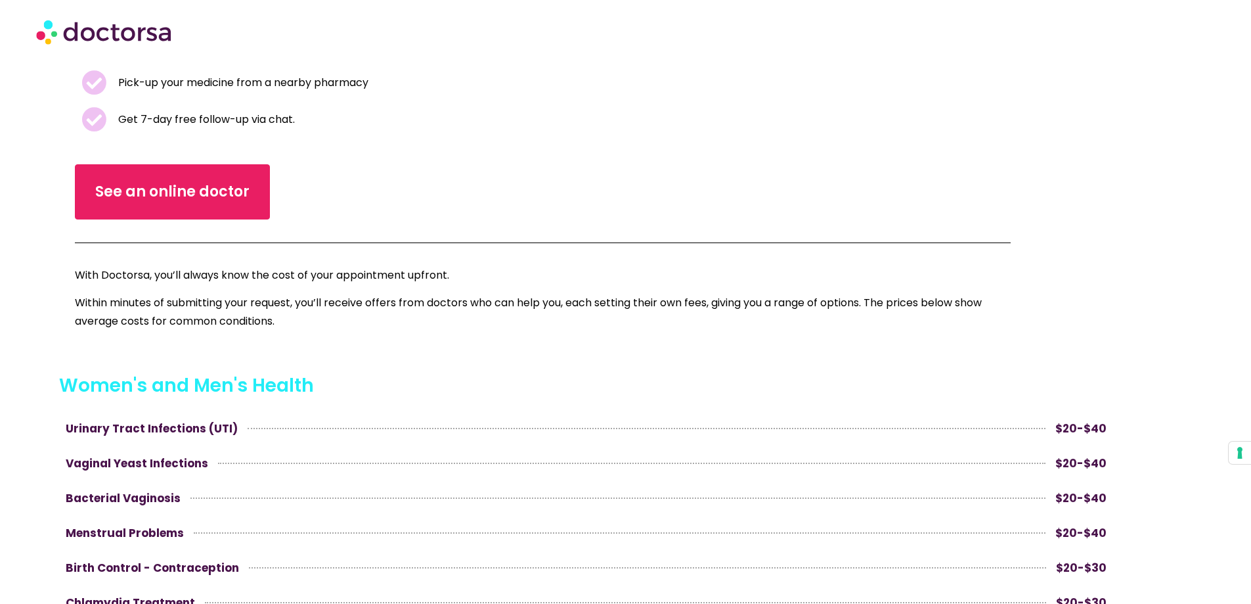
scroll to position [591, 0]
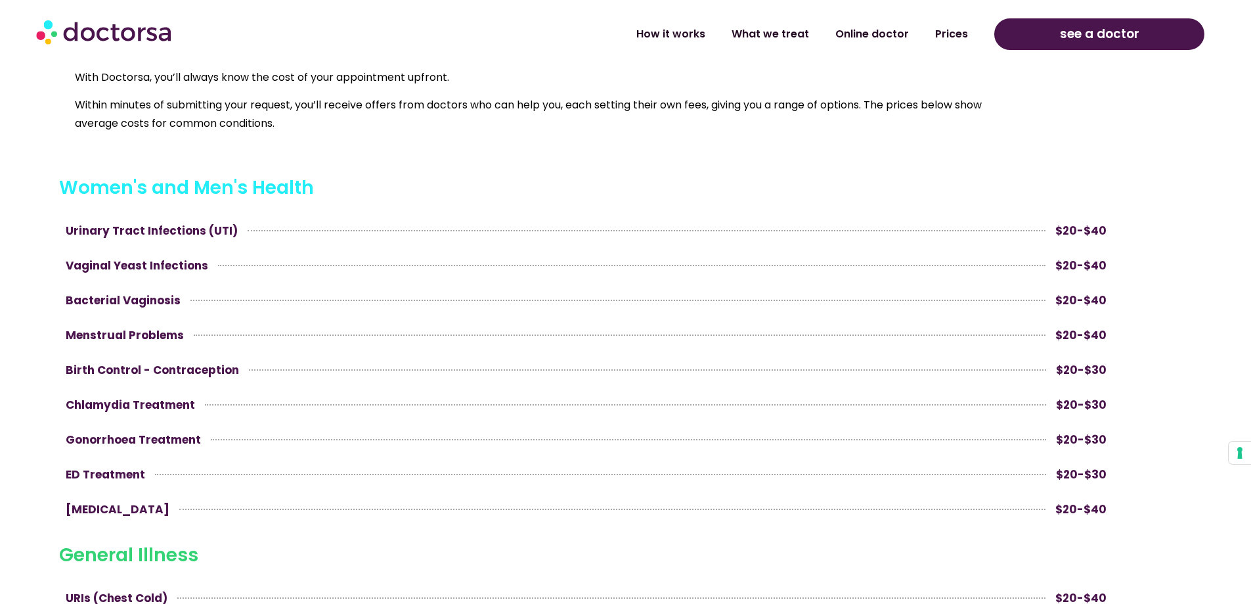
click at [156, 227] on link at bounding box center [586, 231] width 1054 height 32
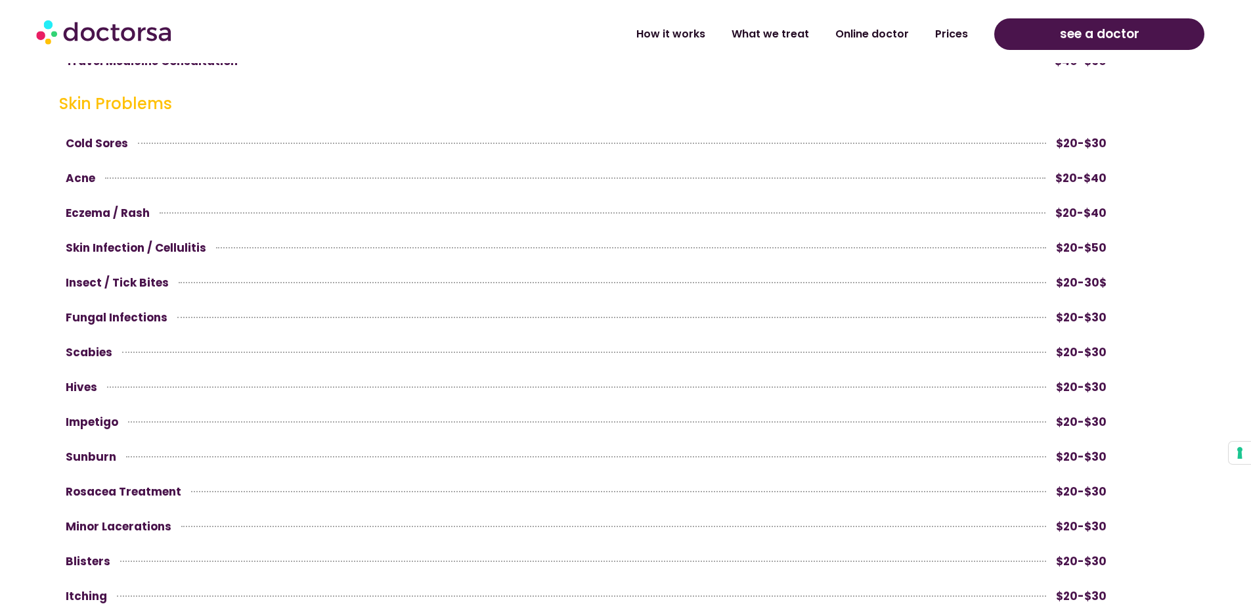
scroll to position [1708, 0]
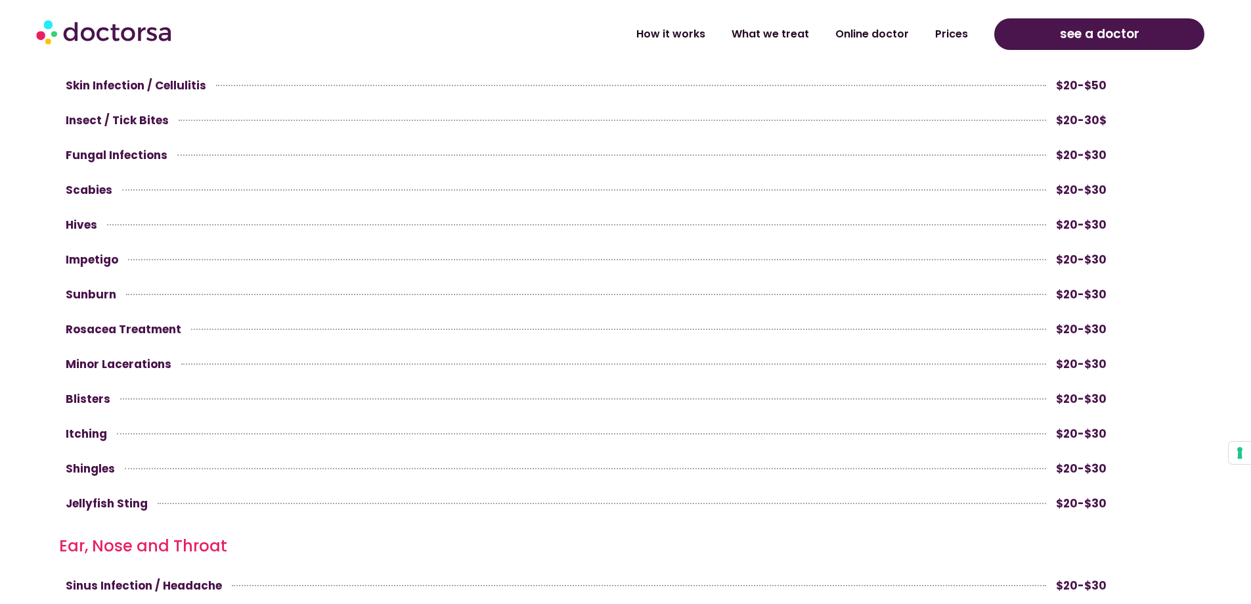
click at [99, 254] on link at bounding box center [586, 260] width 1054 height 32
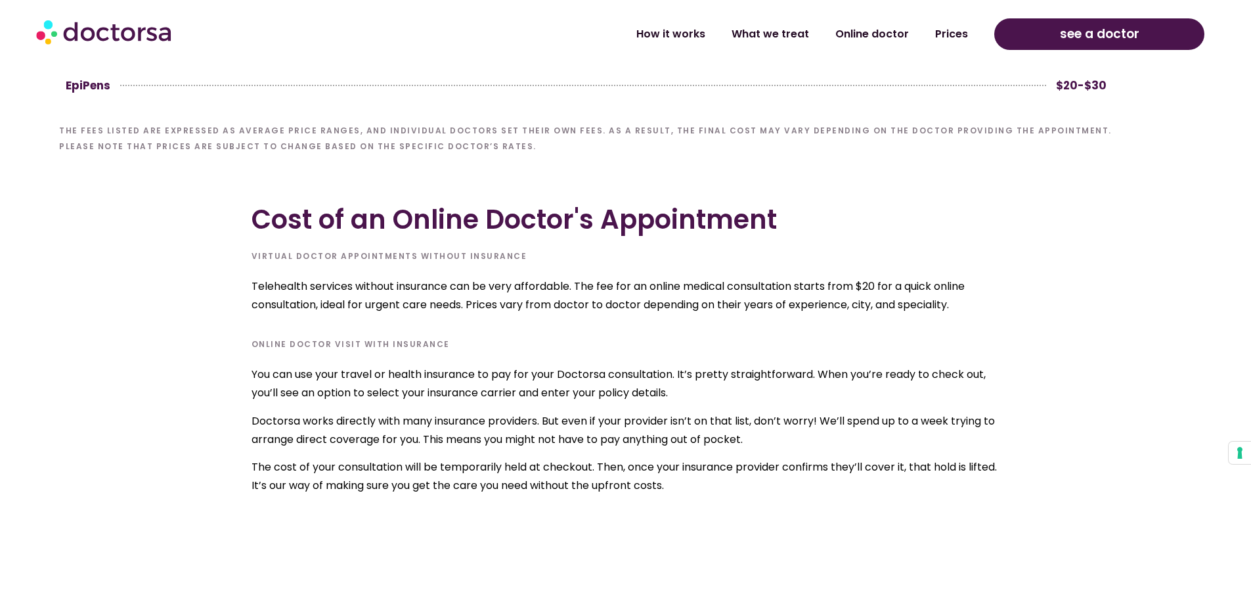
scroll to position [3753, 0]
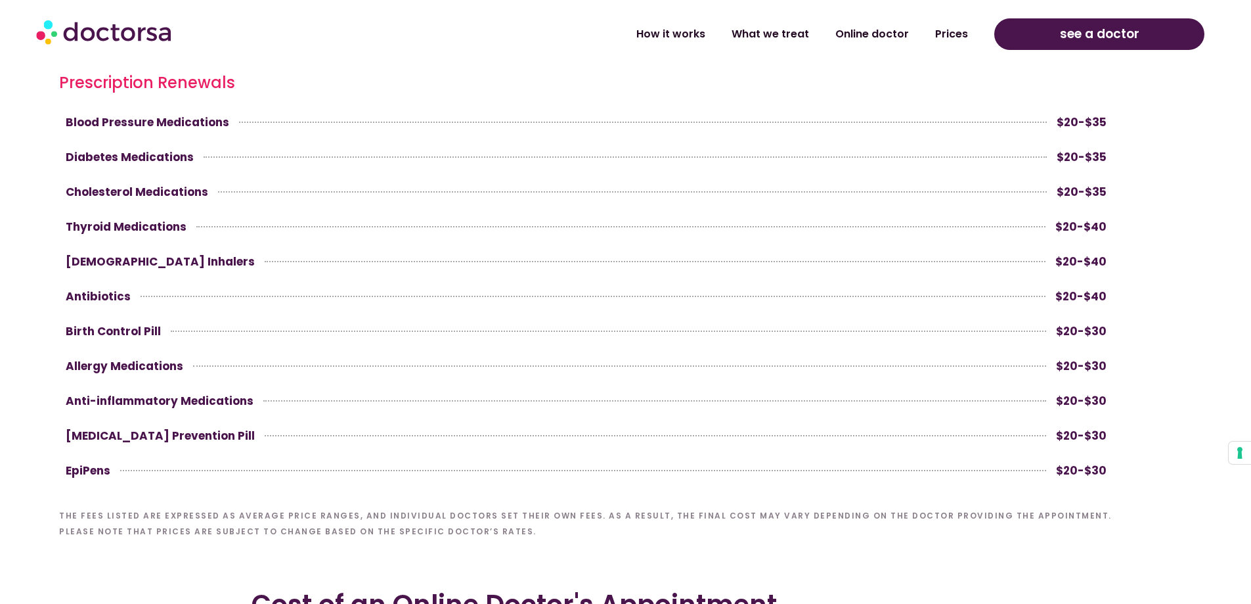
click at [112, 24] on img at bounding box center [105, 31] width 138 height 39
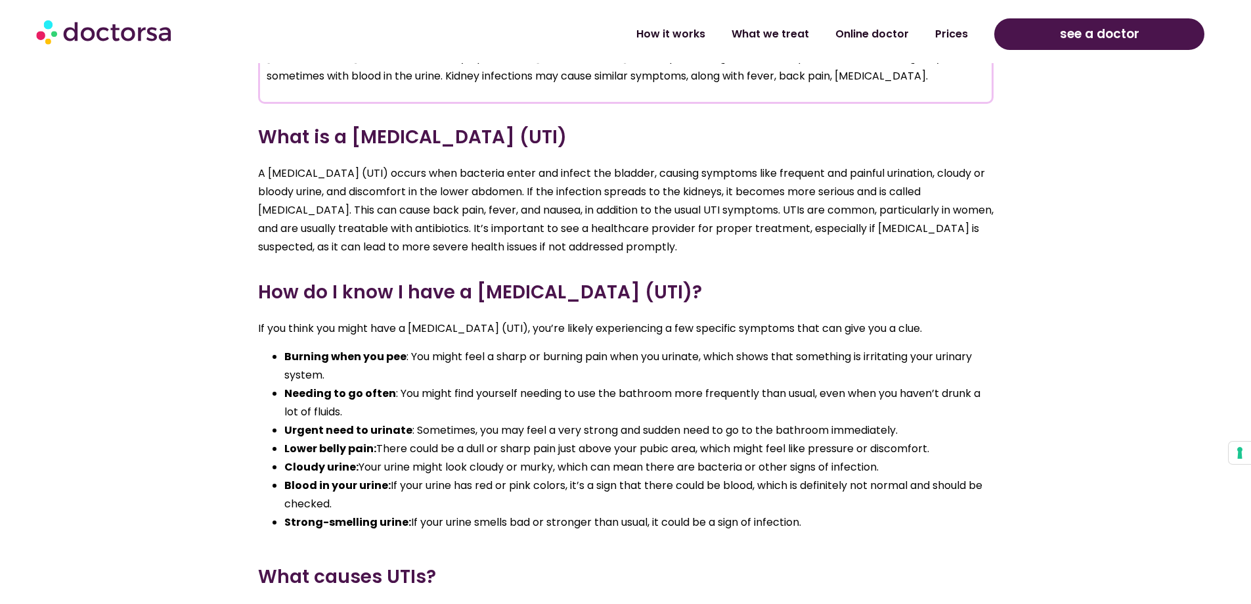
scroll to position [1314, 0]
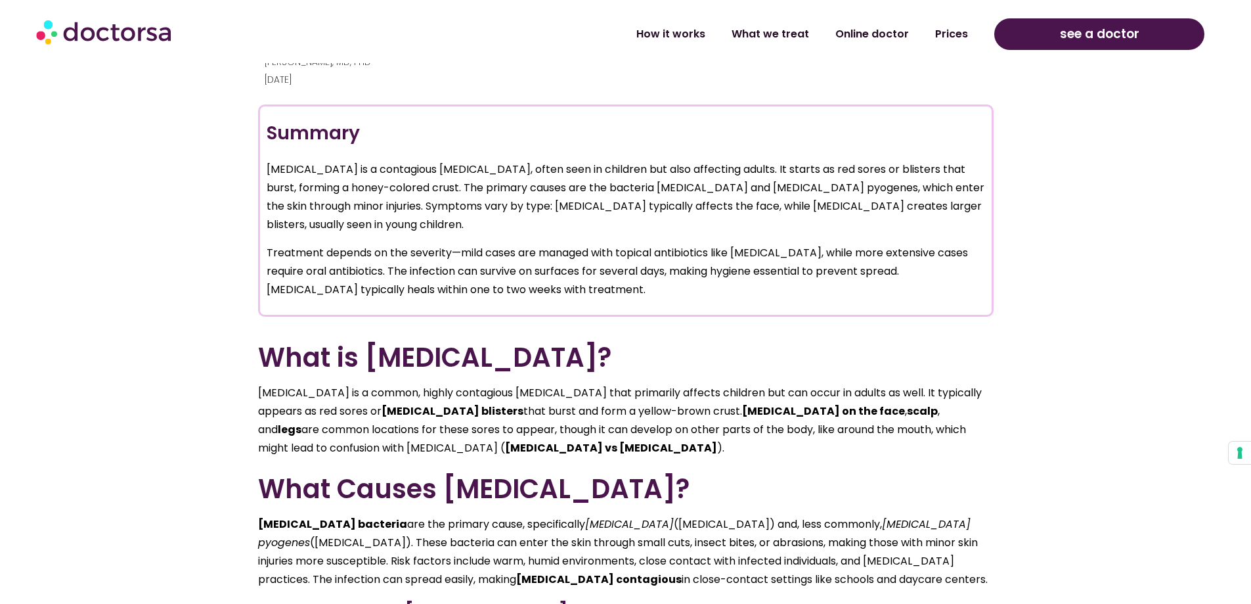
scroll to position [1248, 0]
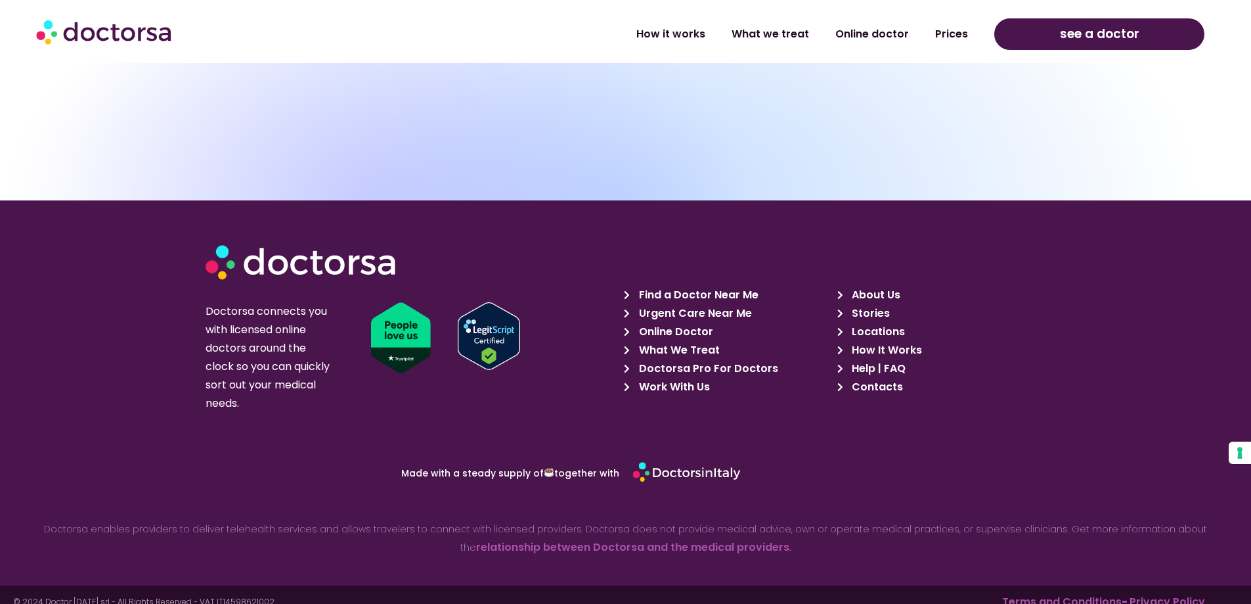
scroll to position [4687, 0]
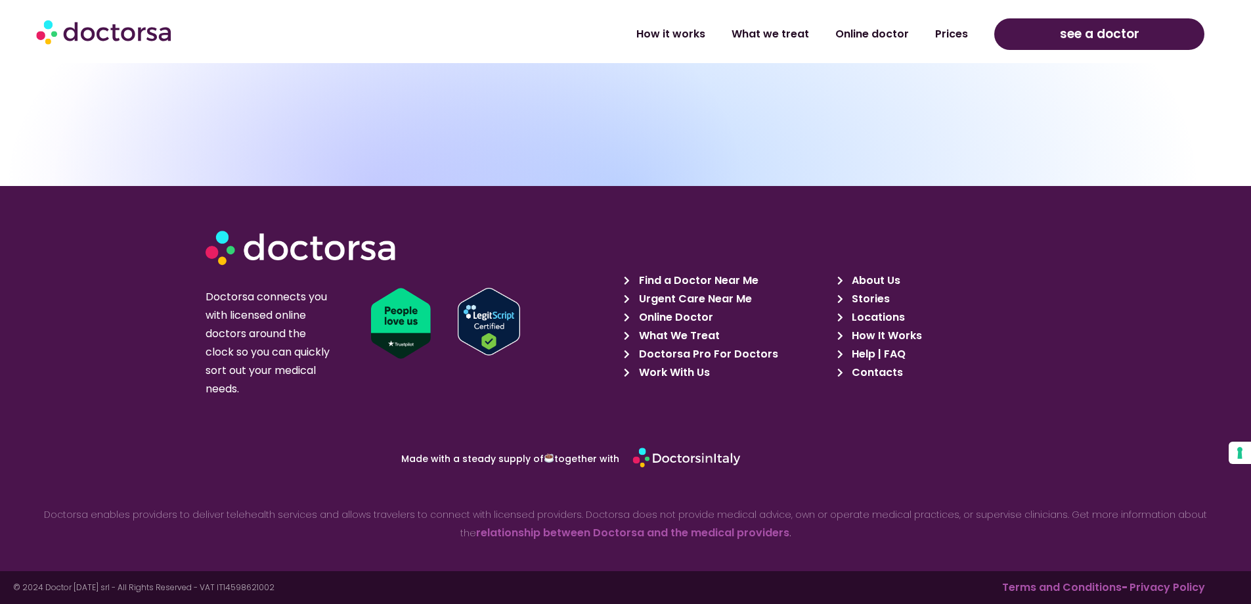
click at [713, 279] on span "Find a Doctor Near Me" at bounding box center [697, 280] width 123 height 18
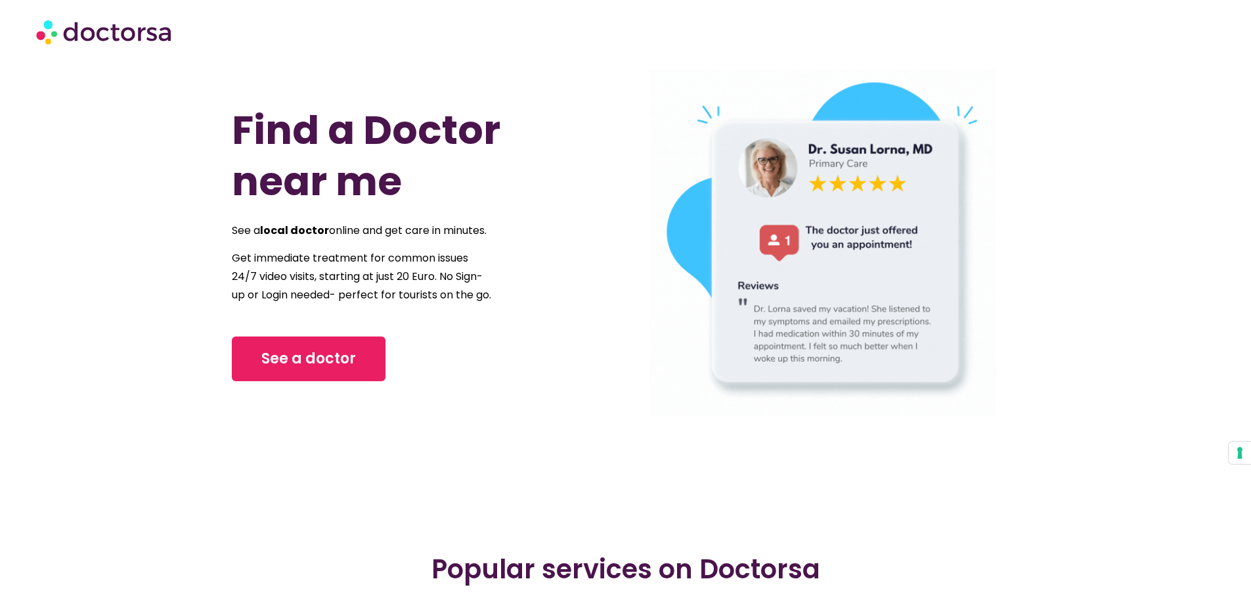
click at [785, 318] on img at bounding box center [823, 243] width 347 height 347
click at [788, 255] on img at bounding box center [823, 243] width 347 height 347
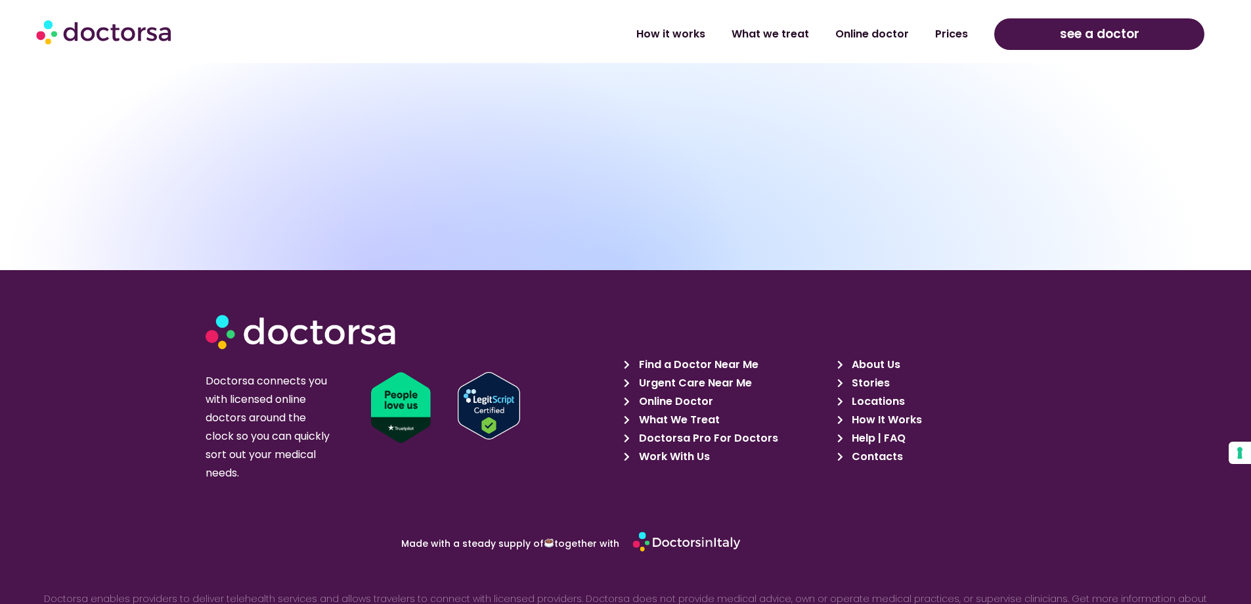
scroll to position [1182, 0]
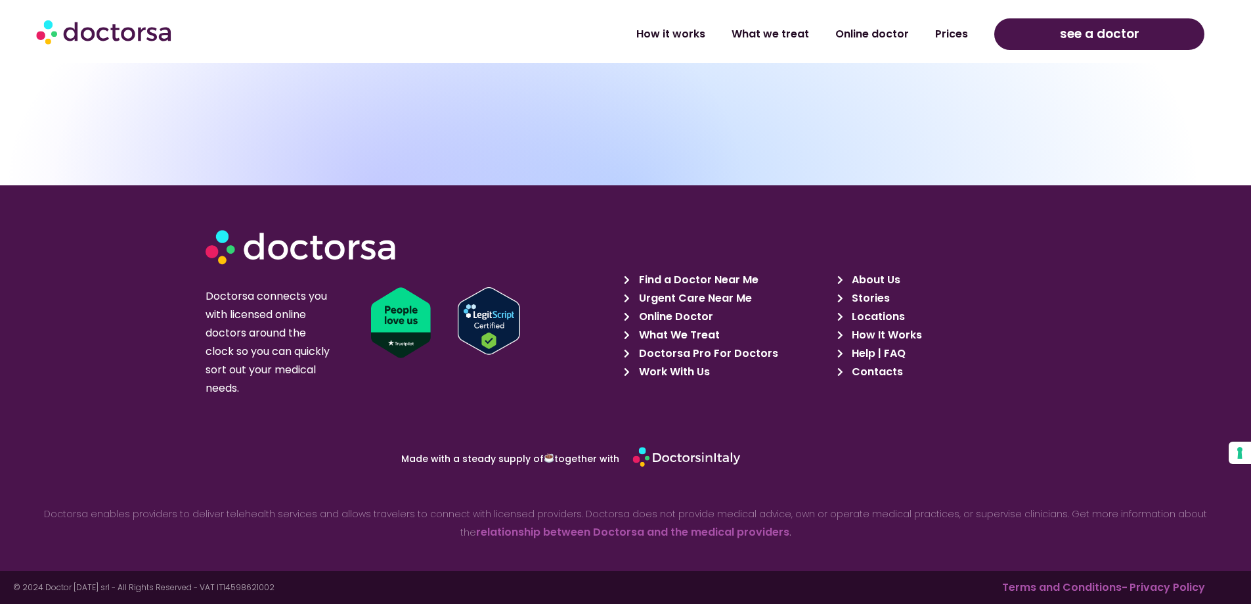
click at [675, 298] on span "Urgent Care Near Me" at bounding box center [694, 298] width 116 height 18
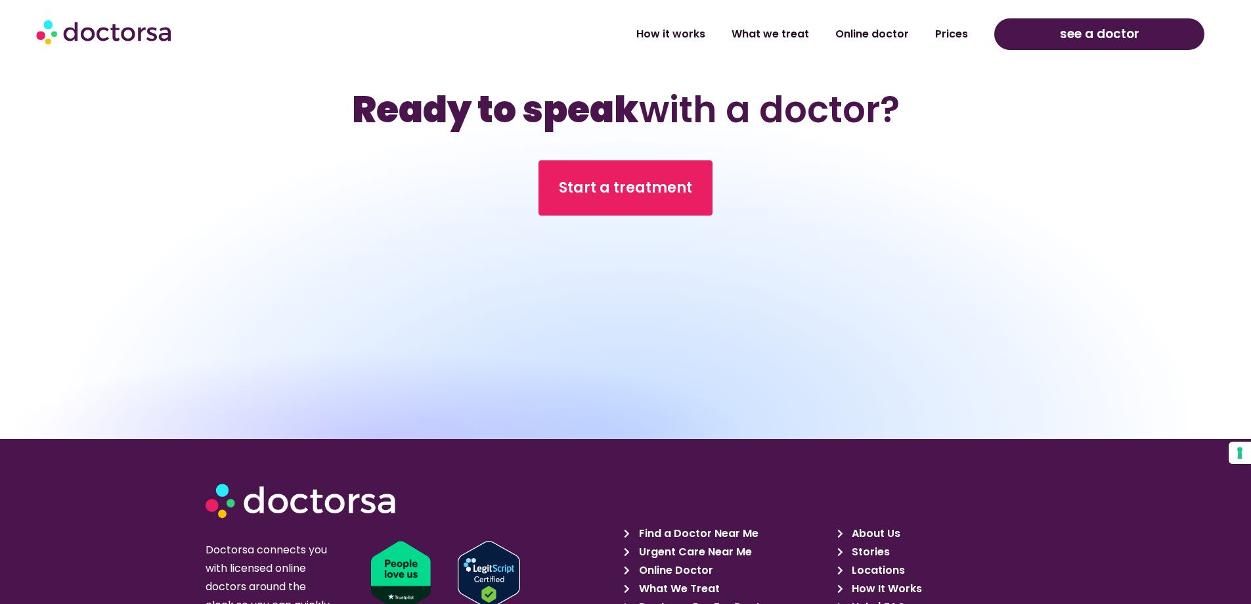
scroll to position [7980, 0]
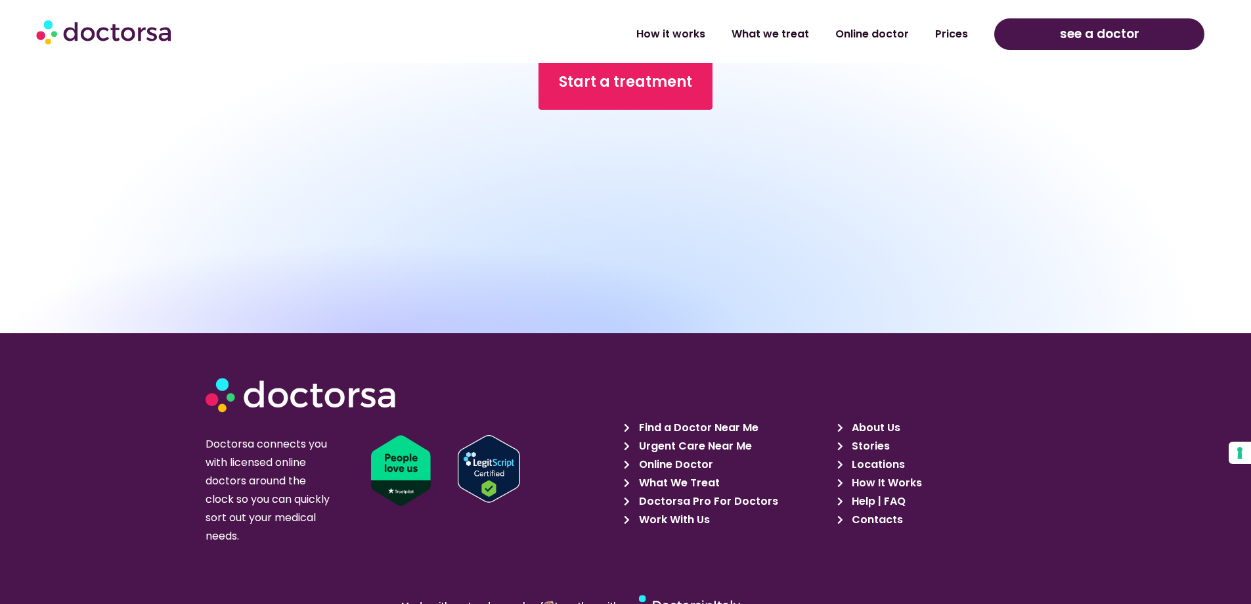
click at [681, 455] on span "Online Doctor" at bounding box center [675, 464] width 78 height 18
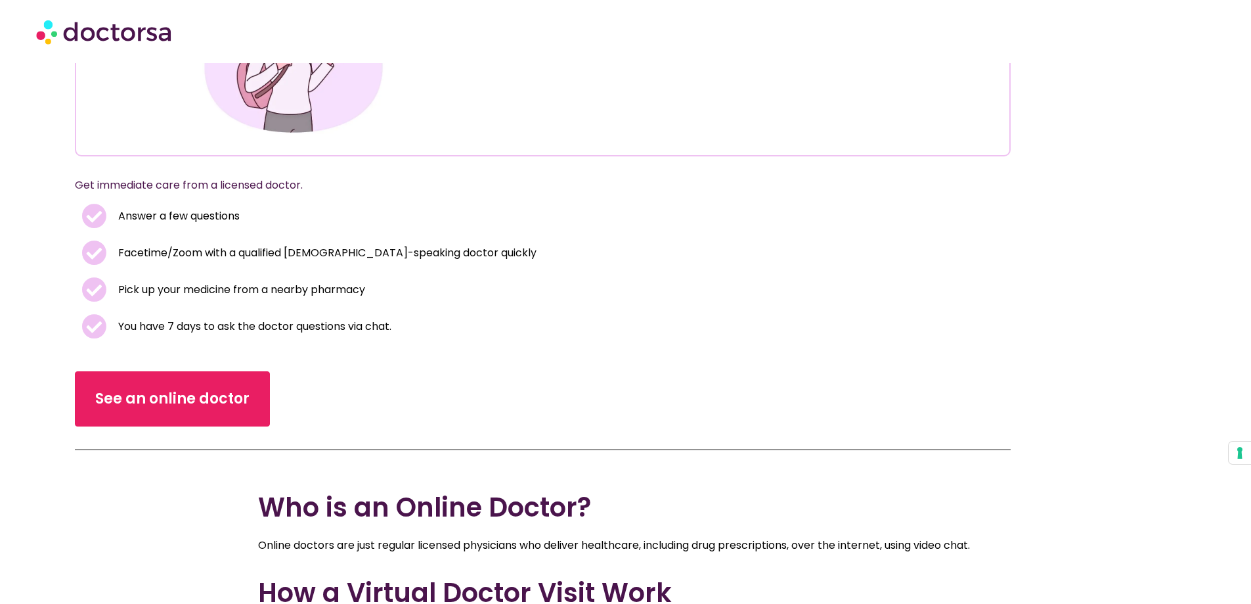
scroll to position [394, 0]
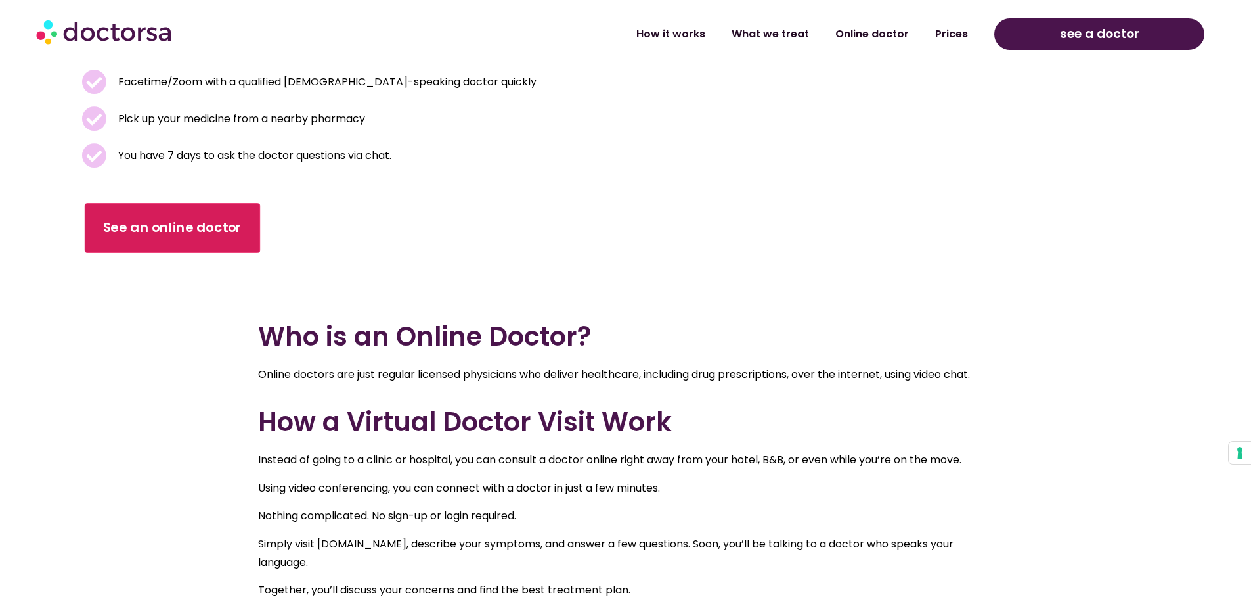
click at [161, 227] on span "See an online doctor" at bounding box center [172, 228] width 139 height 19
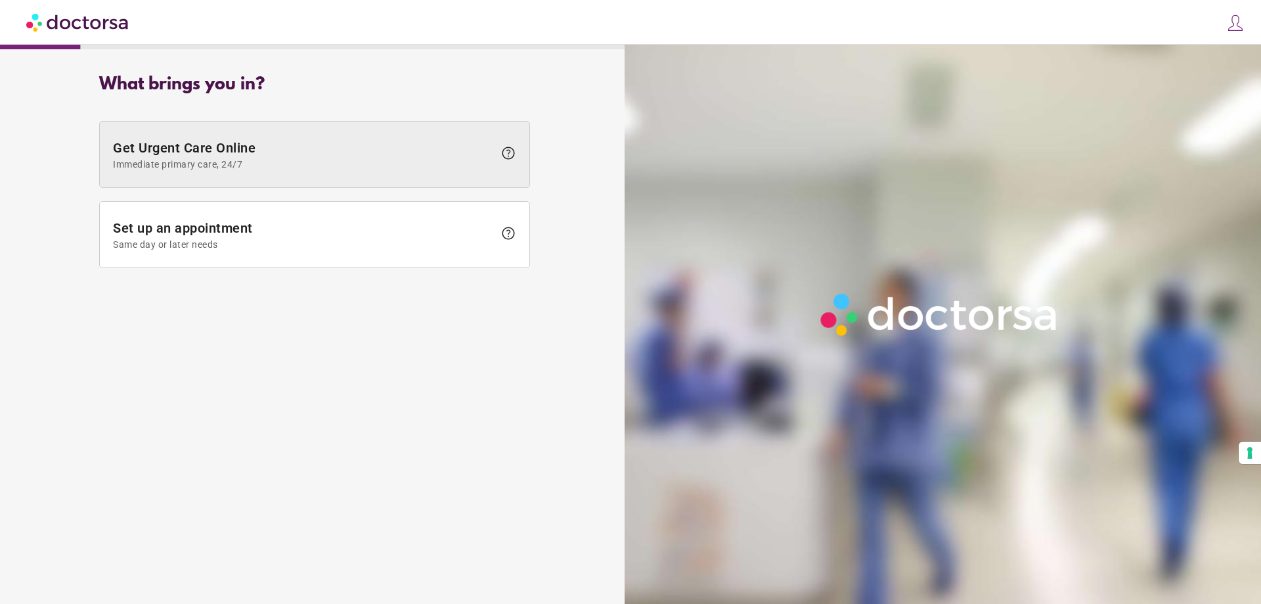
click at [336, 154] on span "Get Urgent Care Online Immediate primary care, 24/7" at bounding box center [303, 155] width 381 height 30
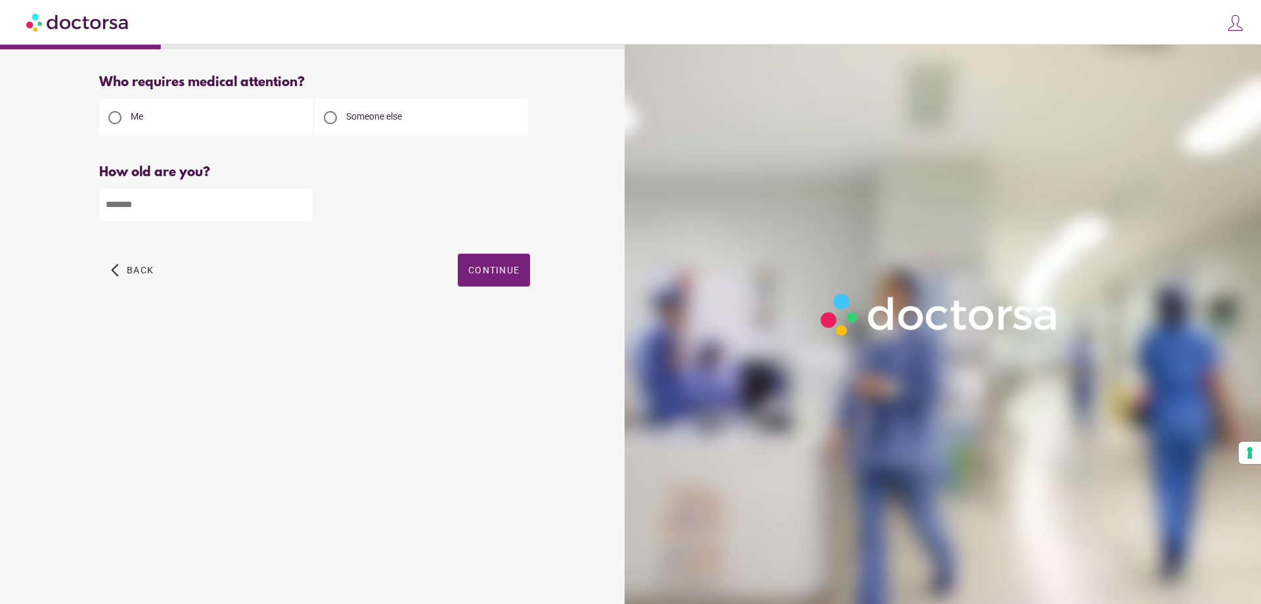
click at [154, 204] on input "number" at bounding box center [206, 205] width 214 height 32
click at [0, 252] on div "What brings you in? Get Urgent Care Online Immediate primary care, 24/7 help Se…" at bounding box center [630, 286] width 1261 height 573
drag, startPoint x: 128, startPoint y: 195, endPoint x: 30, endPoint y: 223, distance: 102.3
click at [30, 223] on div "Who requires medical attention? Me" at bounding box center [315, 195] width 616 height 262
type input "**"
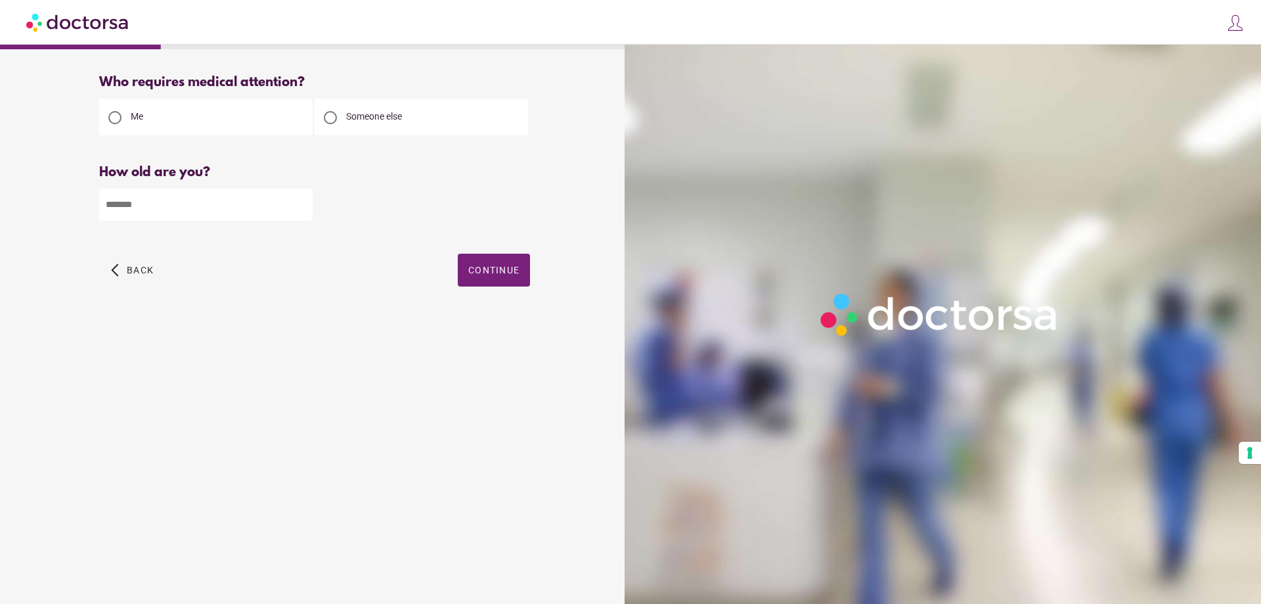
click at [322, 404] on div "What brings you in? Get Urgent Care Online Immediate primary care, 24/7 help Se…" at bounding box center [315, 318] width 616 height 509
click at [480, 275] on span "Continue" at bounding box center [493, 270] width 51 height 11
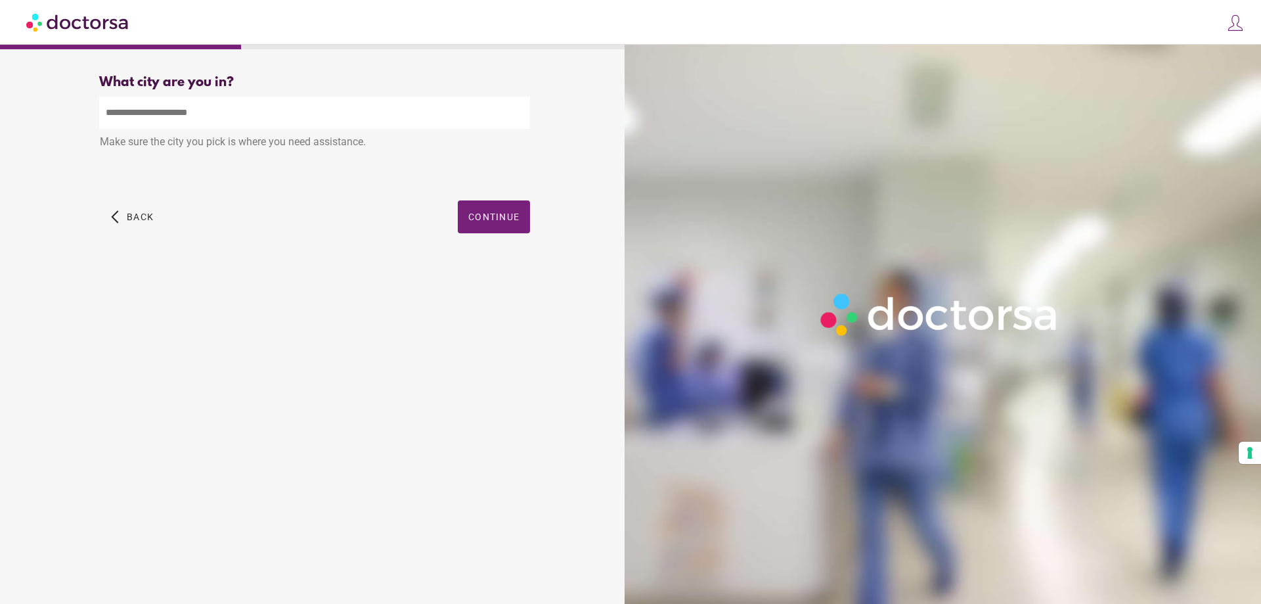
click at [161, 106] on input "text" at bounding box center [314, 113] width 431 height 32
click at [26, 294] on div "What brings you in? Get Urgent Care Online Immediate primary care, 24/7 help Se…" at bounding box center [315, 318] width 616 height 509
click at [169, 125] on input "text" at bounding box center [314, 113] width 431 height 32
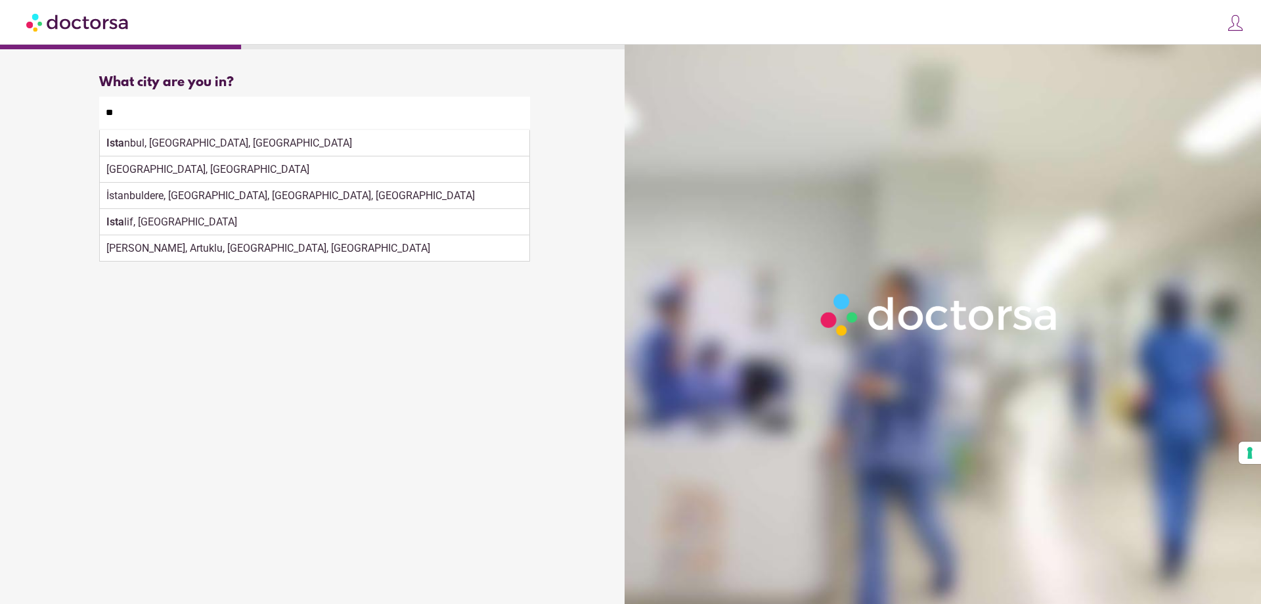
type input "*"
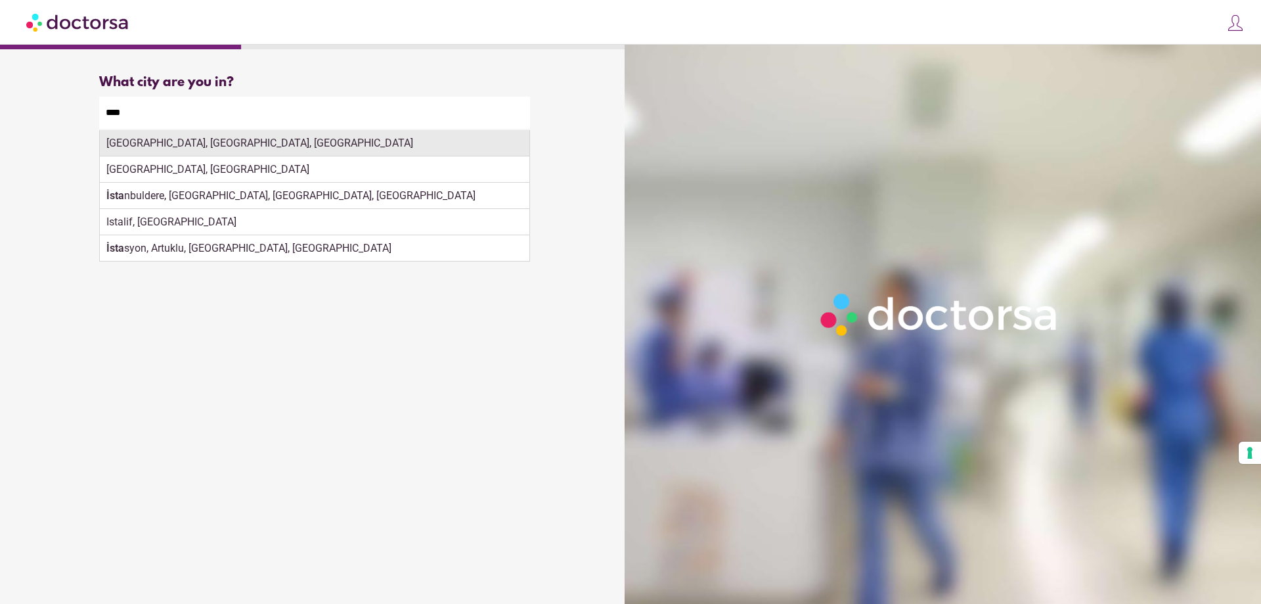
click at [170, 142] on div "Istanbul, İstanbul, Türkiye" at bounding box center [315, 143] width 430 height 26
type input "**********"
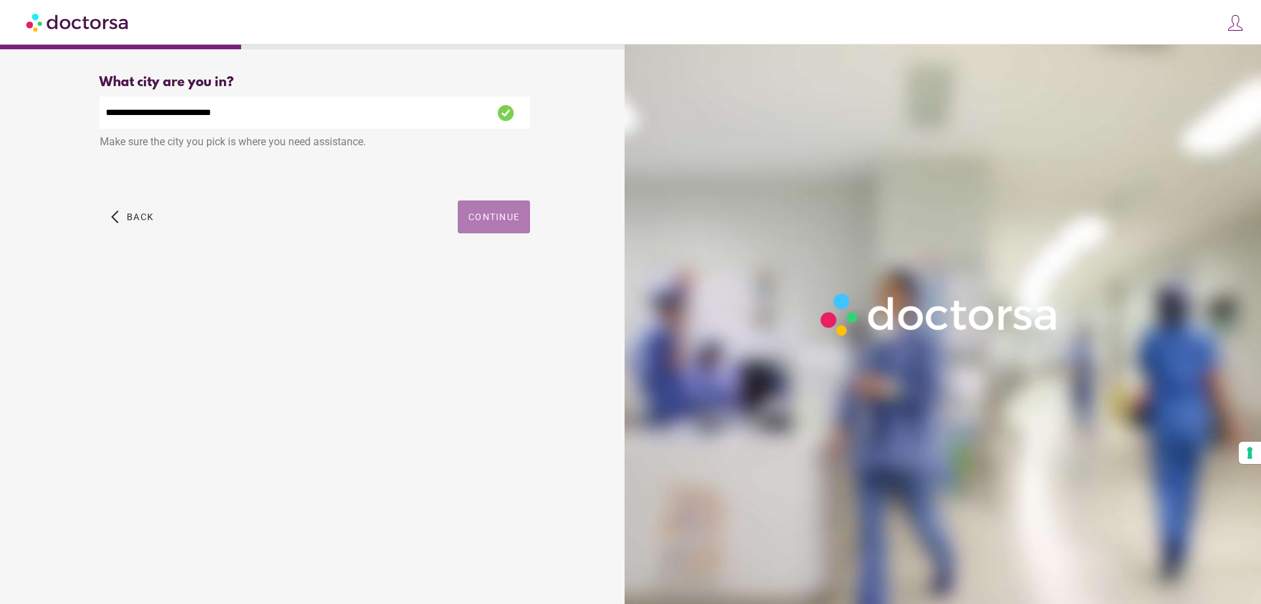
click at [505, 219] on span "Continue" at bounding box center [493, 217] width 51 height 11
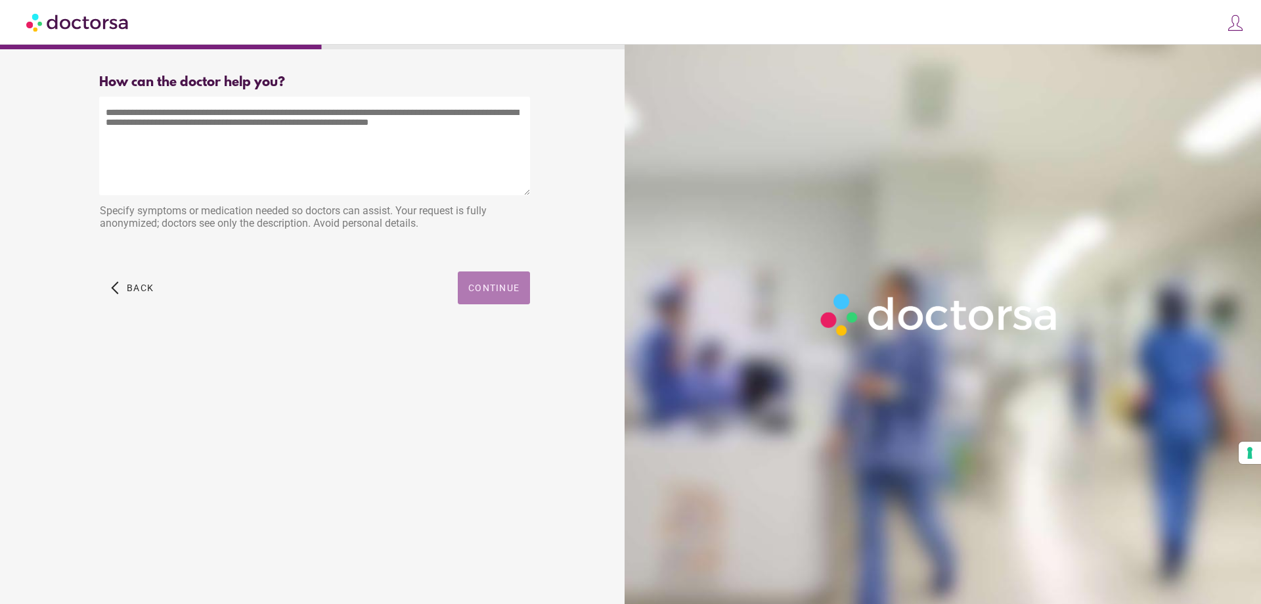
click at [498, 286] on span "Continue" at bounding box center [493, 287] width 51 height 11
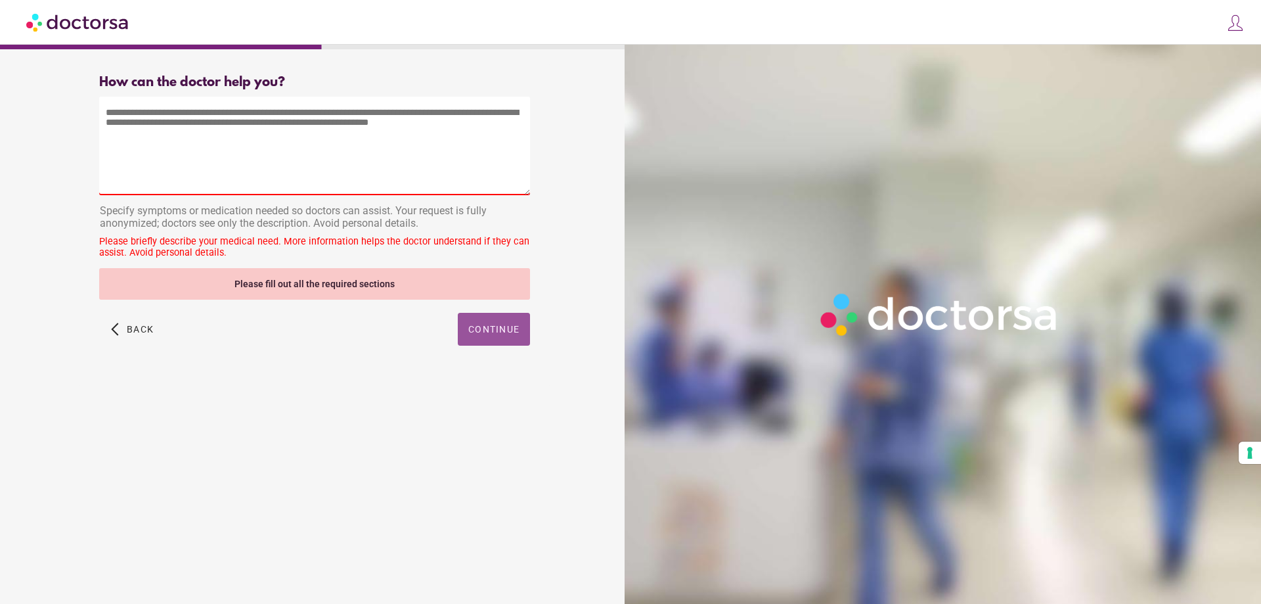
click at [160, 175] on textarea at bounding box center [314, 146] width 431 height 99
click at [164, 176] on textarea at bounding box center [314, 146] width 431 height 99
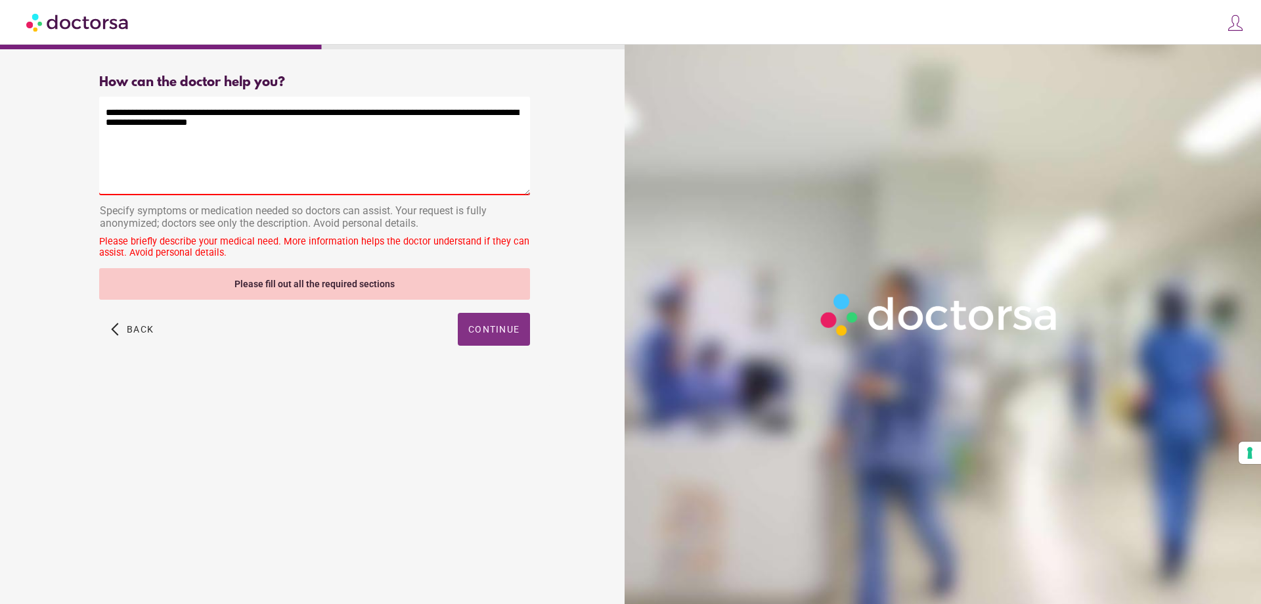
type textarea "**********"
click at [512, 324] on span "button" at bounding box center [494, 329] width 72 height 33
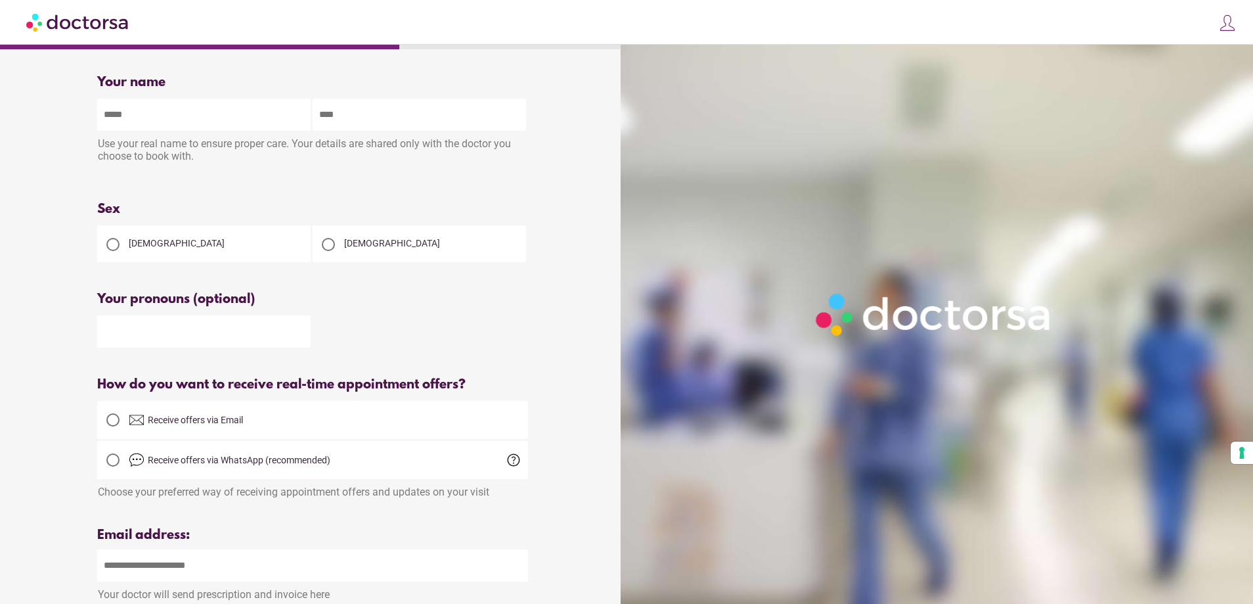
click at [110, 135] on div "Use your real name to ensure proper care. Your details are shared only with the…" at bounding box center [312, 151] width 431 height 41
click at [124, 122] on input "text" at bounding box center [204, 115] width 214 height 32
type input "*"
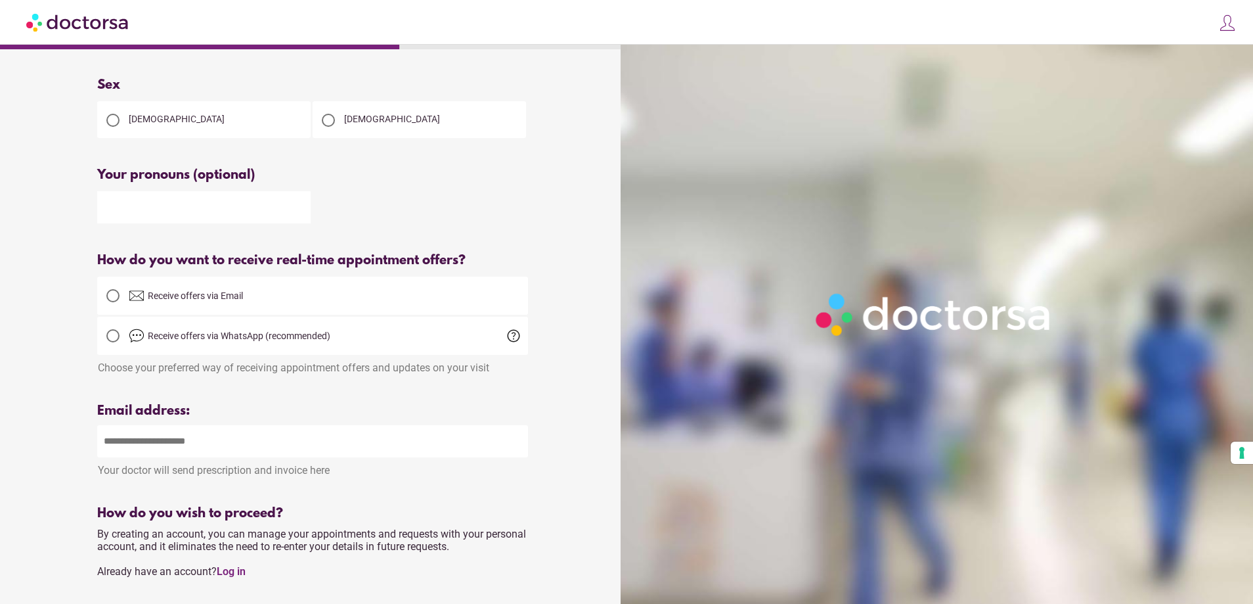
scroll to position [263, 0]
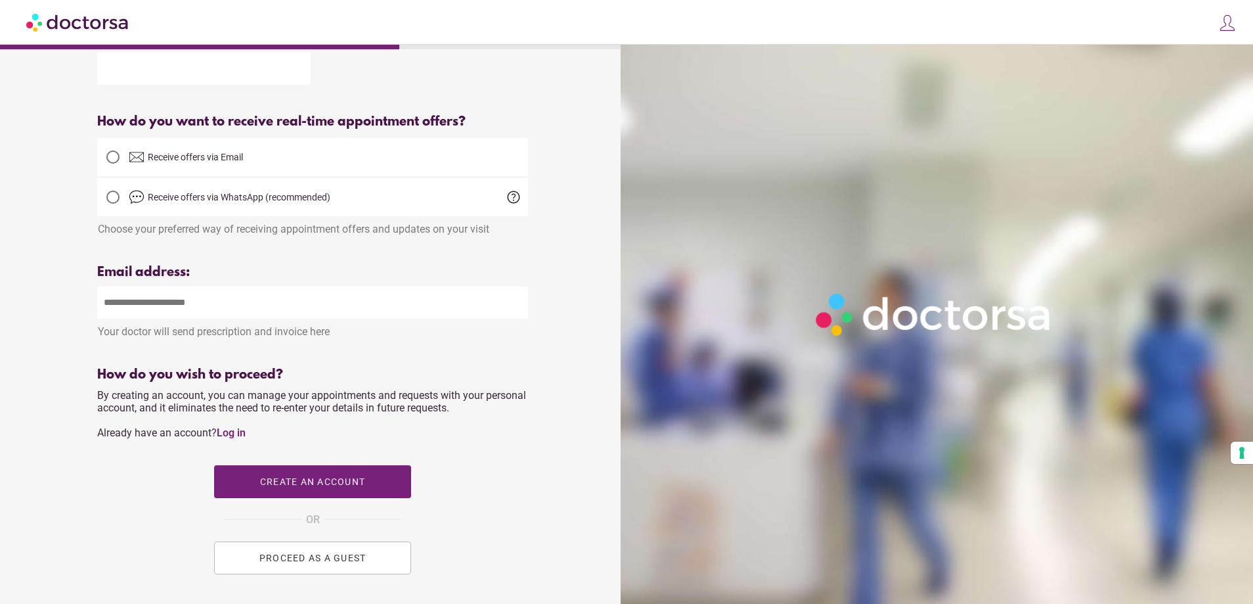
click at [162, 305] on input "email" at bounding box center [312, 302] width 431 height 32
click at [15, 309] on div "Your name Patient's name Use your real name to ensure proper care. Your details…" at bounding box center [313, 238] width 612 height 872
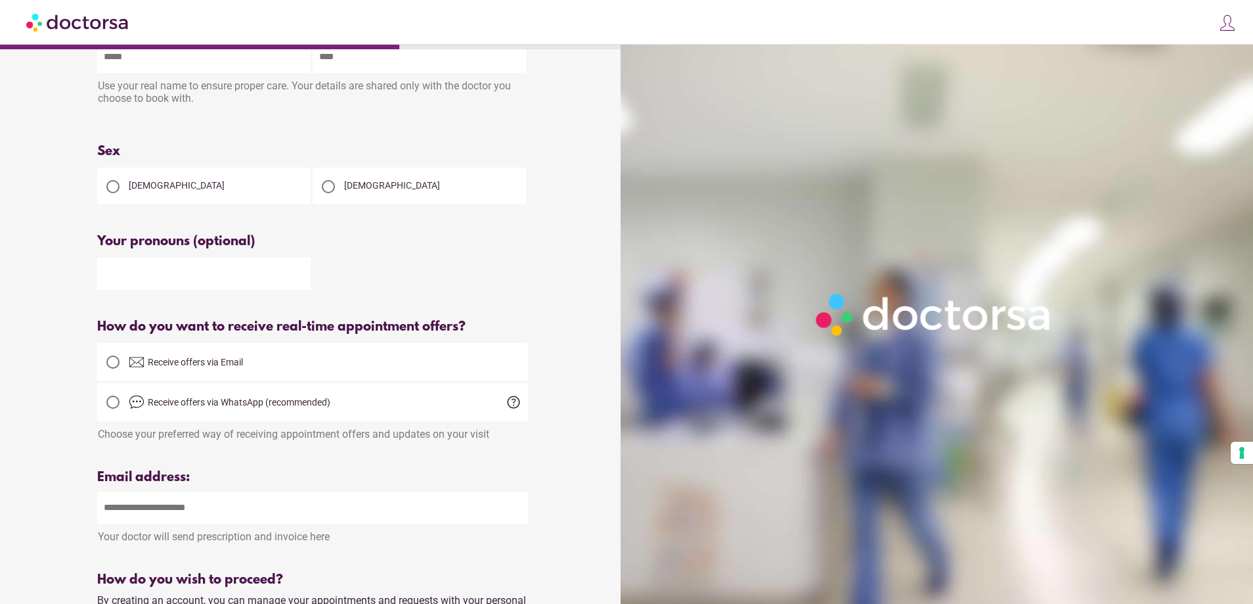
scroll to position [0, 0]
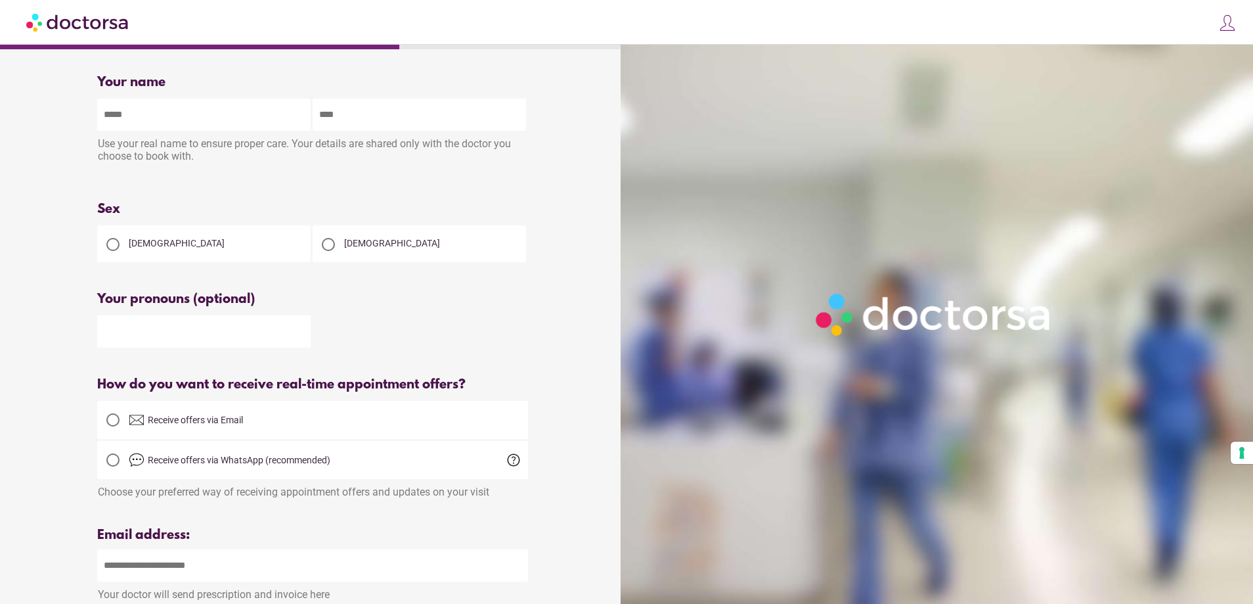
click at [156, 112] on input "text" at bounding box center [204, 115] width 214 height 32
type input "*****"
click at [372, 110] on input "text" at bounding box center [420, 115] width 214 height 32
type input "*****"
drag, startPoint x: 344, startPoint y: 239, endPoint x: 334, endPoint y: 245, distance: 10.9
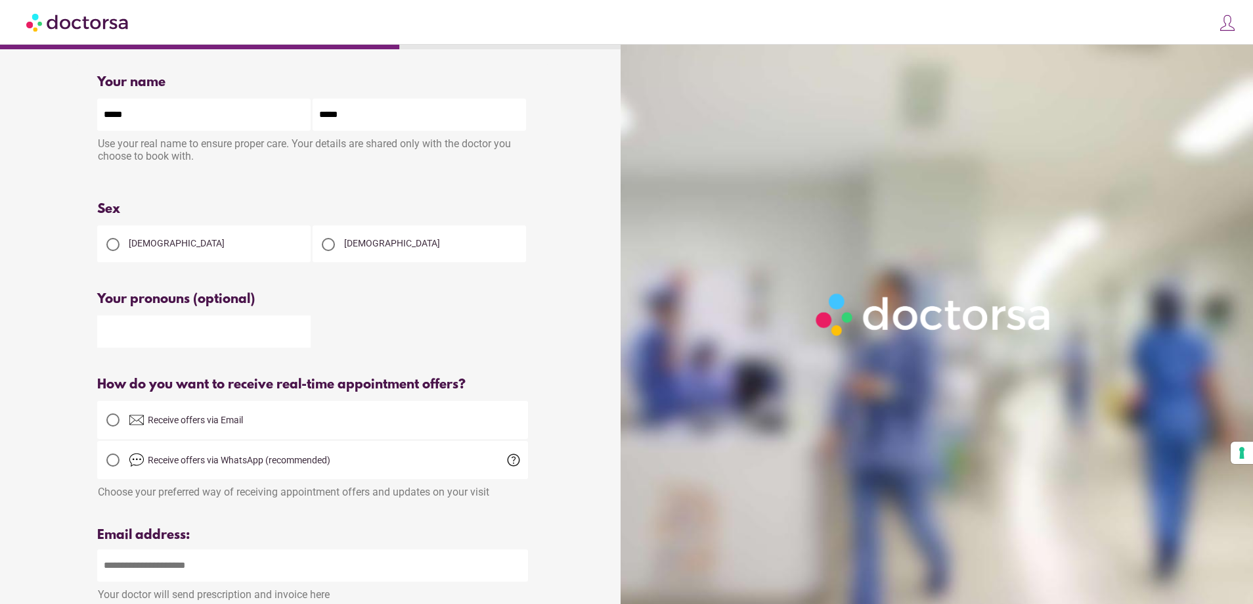
click at [334, 245] on div at bounding box center [329, 245] width 32 height 32
click at [334, 245] on div at bounding box center [328, 244] width 13 height 13
click at [132, 302] on div "Your pronouns (optional)" at bounding box center [312, 299] width 431 height 15
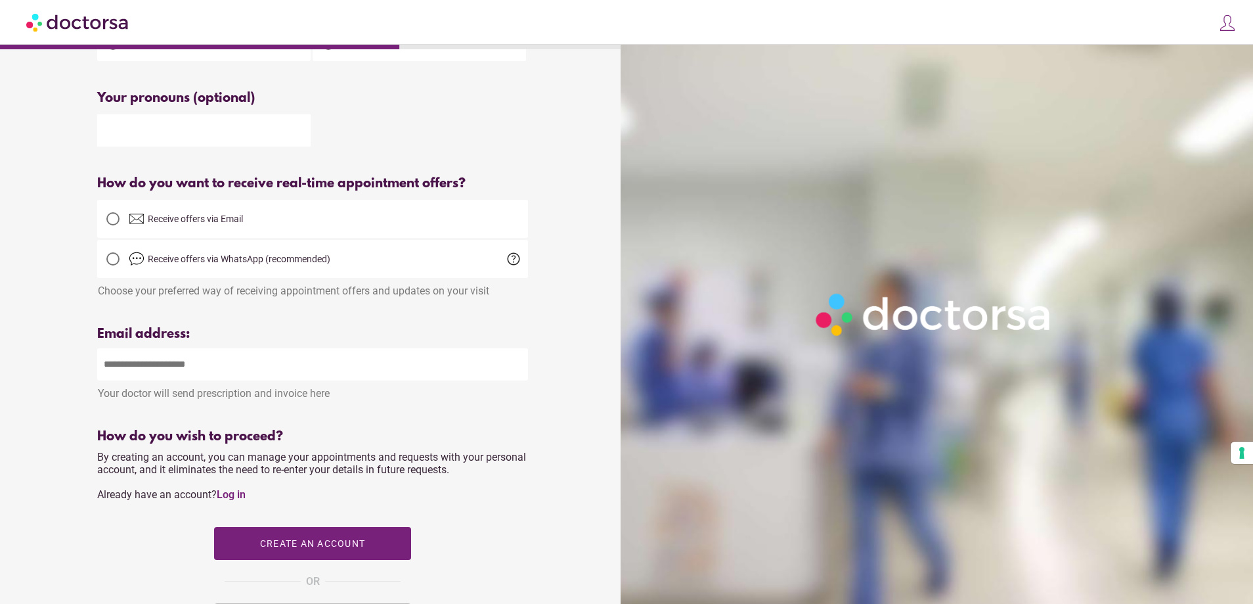
scroll to position [131, 0]
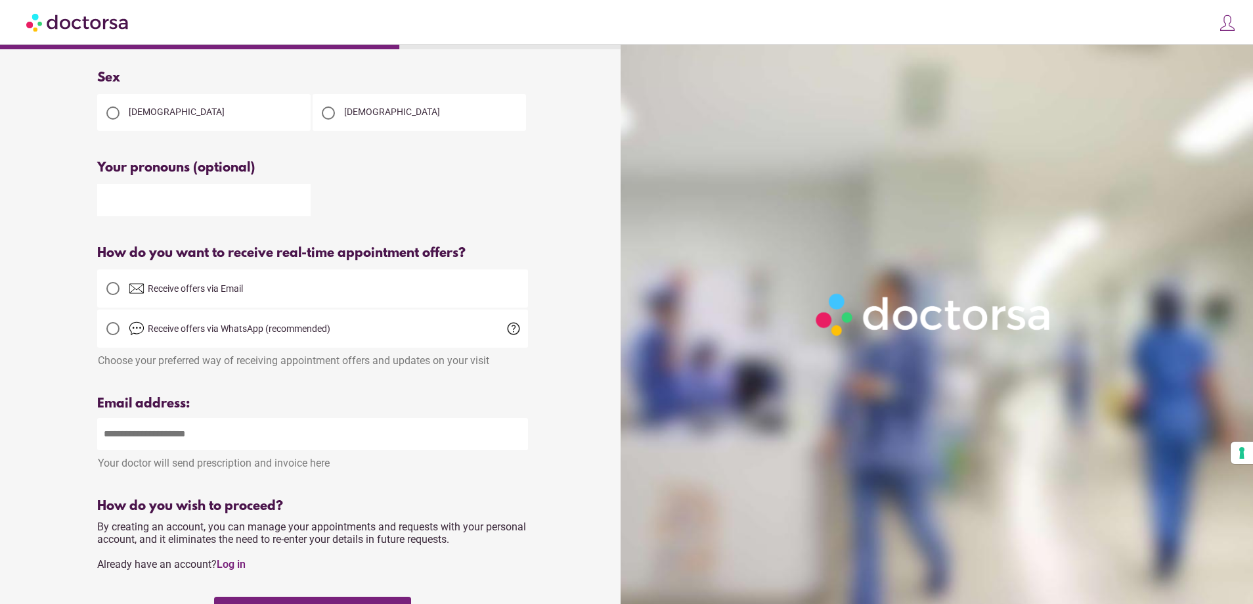
click at [167, 223] on div "Your name Patient's name ***** ***** Use your real name to ensure proper care. …" at bounding box center [312, 369] width 473 height 872
drag, startPoint x: 160, startPoint y: 220, endPoint x: 138, endPoint y: 188, distance: 38.8
click at [155, 217] on div "Your name Patient's name ***** ***** Use your real name to ensure proper care. …" at bounding box center [312, 369] width 473 height 872
click at [138, 187] on input "text" at bounding box center [204, 200] width 214 height 32
click at [18, 211] on div "Your name Patient's name ***** ***** Use your real name to ensure proper care. …" at bounding box center [313, 369] width 612 height 872
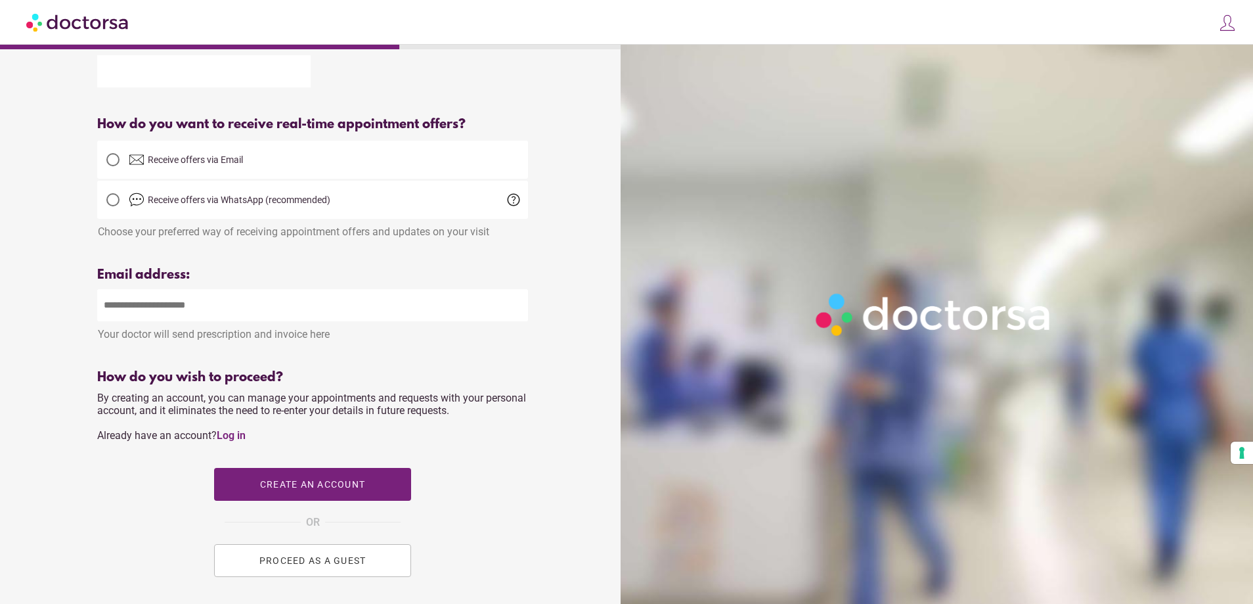
scroll to position [263, 0]
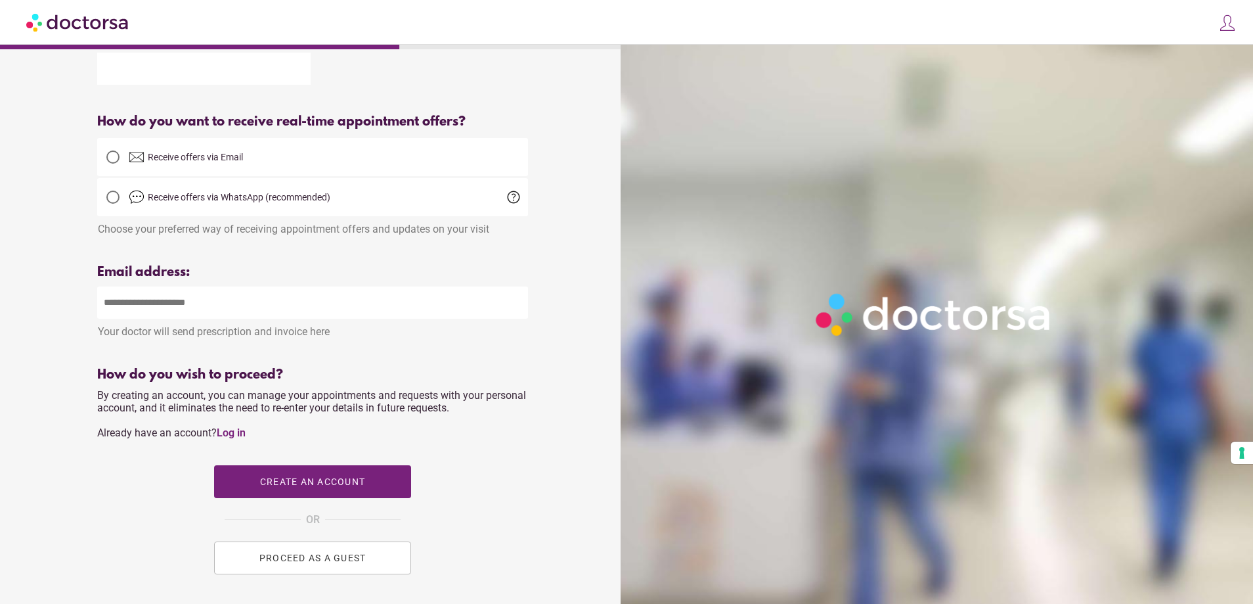
click at [146, 223] on div "Choose your preferred way of receiving appointment offers and updates on your v…" at bounding box center [312, 225] width 431 height 19
click at [146, 303] on input "email" at bounding box center [312, 302] width 431 height 32
drag, startPoint x: 0, startPoint y: 323, endPoint x: 56, endPoint y: 277, distance: 72.8
click at [33, 301] on div "What brings you in? Get Urgent Care Online Immediate primary care, 24/7 help Se…" at bounding box center [626, 221] width 1253 height 969
drag, startPoint x: 110, startPoint y: 161, endPoint x: 117, endPoint y: 179, distance: 18.9
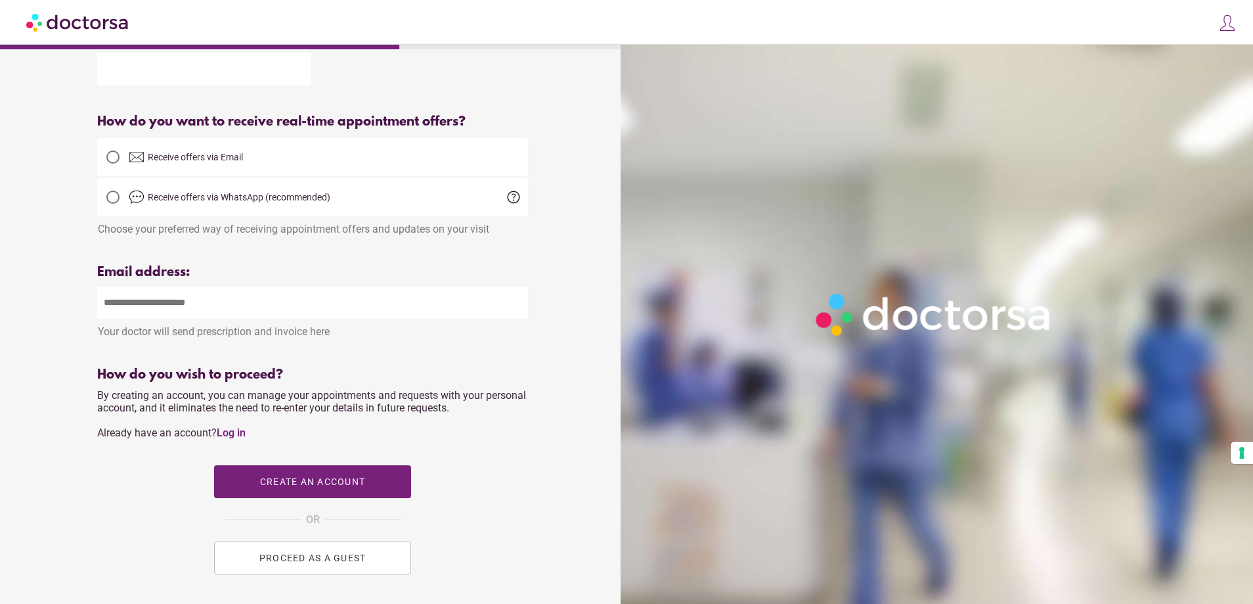
click at [113, 161] on div at bounding box center [112, 156] width 13 height 13
click at [112, 204] on div at bounding box center [112, 197] width 13 height 13
click at [12, 319] on div "Your name Patient's name ***** ***** Use your real name to ensure proper care. …" at bounding box center [313, 238] width 612 height 872
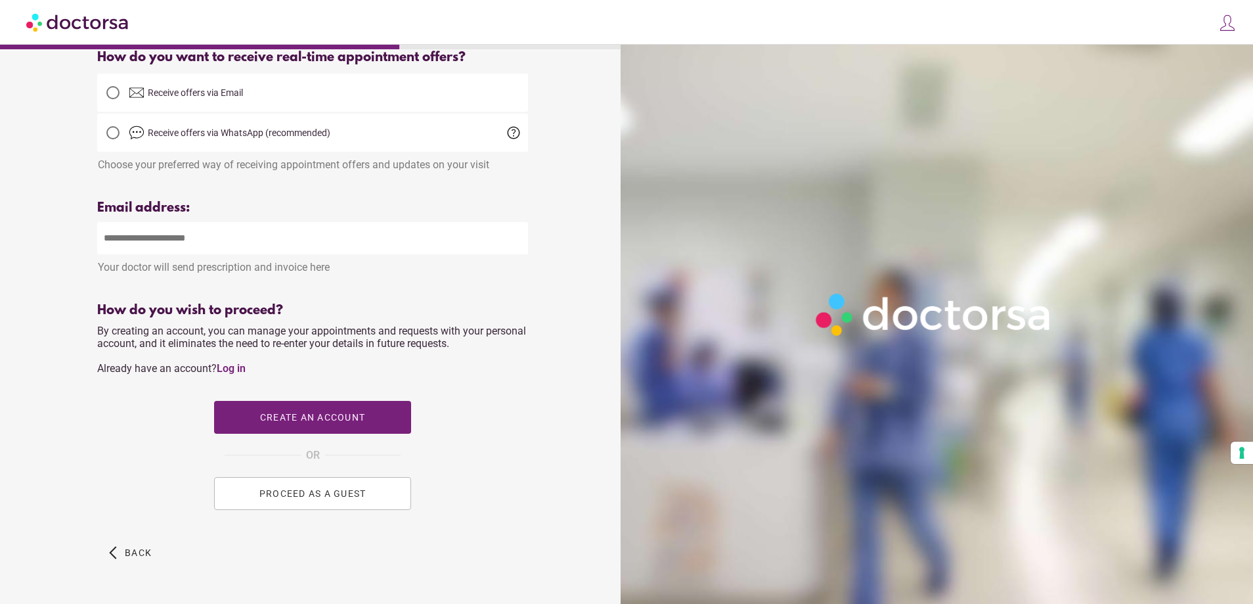
scroll to position [371, 0]
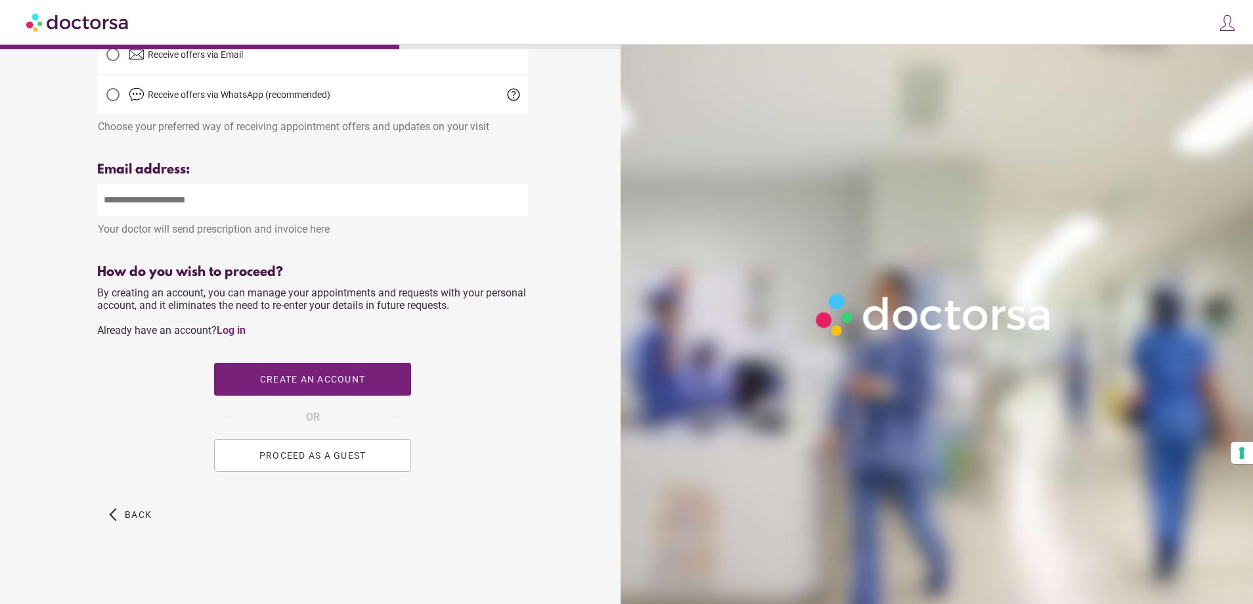
click at [279, 447] on button "PROCEED AS A GUEST" at bounding box center [312, 455] width 197 height 33
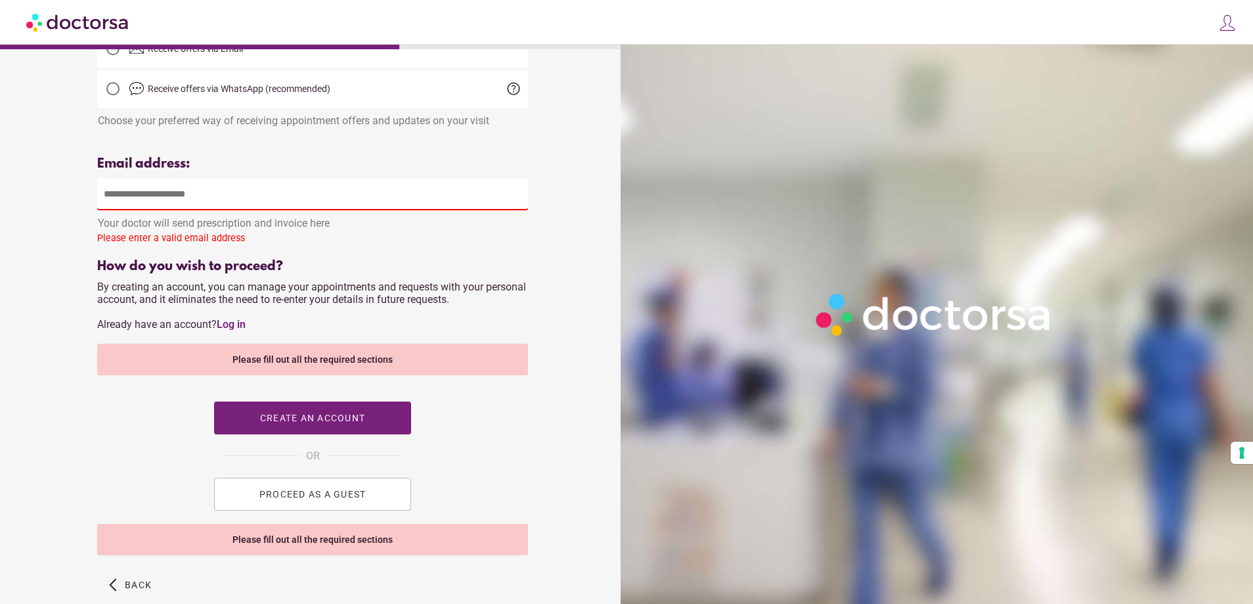
click at [139, 194] on input "email" at bounding box center [312, 194] width 431 height 32
type input "*"
type input "**********"
click at [0, 303] on div "What brings you in? Get Urgent Care Online Immediate primary care, 24/7 help Se…" at bounding box center [626, 151] width 1253 height 1045
click at [112, 270] on div "How do you wish to proceed?" at bounding box center [312, 266] width 431 height 15
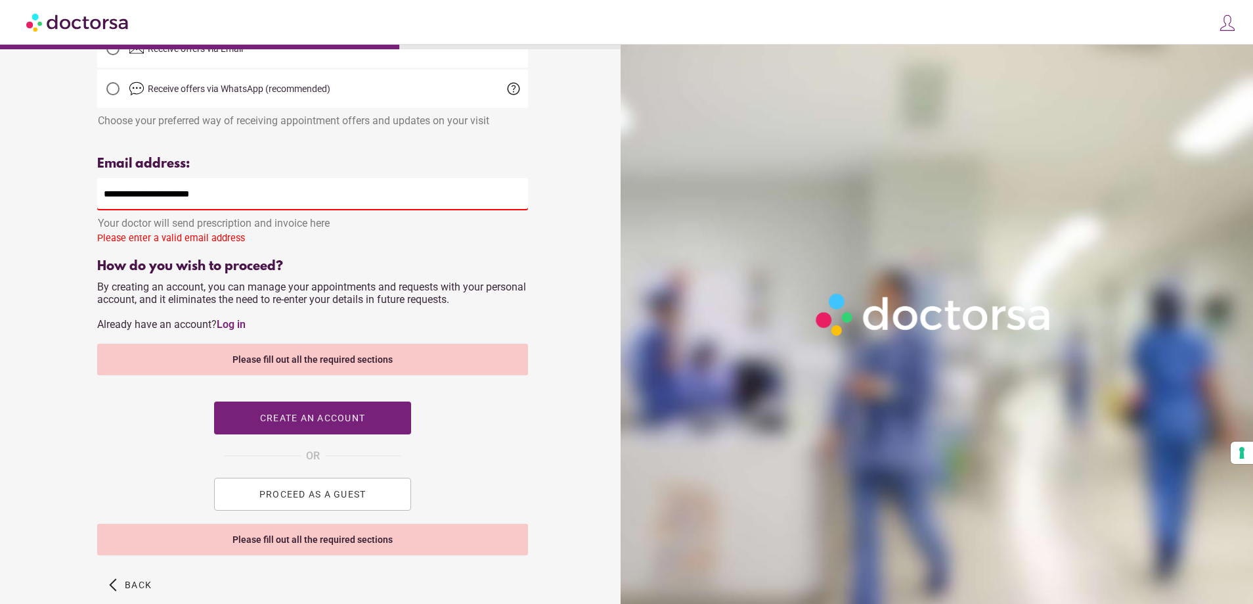
click at [299, 363] on div "Please fill out all the required sections" at bounding box center [312, 360] width 431 height 32
click at [221, 271] on div "How do you wish to proceed?" at bounding box center [312, 266] width 431 height 15
click at [309, 499] on span "PROCEED AS A GUEST" at bounding box center [312, 494] width 107 height 11
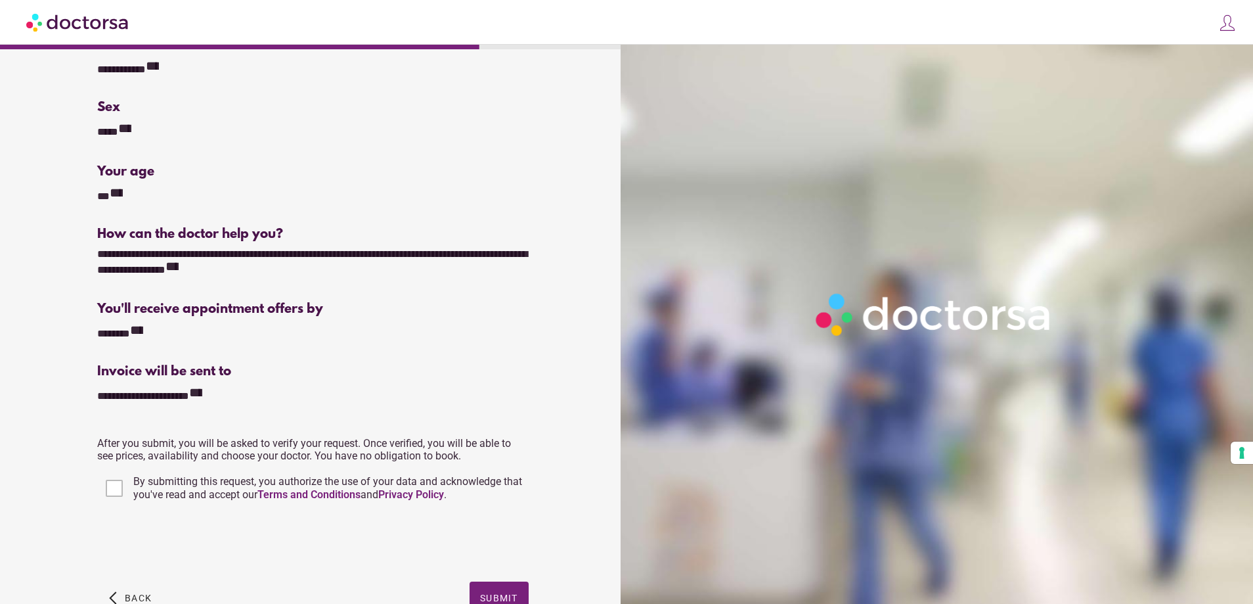
scroll to position [131, 0]
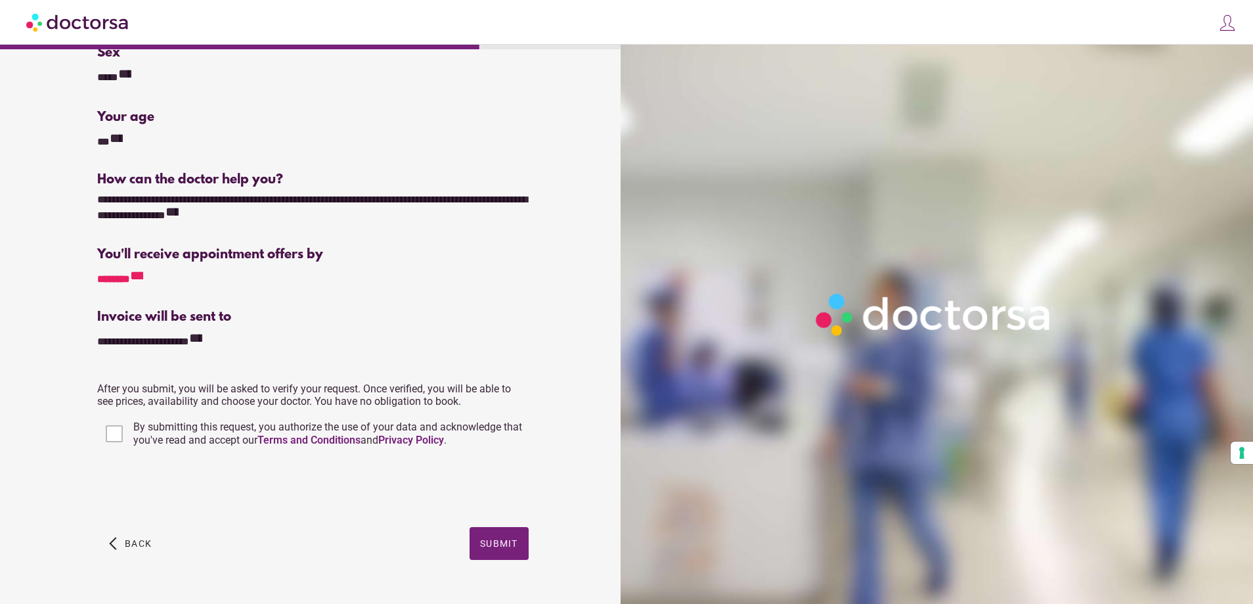
click at [135, 276] on div "**********" at bounding box center [128, 278] width 62 height 18
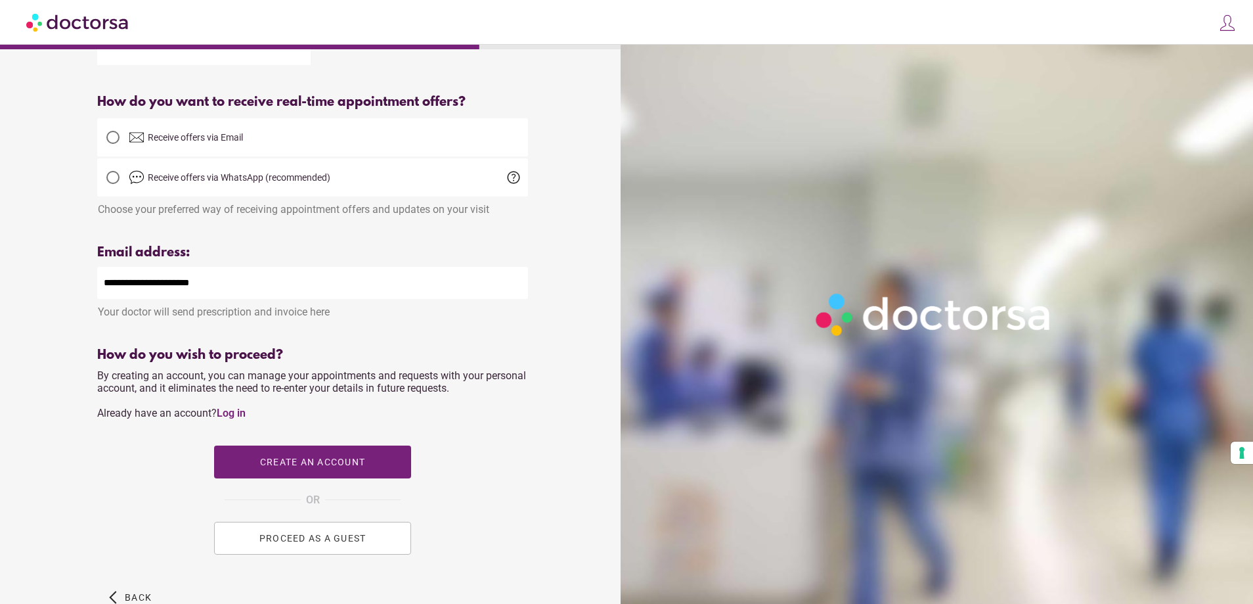
scroll to position [315, 0]
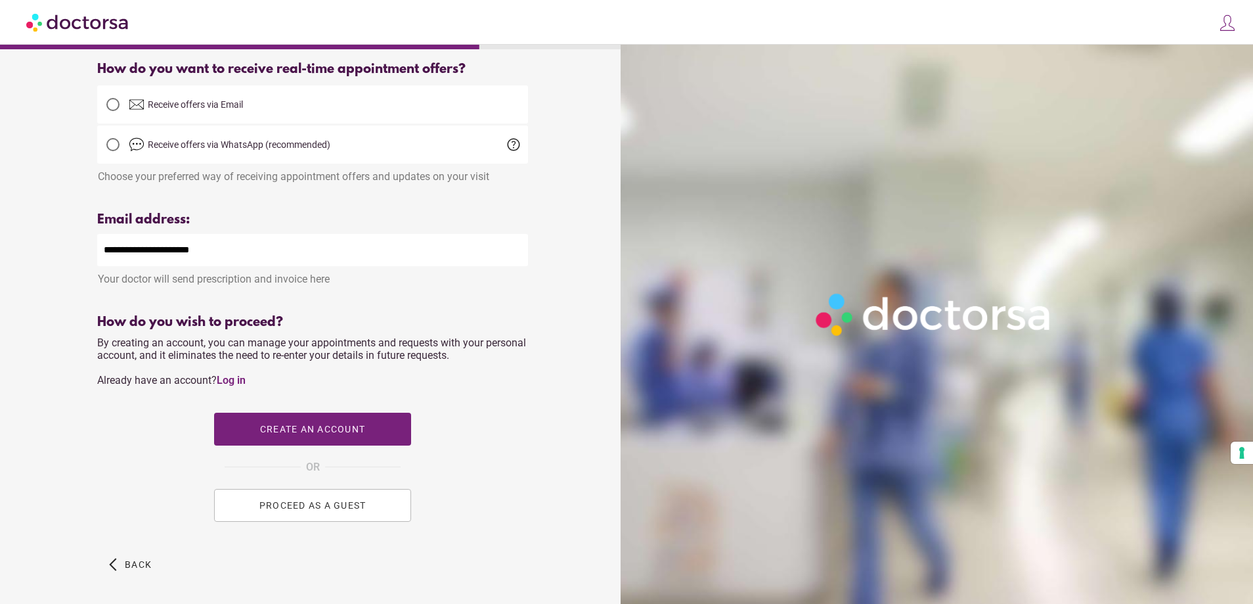
click at [302, 522] on button "PROCEED AS A GUEST" at bounding box center [312, 505] width 197 height 33
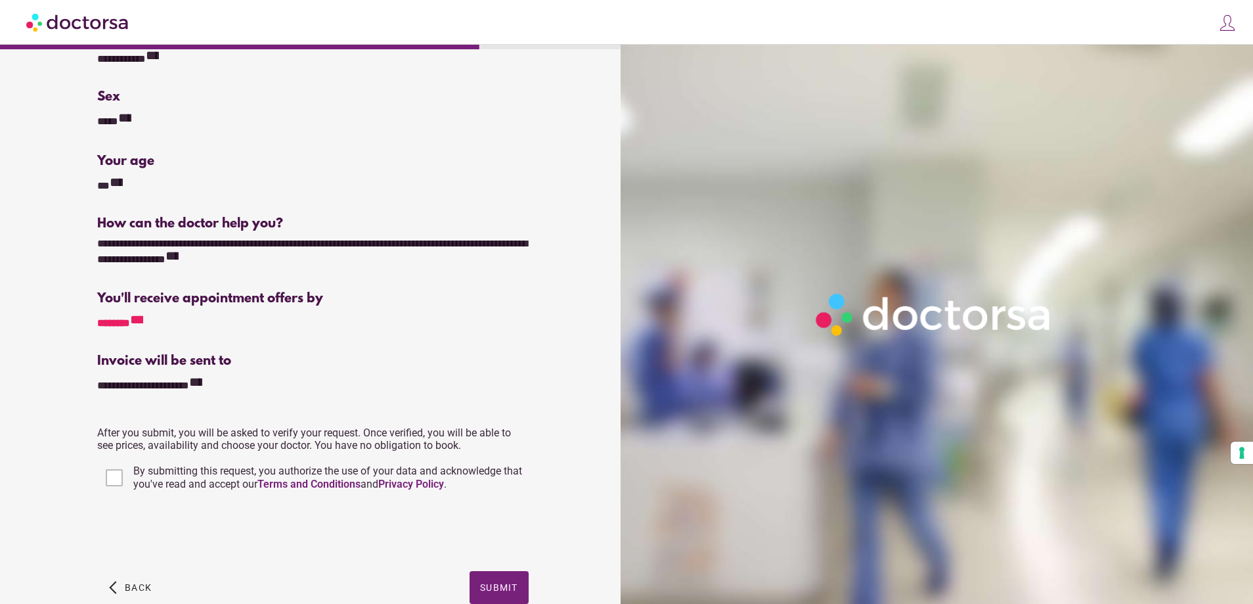
scroll to position [160, 0]
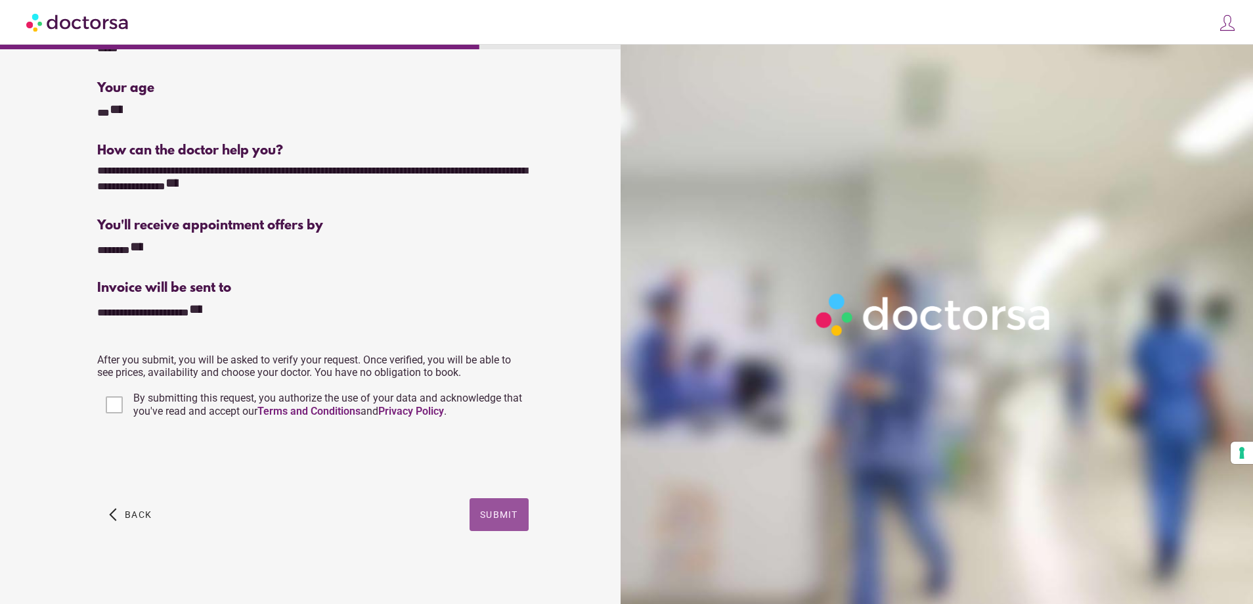
click at [497, 516] on span "Submit" at bounding box center [499, 514] width 38 height 11
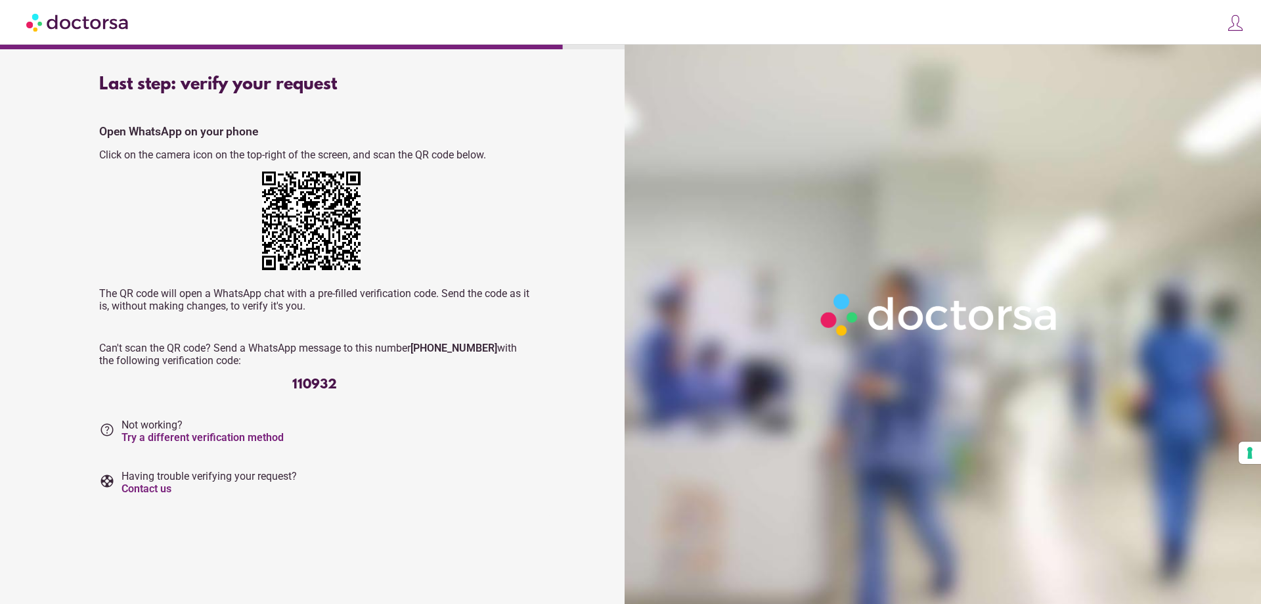
click at [317, 381] on div "110932" at bounding box center [314, 384] width 431 height 15
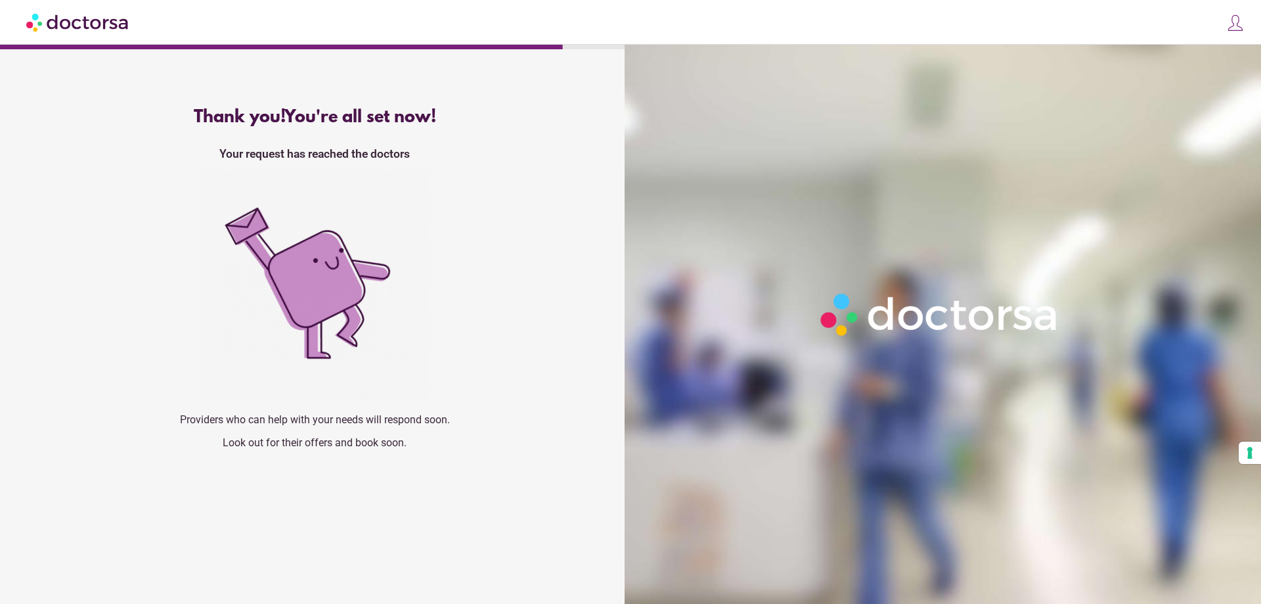
click at [334, 449] on p "Look out for their offers and book soon." at bounding box center [314, 442] width 431 height 12
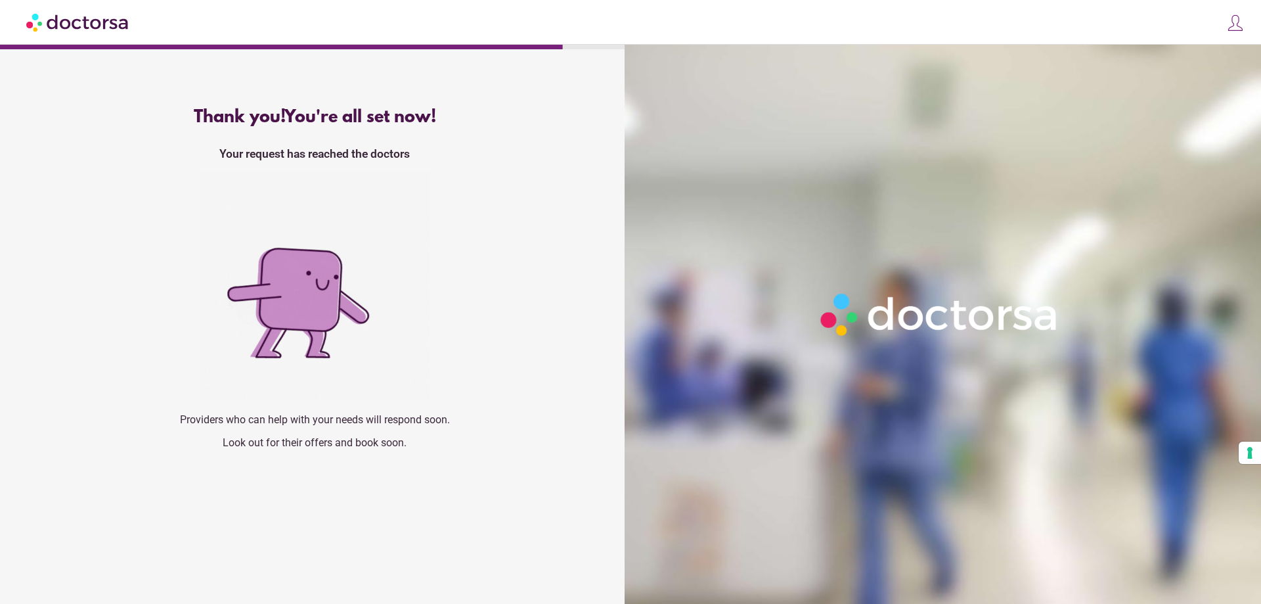
drag, startPoint x: 367, startPoint y: 451, endPoint x: 330, endPoint y: 460, distance: 37.9
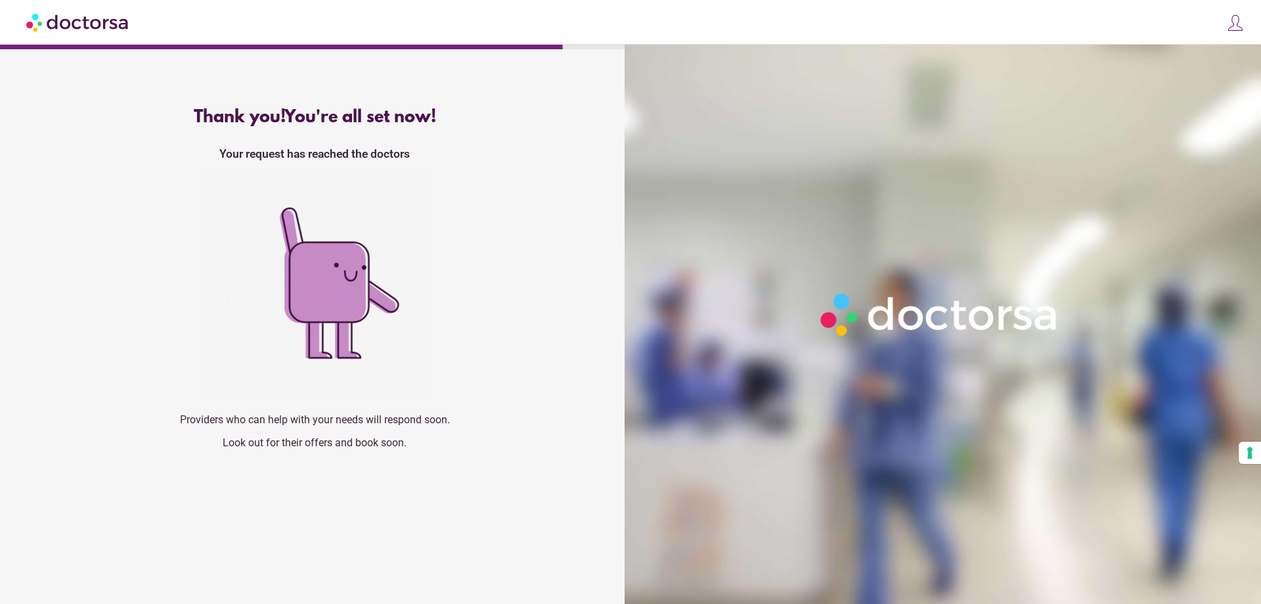
click at [363, 452] on div "Thank you! You're all set now! Your request has reached the doctors Providers w…" at bounding box center [314, 283] width 473 height 372
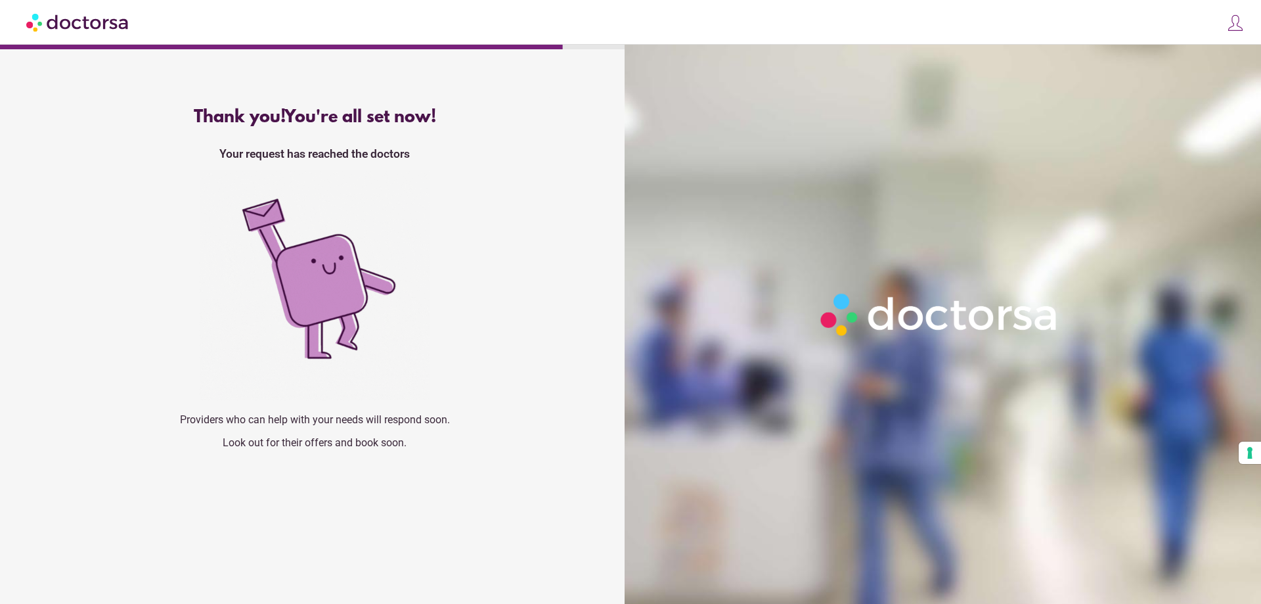
click at [276, 468] on div "Thank you! You're all set now! Your request has reached the doctors Providers w…" at bounding box center [314, 283] width 473 height 372
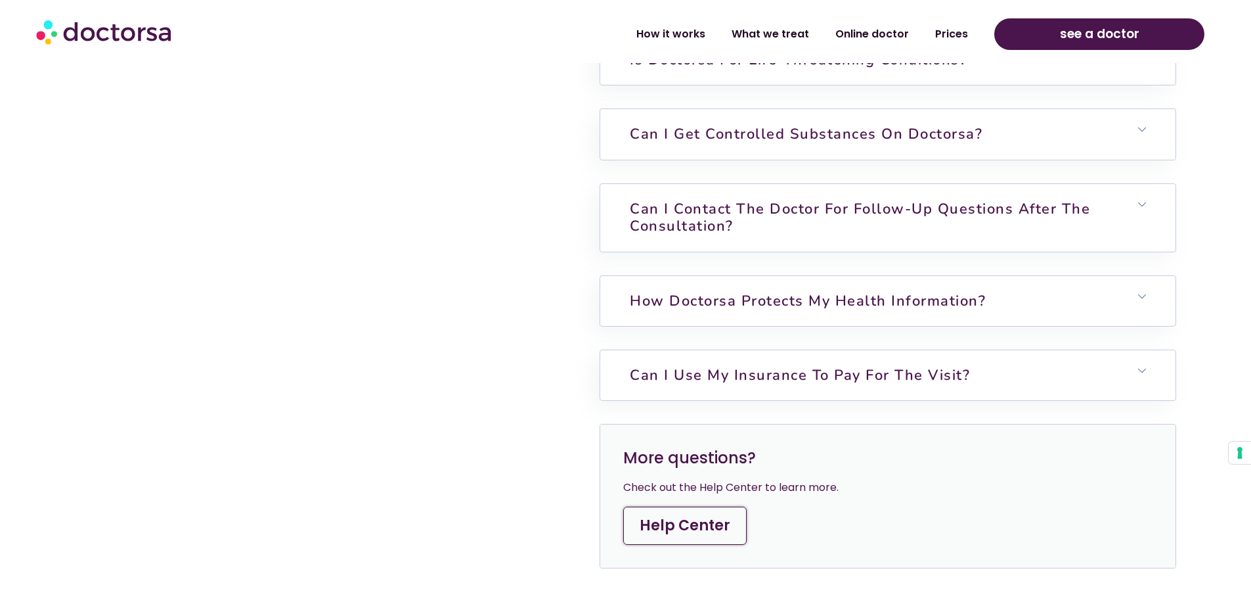
scroll to position [4687, 0]
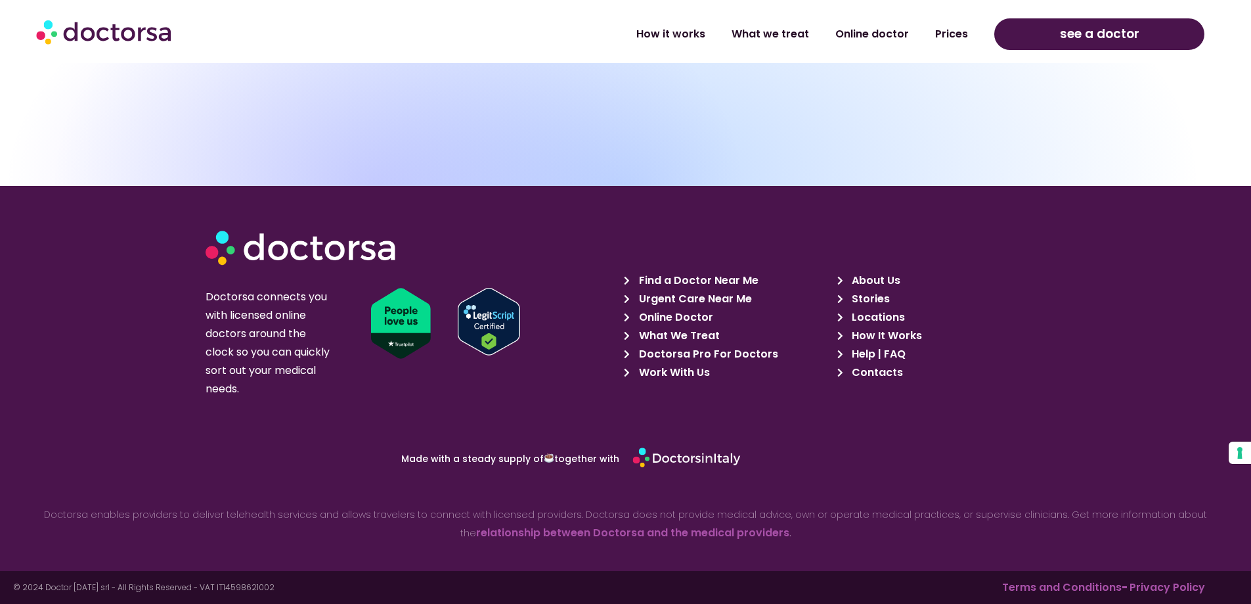
click at [678, 356] on span "Doctorsa Pro For Doctors" at bounding box center [707, 354] width 143 height 18
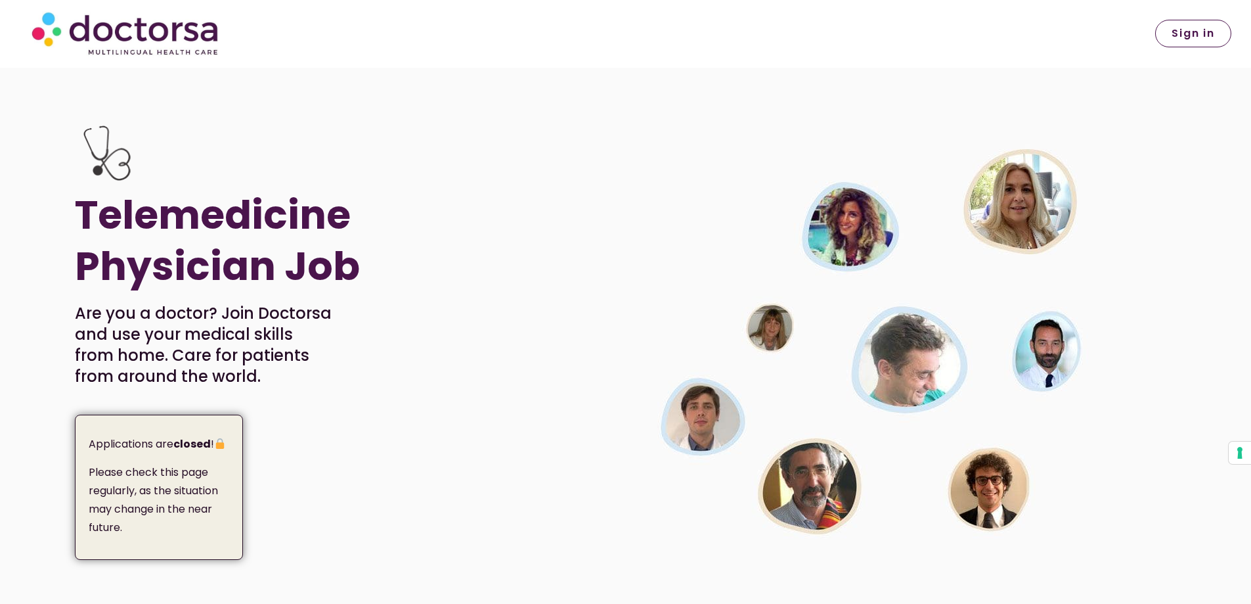
click at [832, 240] on img at bounding box center [879, 339] width 526 height 443
click at [893, 395] on img at bounding box center [879, 339] width 526 height 443
click at [976, 522] on img at bounding box center [879, 339] width 526 height 443
click at [844, 552] on img at bounding box center [879, 339] width 526 height 443
click at [197, 443] on strong "closed" at bounding box center [191, 443] width 37 height 15
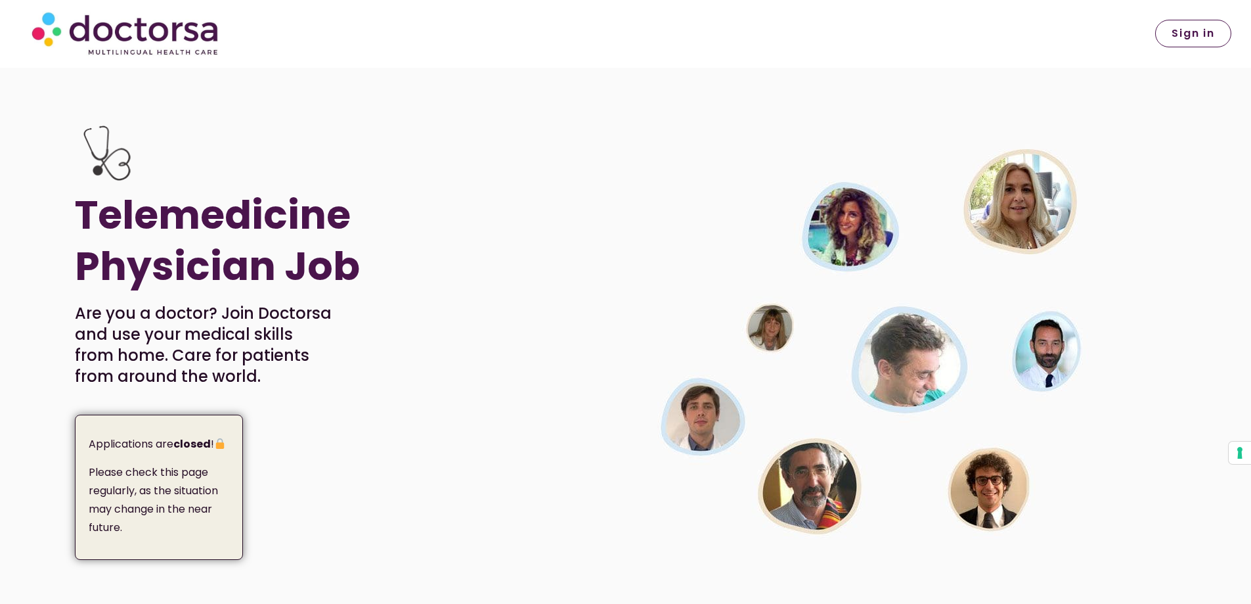
click at [218, 440] on img at bounding box center [220, 443] width 11 height 11
click at [218, 445] on img at bounding box center [220, 443] width 11 height 11
click at [219, 443] on img at bounding box center [220, 443] width 11 height 11
click at [211, 441] on strong "closed" at bounding box center [191, 443] width 37 height 15
click at [217, 444] on p "Applications are closed !" at bounding box center [161, 444] width 145 height 18
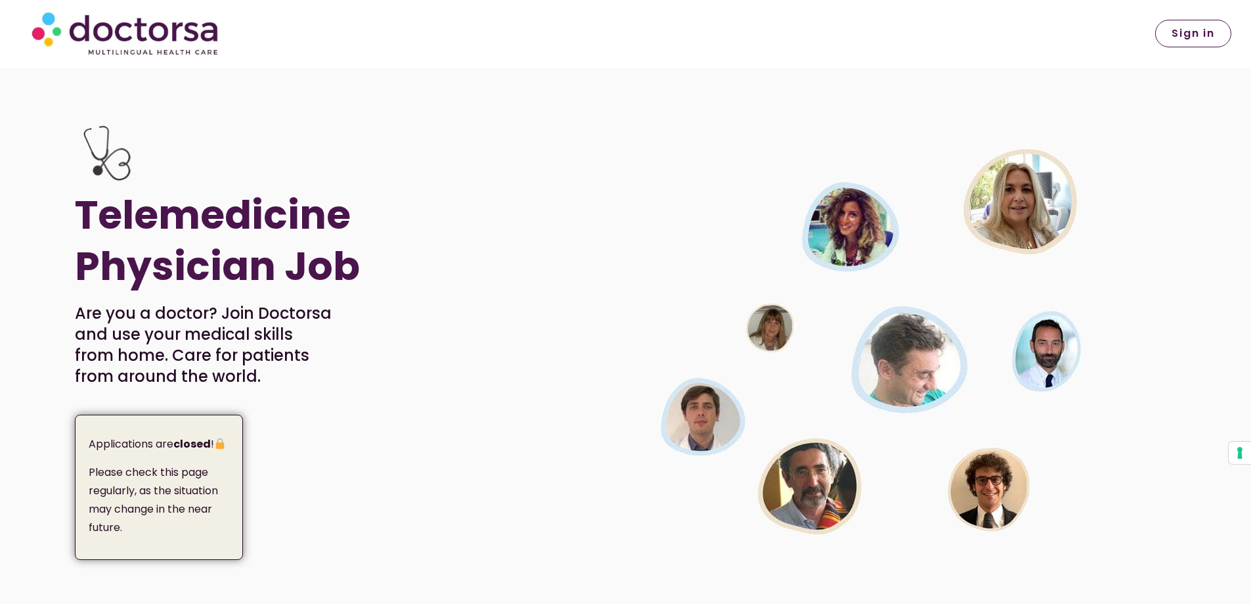
click at [214, 503] on p "Please check this page regularly, as the situation may change in the near futur…" at bounding box center [161, 500] width 145 height 74
drag, startPoint x: 219, startPoint y: 438, endPoint x: 213, endPoint y: 448, distance: 11.8
click at [220, 438] on img at bounding box center [220, 443] width 11 height 11
click at [204, 448] on strong "closed" at bounding box center [191, 443] width 37 height 15
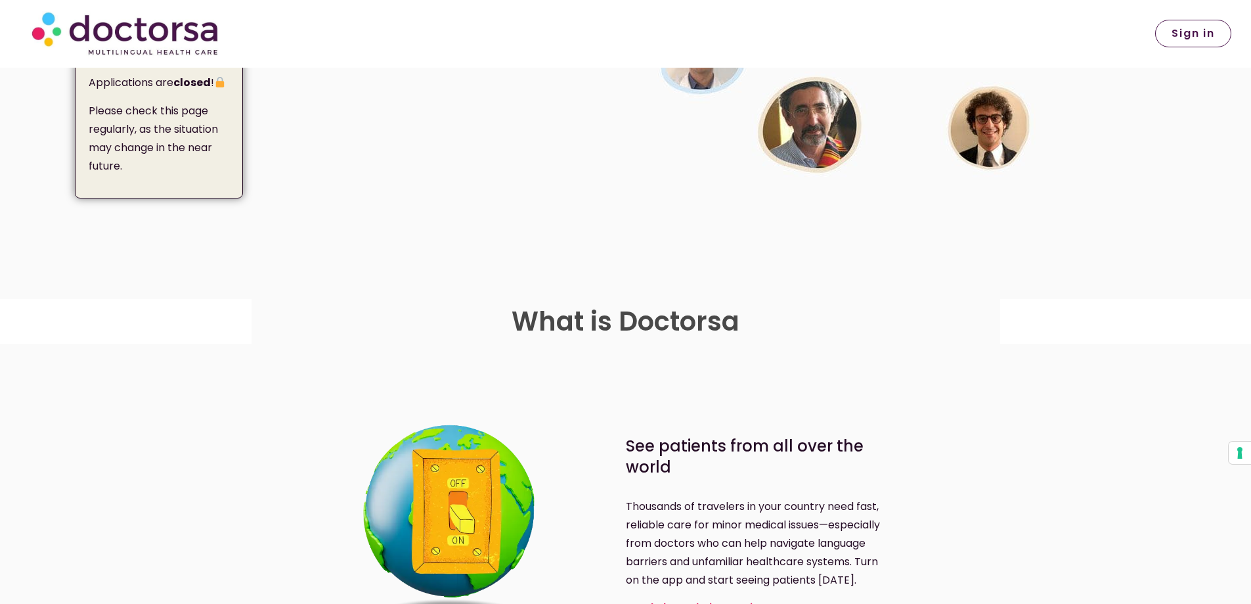
scroll to position [460, 0]
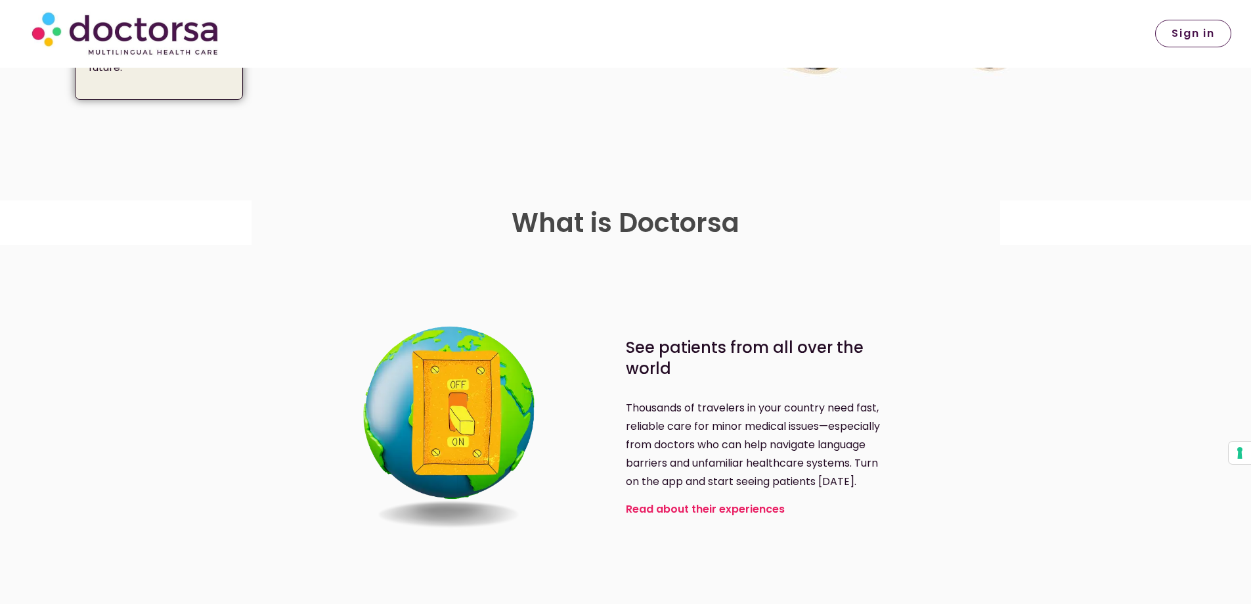
drag, startPoint x: 161, startPoint y: 81, endPoint x: 163, endPoint y: 89, distance: 8.8
click at [165, 84] on div "Applications are closed ! Please check this page regularly, as the situation ma…" at bounding box center [159, 27] width 168 height 145
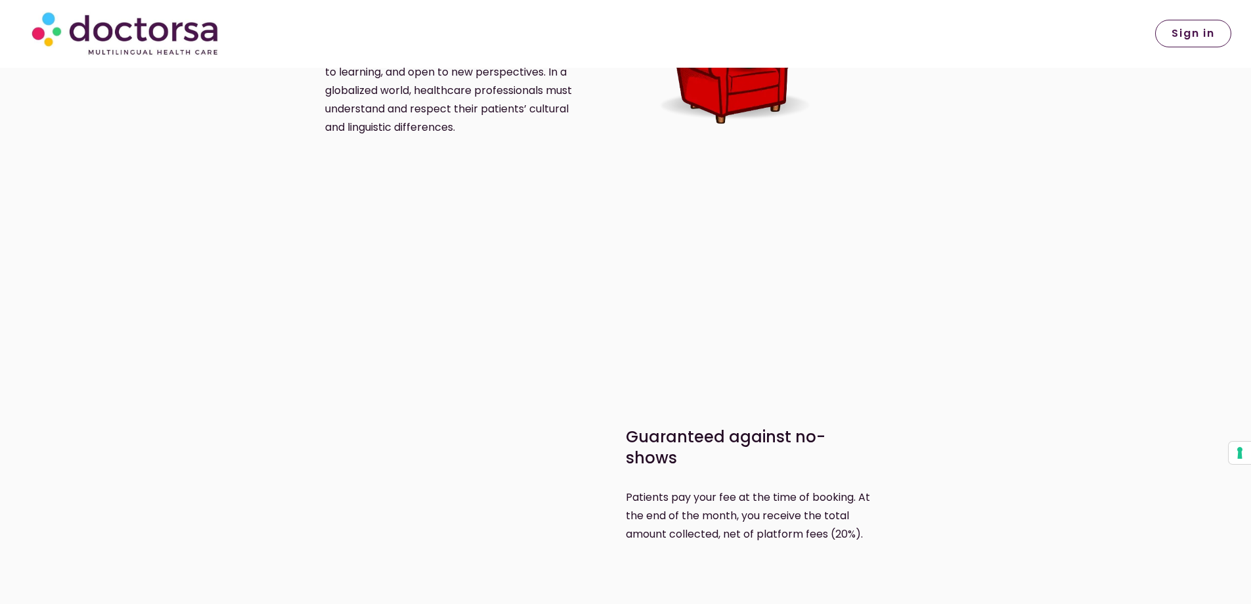
scroll to position [1774, 0]
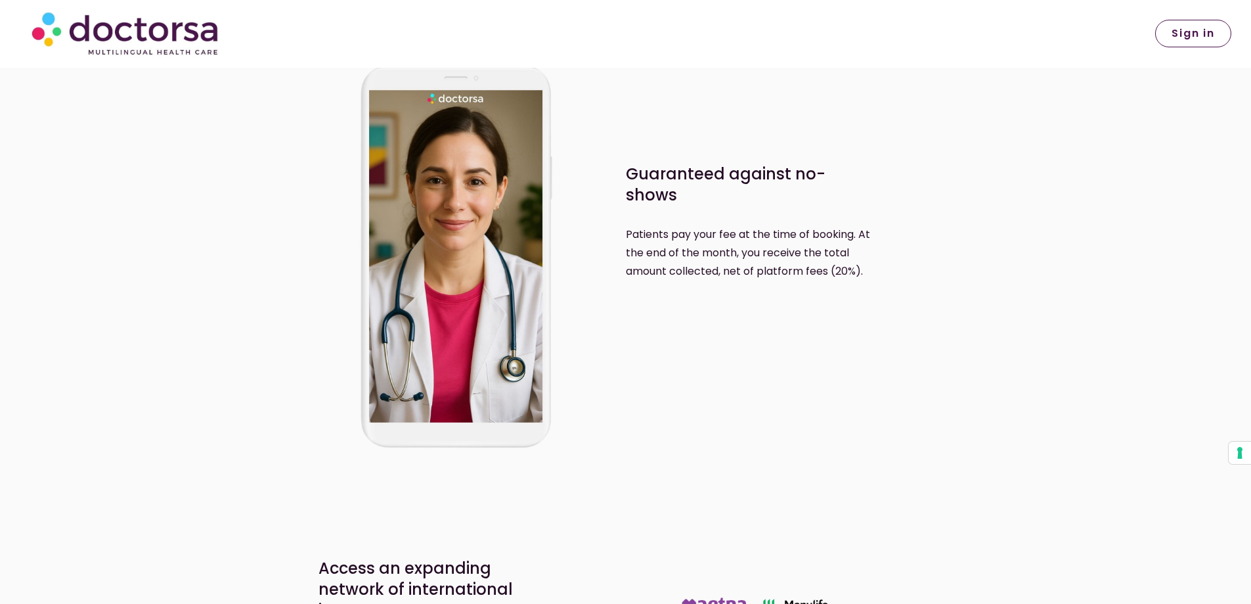
click at [236, 17] on link at bounding box center [284, 33] width 517 height 53
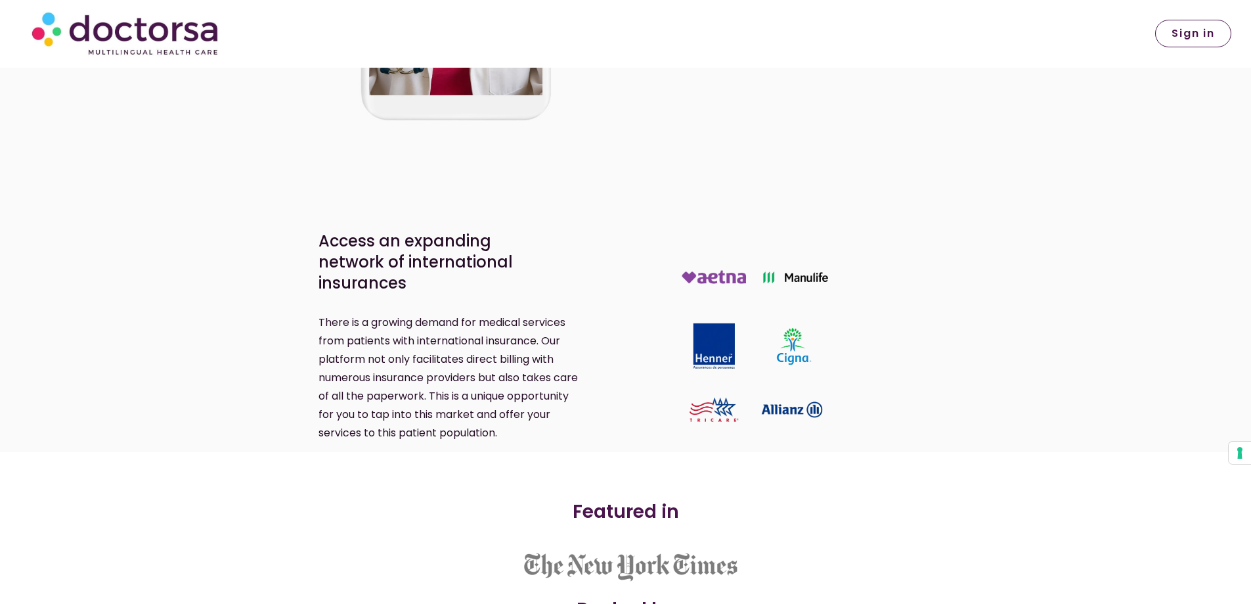
scroll to position [2102, 0]
click at [404, 330] on p "There is a growing demand for medical services from patients with international…" at bounding box center [449, 376] width 261 height 129
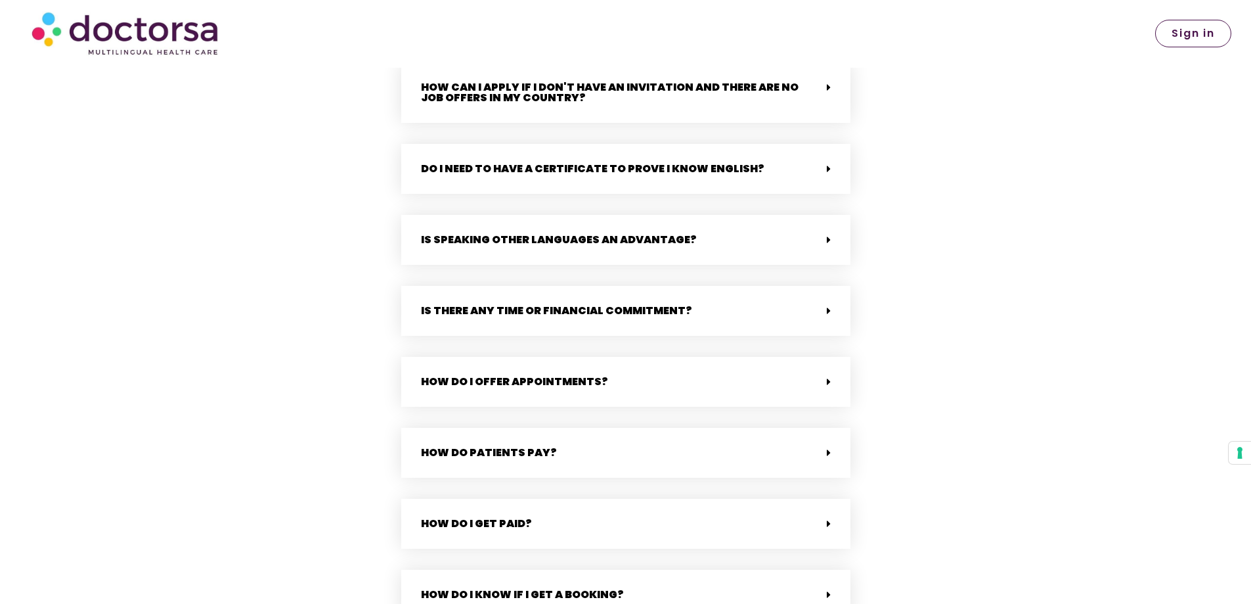
scroll to position [3088, 0]
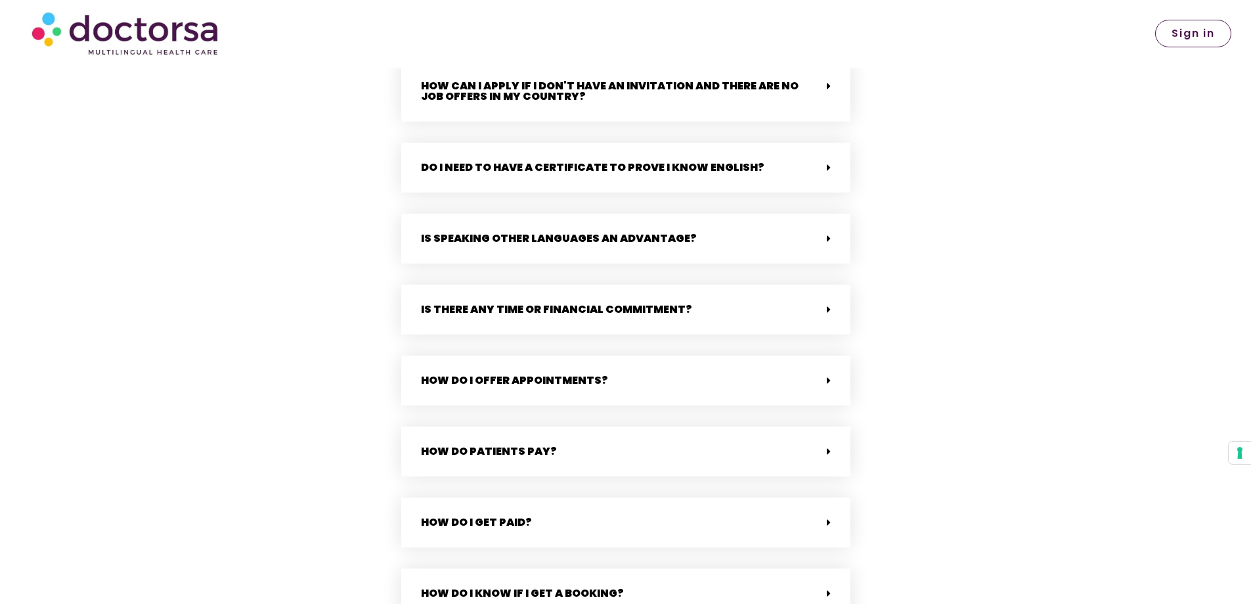
click at [830, 304] on icon at bounding box center [829, 309] width 4 height 11
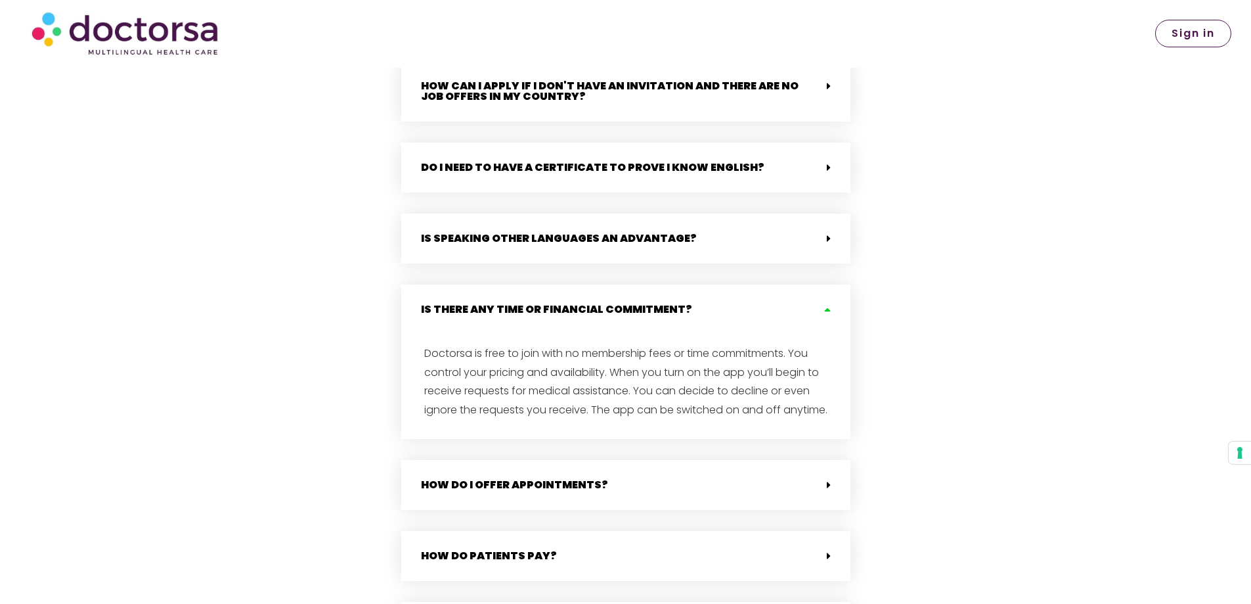
click at [830, 304] on icon at bounding box center [826, 309] width 11 height 11
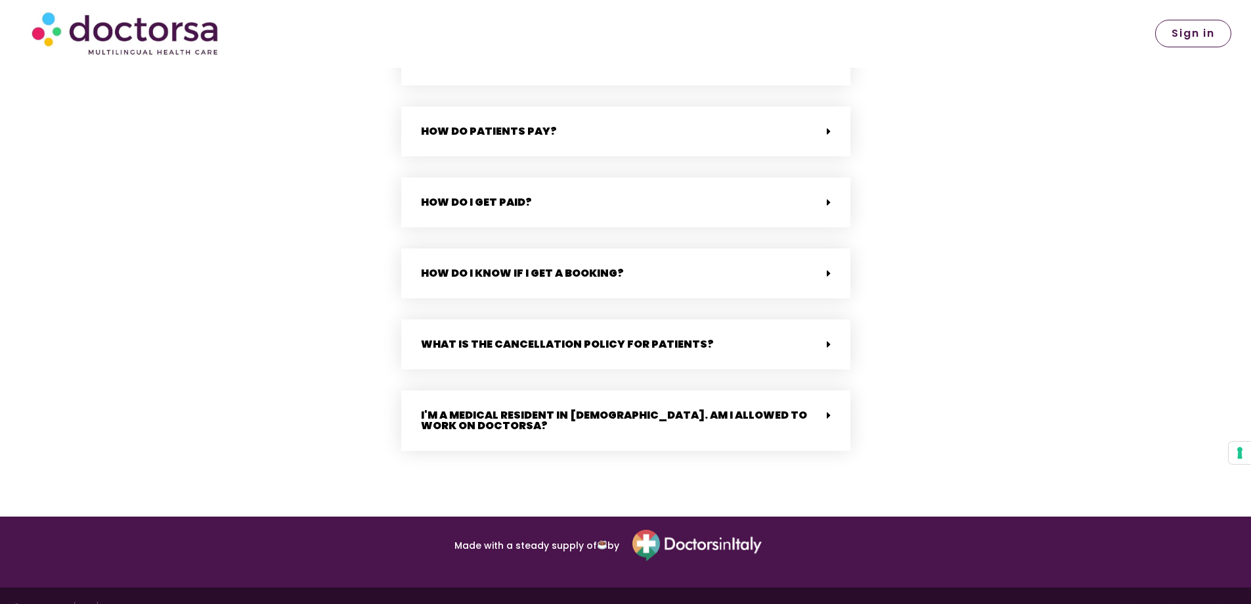
scroll to position [3409, 0]
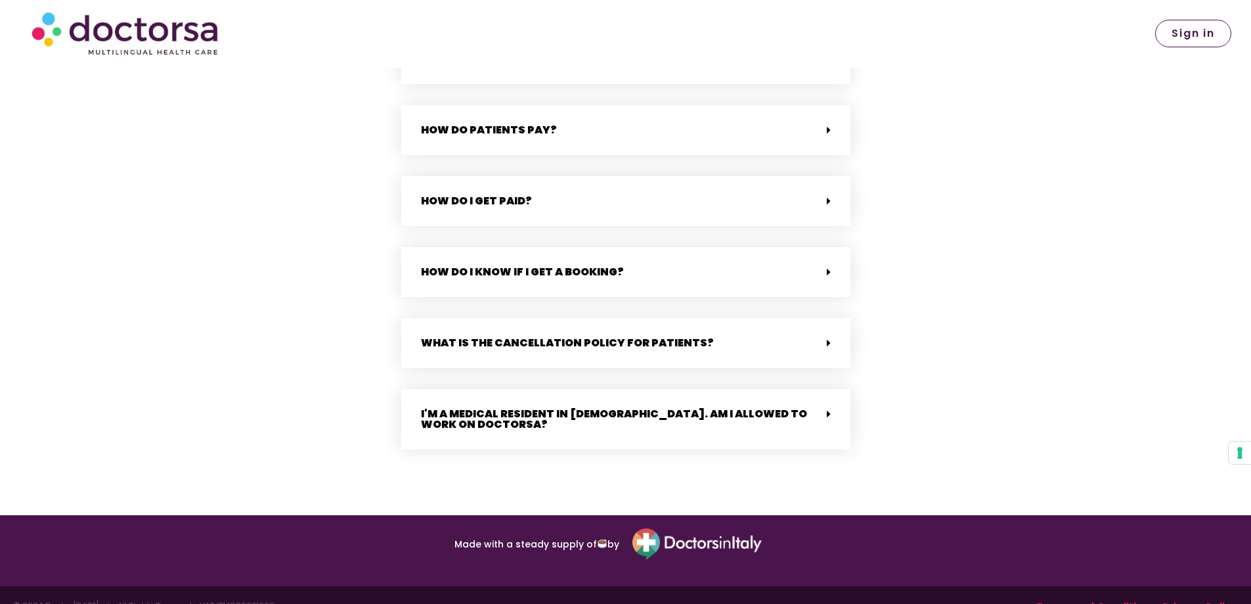
click at [824, 125] on span at bounding box center [826, 130] width 11 height 11
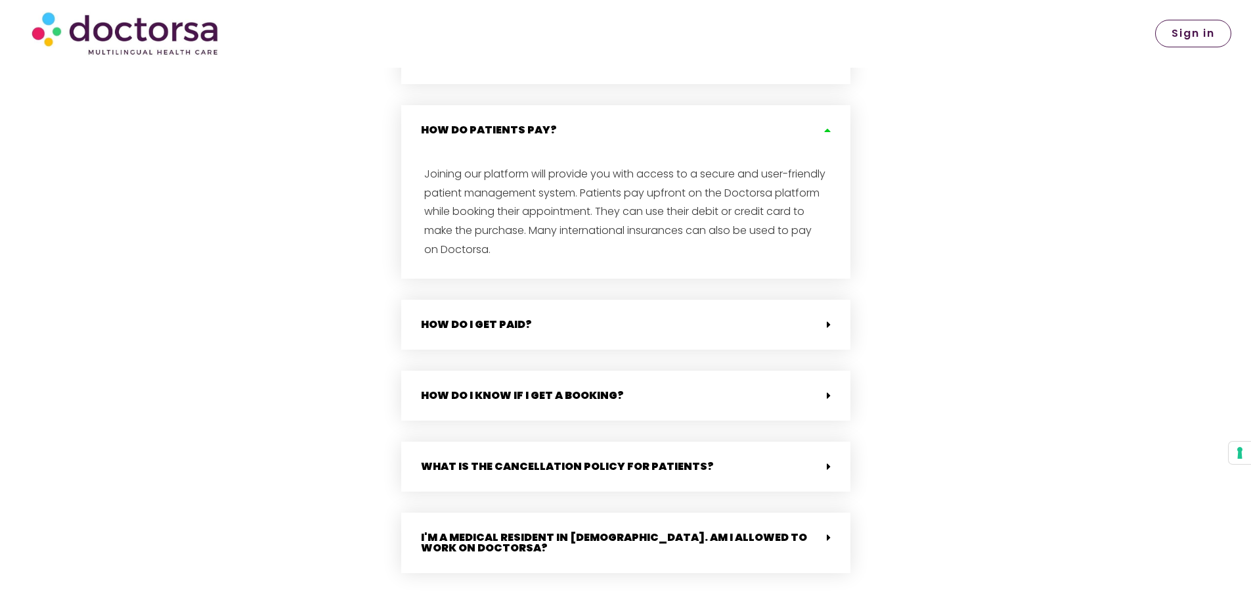
click at [824, 125] on icon at bounding box center [826, 130] width 11 height 11
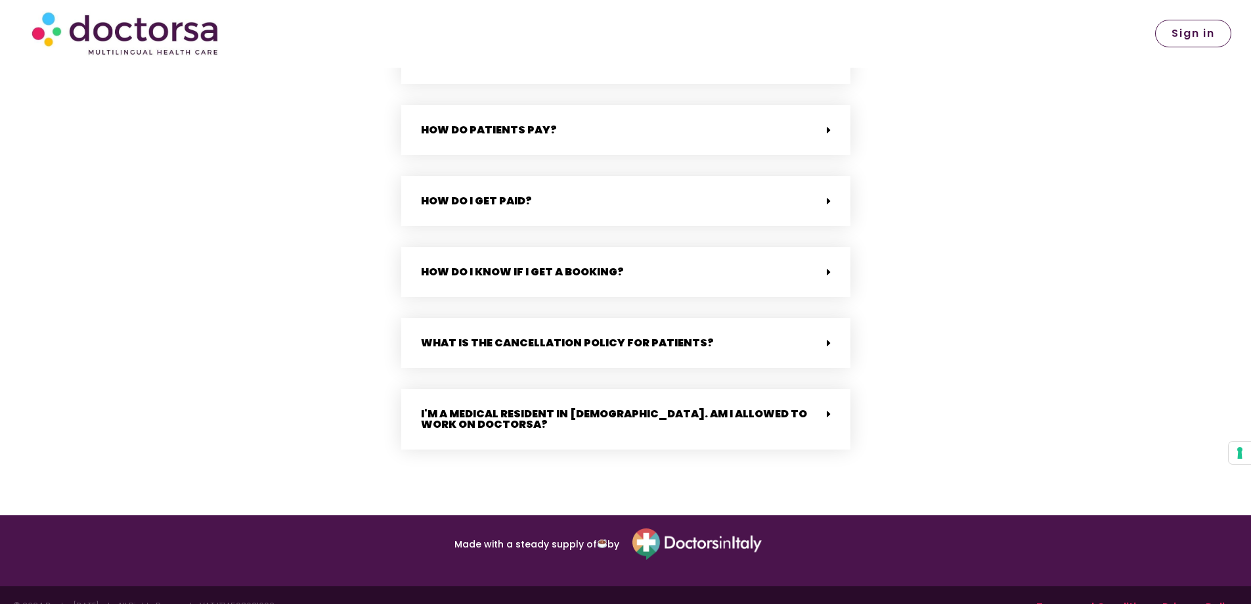
click at [824, 196] on span at bounding box center [826, 201] width 11 height 11
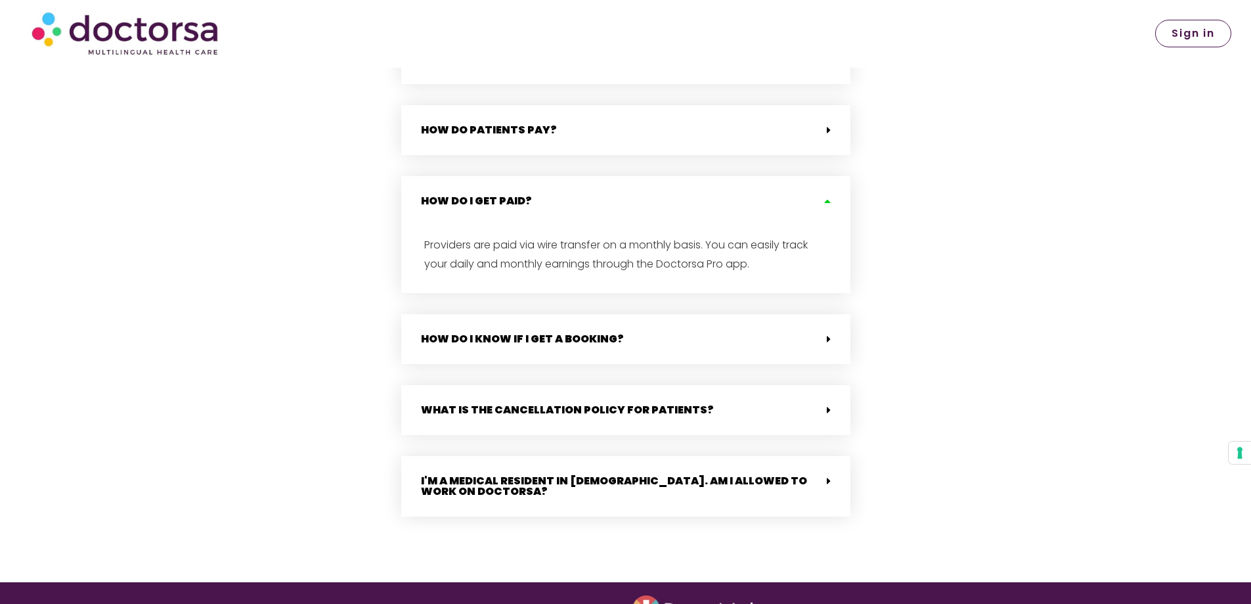
click at [824, 196] on icon at bounding box center [826, 201] width 11 height 11
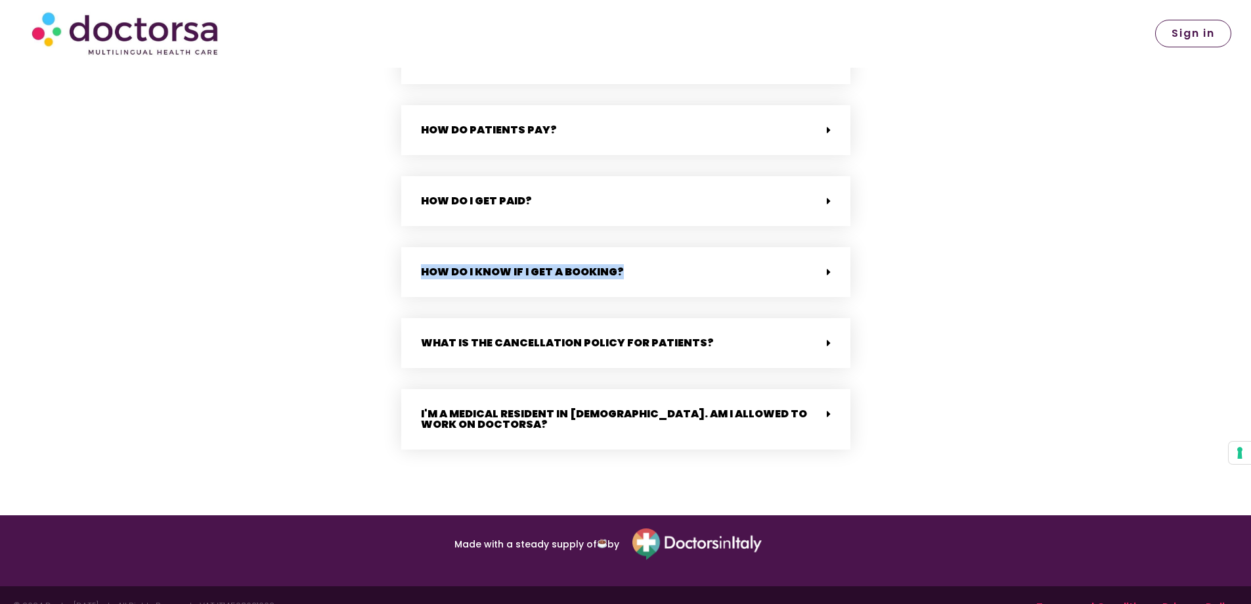
click at [821, 271] on div "How do I know if I get a booking?" at bounding box center [625, 272] width 449 height 50
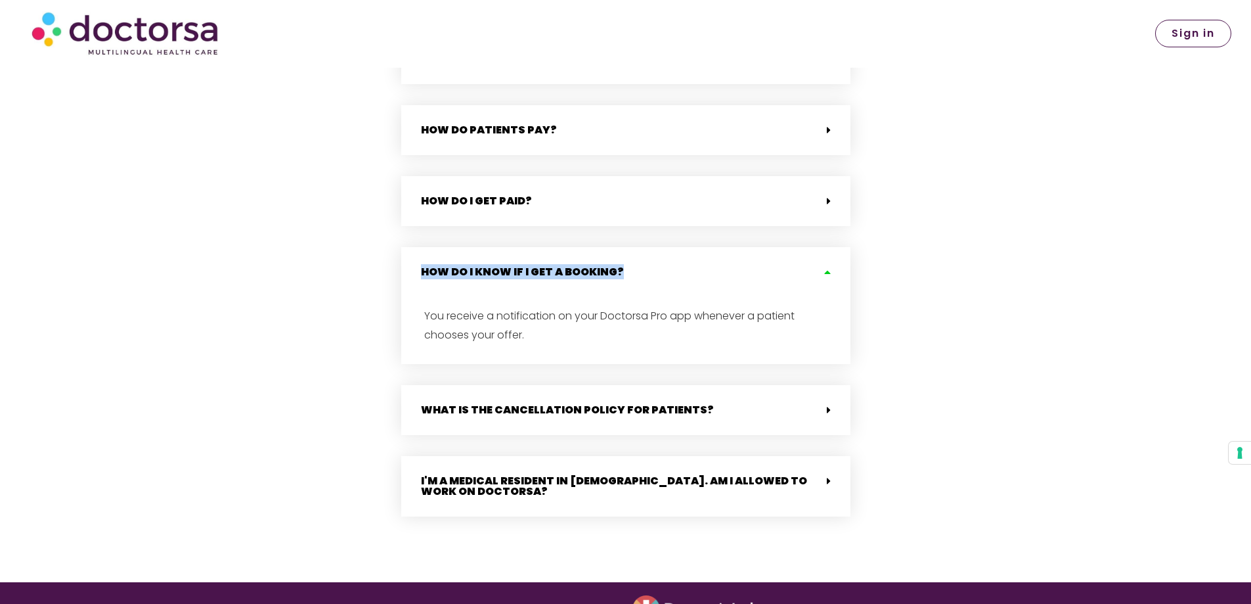
click at [821, 267] on icon at bounding box center [826, 272] width 11 height 11
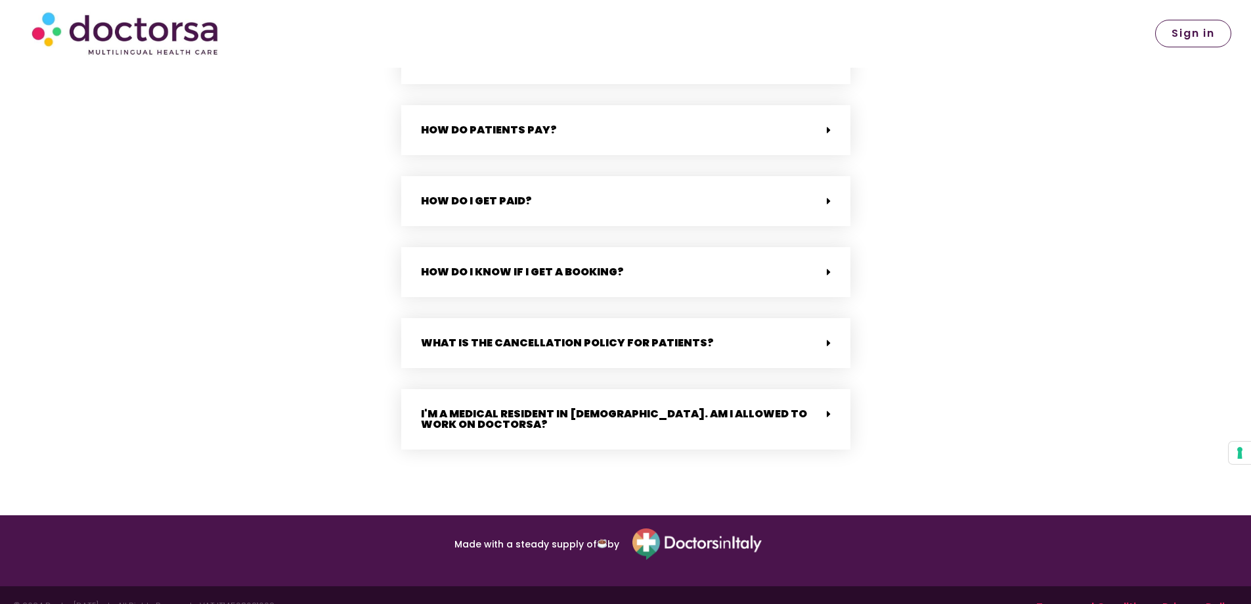
click at [818, 327] on div "What is the cancellation policy for patients?" at bounding box center [625, 343] width 449 height 50
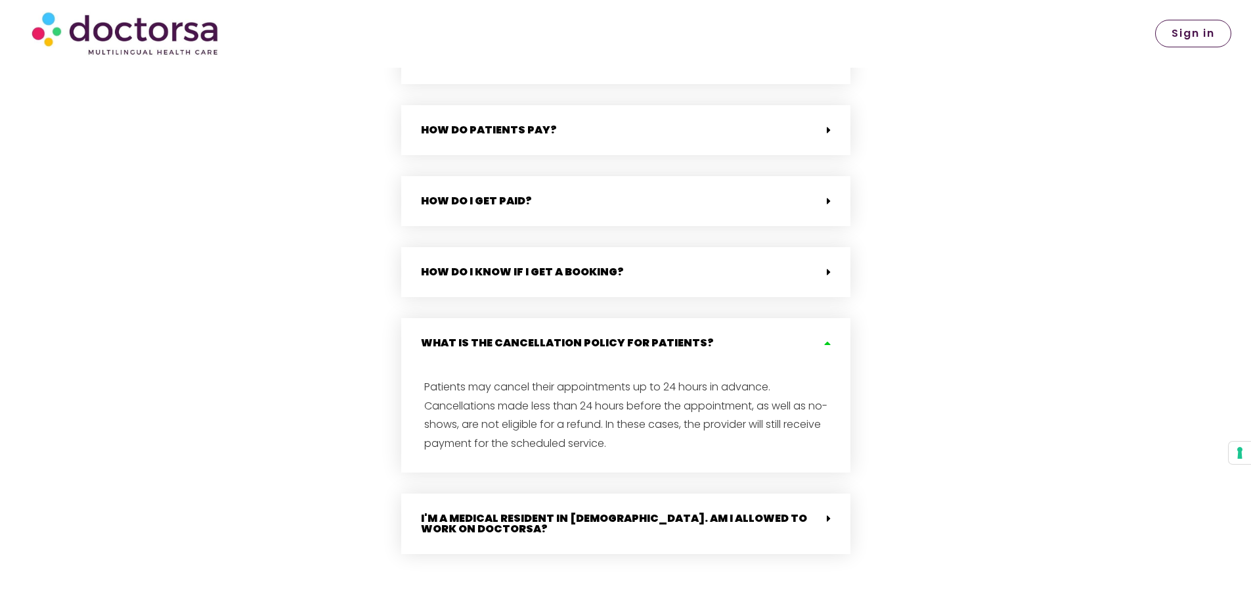
click at [818, 327] on div "What is the cancellation policy for patients?" at bounding box center [625, 343] width 449 height 50
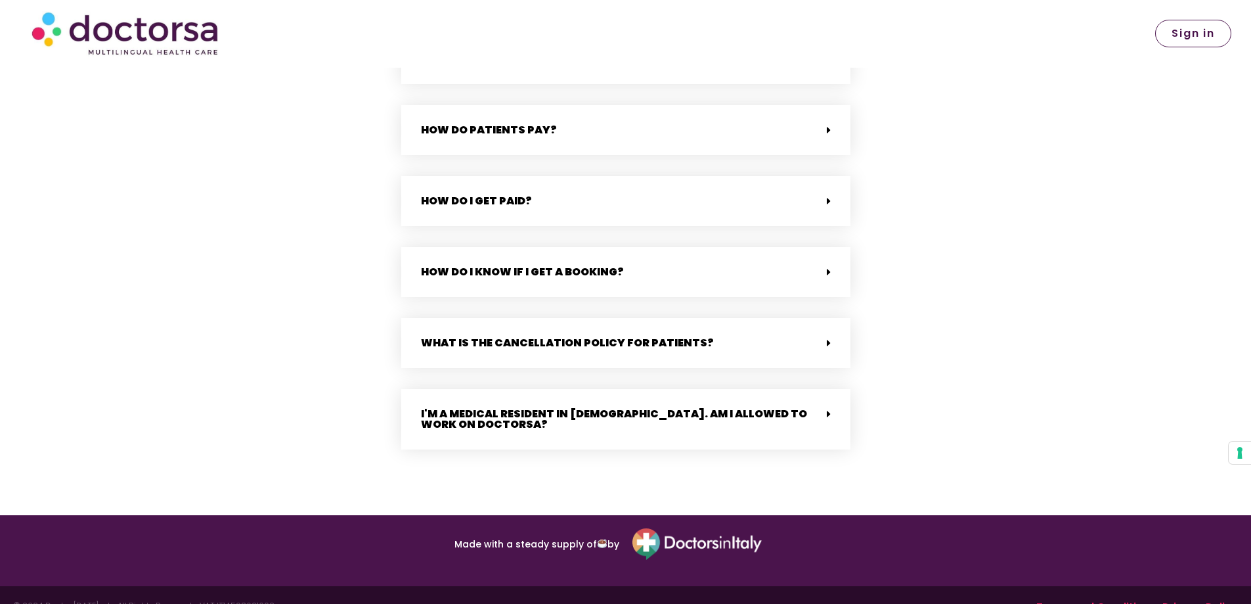
click at [822, 389] on div "I'm a medical resident in [DEMOGRAPHIC_DATA]. Am I allowed to work on Doctorsa?" at bounding box center [625, 419] width 449 height 60
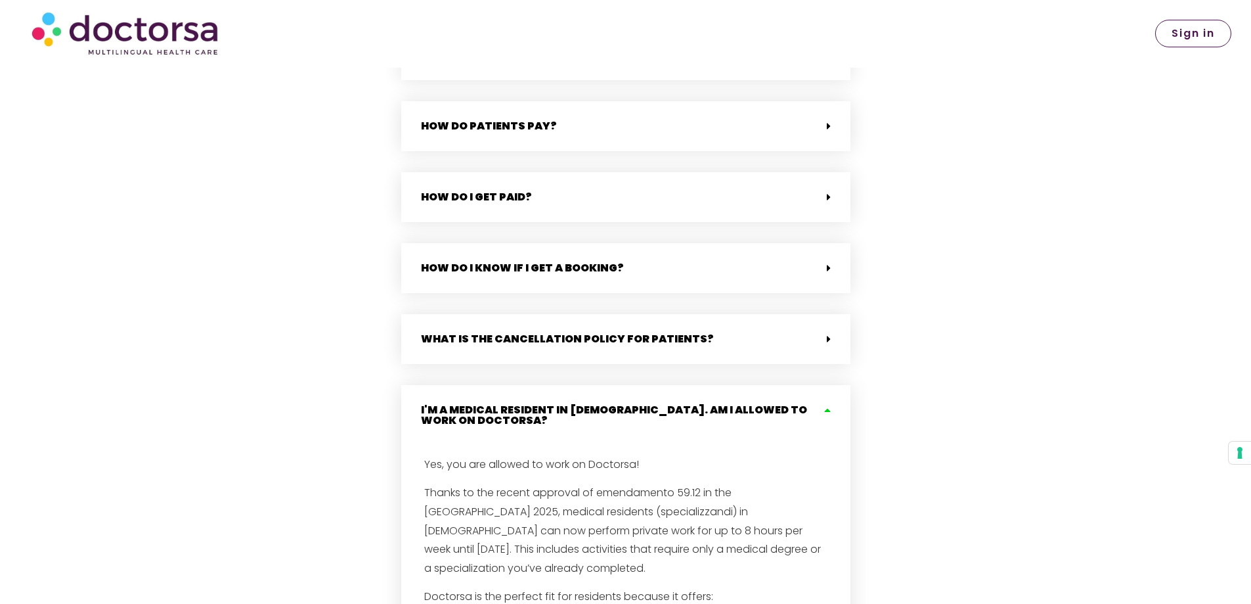
scroll to position [3606, 0]
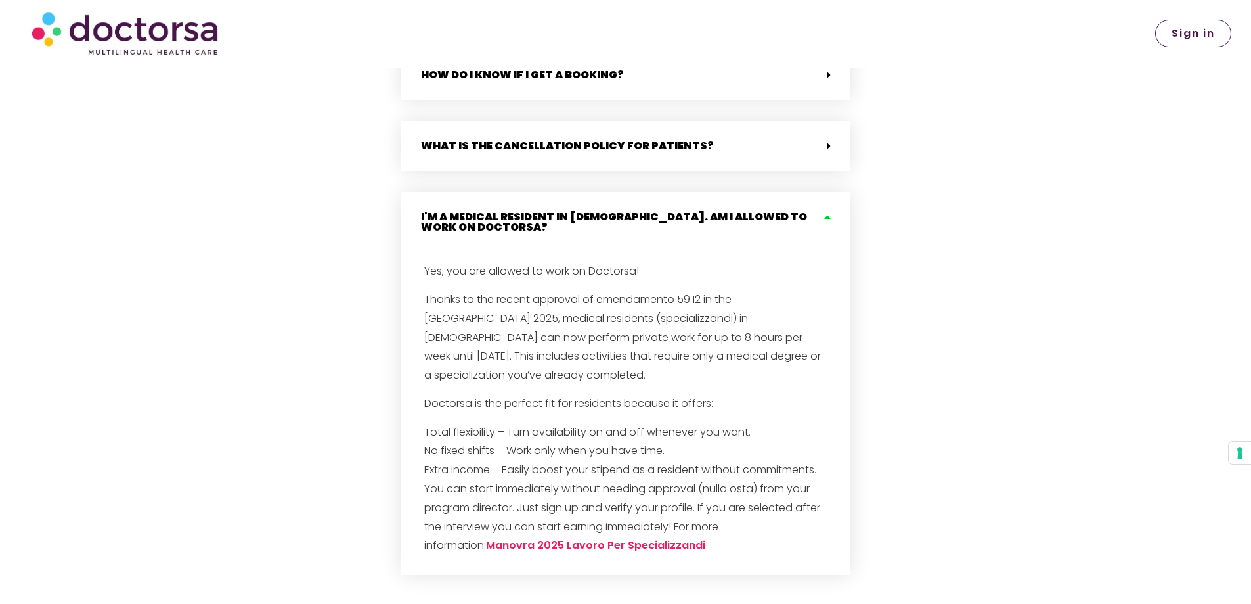
click at [824, 212] on icon at bounding box center [826, 217] width 11 height 11
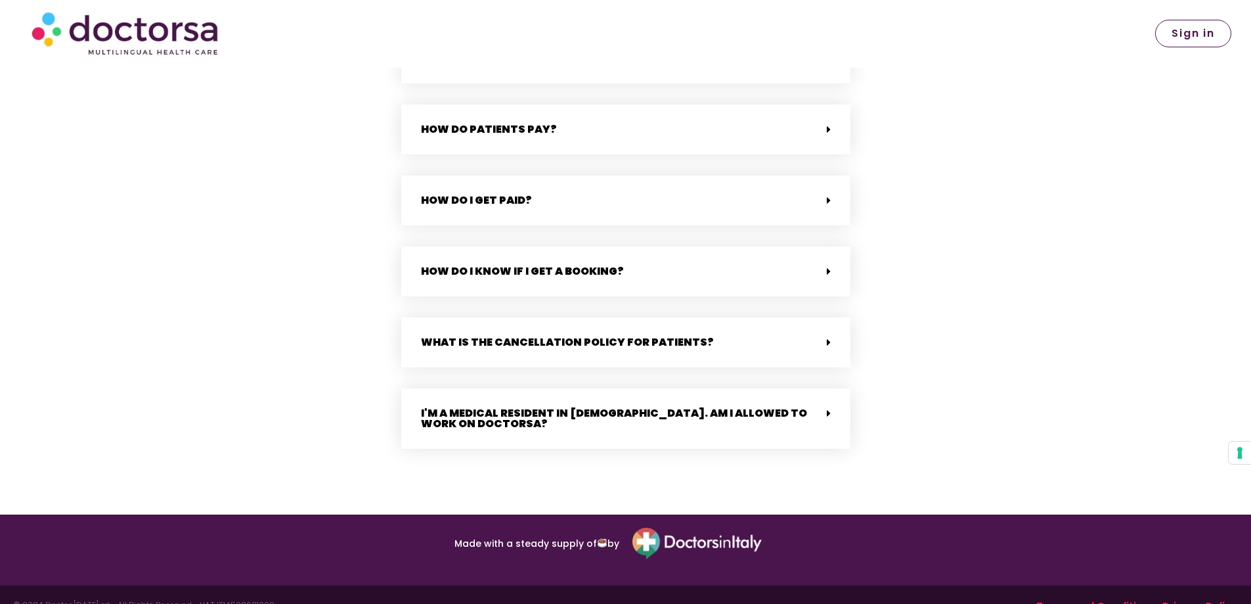
scroll to position [3409, 0]
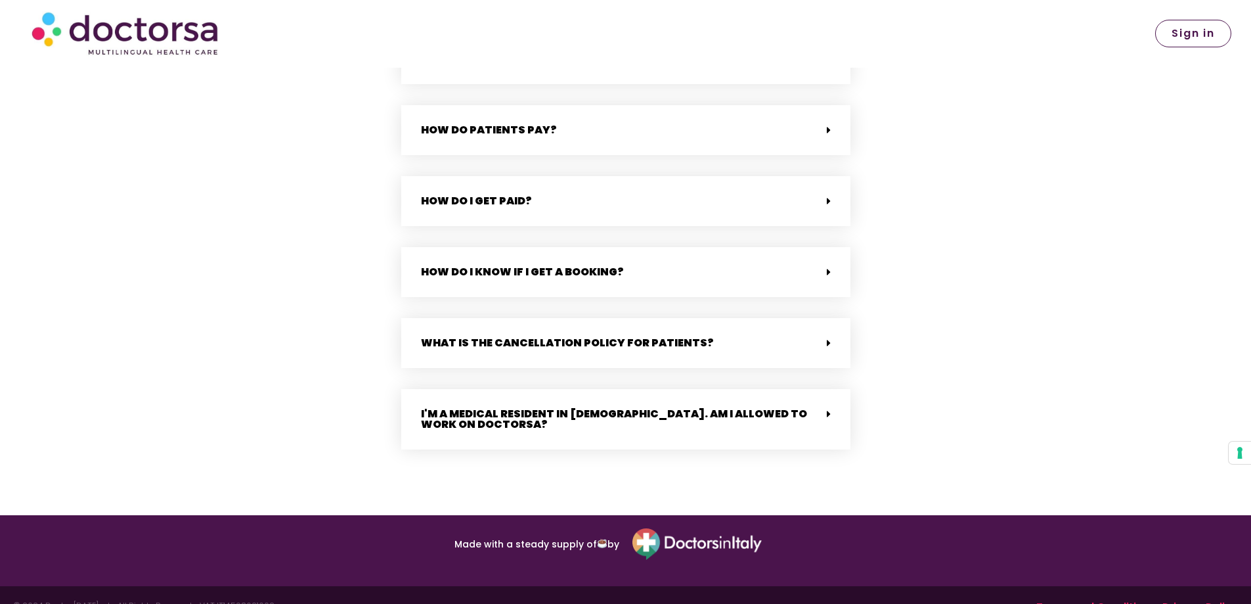
click at [1190, 36] on span "Sign in" at bounding box center [1193, 33] width 43 height 11
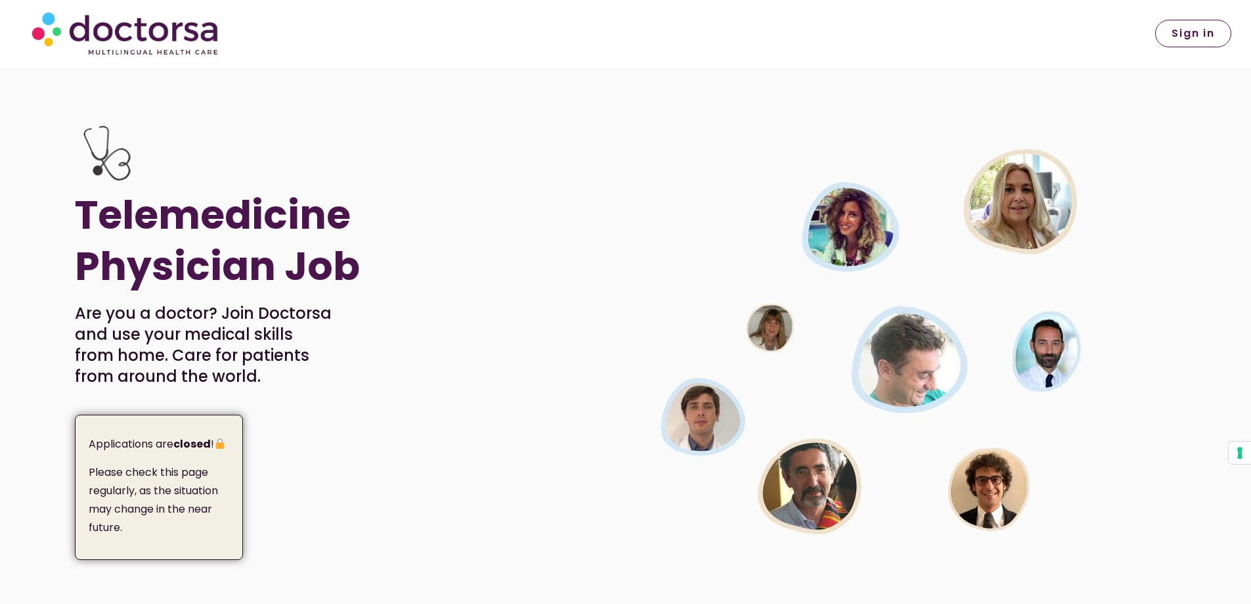
click at [1184, 41] on link "Sign in" at bounding box center [1194, 34] width 76 height 28
click at [204, 439] on strong "closed" at bounding box center [191, 443] width 37 height 15
click at [213, 457] on div "Applications are closed ! Please check this page regularly, as the situation ma…" at bounding box center [159, 487] width 168 height 145
click at [1167, 52] on div "Sign in" at bounding box center [929, 34] width 606 height 60
click at [1174, 39] on span "Sign in" at bounding box center [1193, 33] width 43 height 11
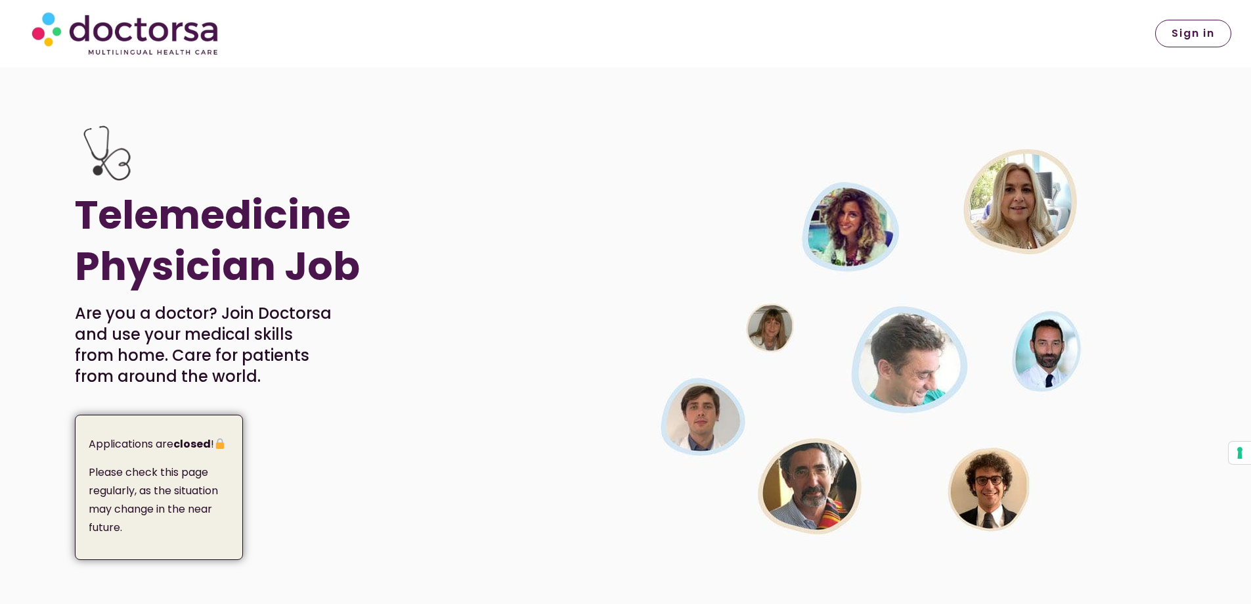
click at [221, 478] on p "Please check this page regularly, as the situation may change in the near futur…" at bounding box center [161, 500] width 145 height 74
